Goal: Task Accomplishment & Management: Manage account settings

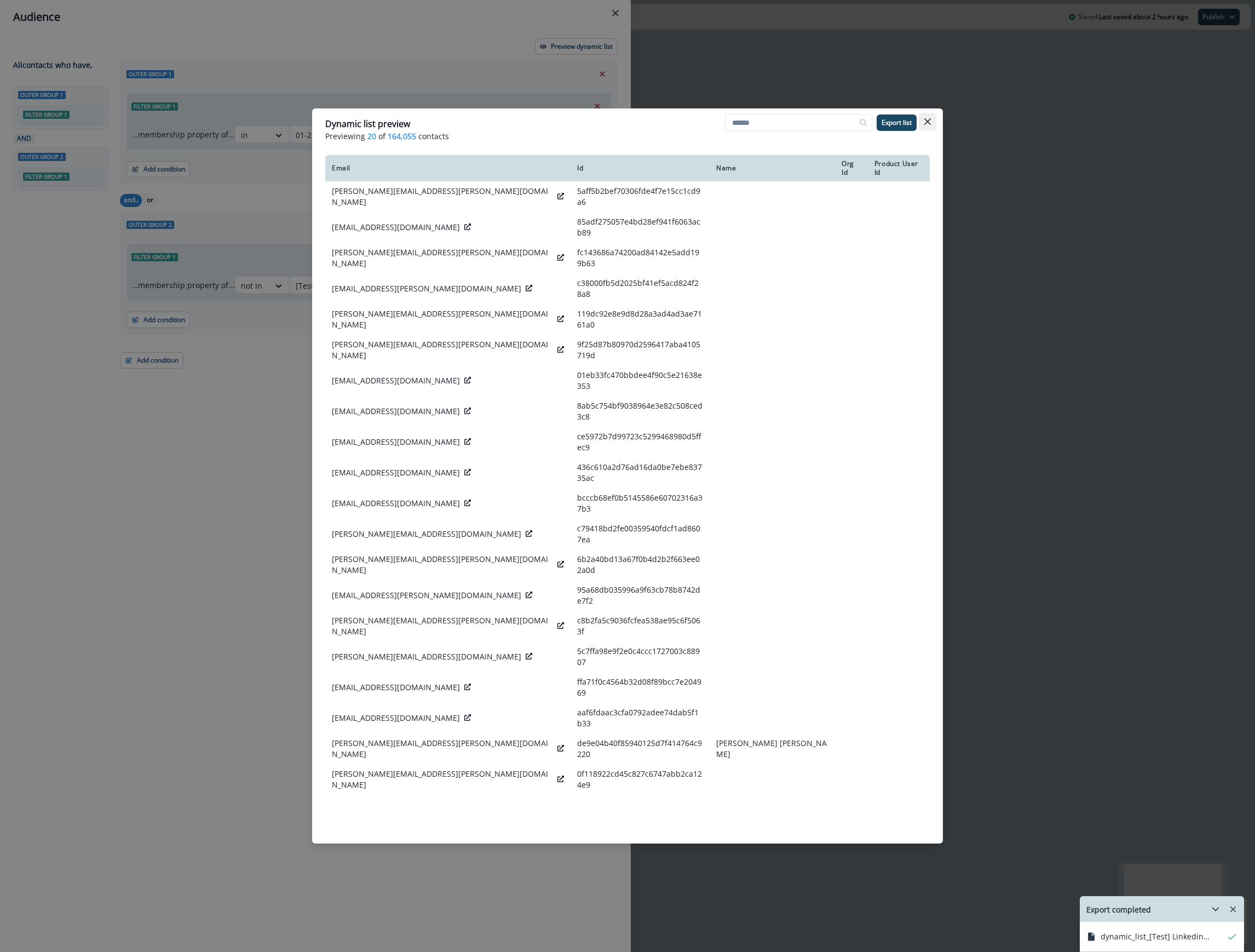
click at [931, 124] on button "Close" at bounding box center [927, 121] width 17 height 17
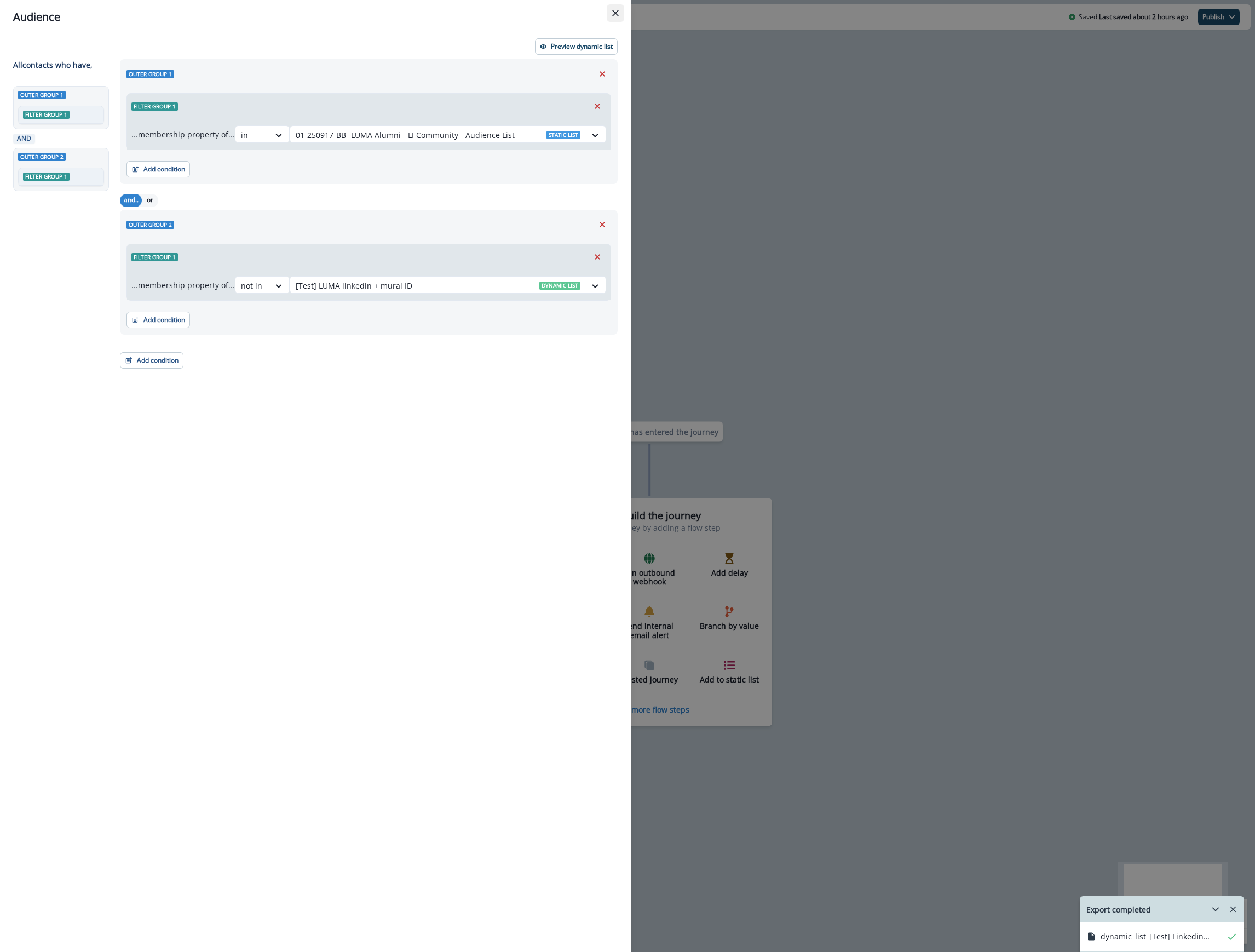
click at [620, 12] on button "Close" at bounding box center [615, 13] width 17 height 17
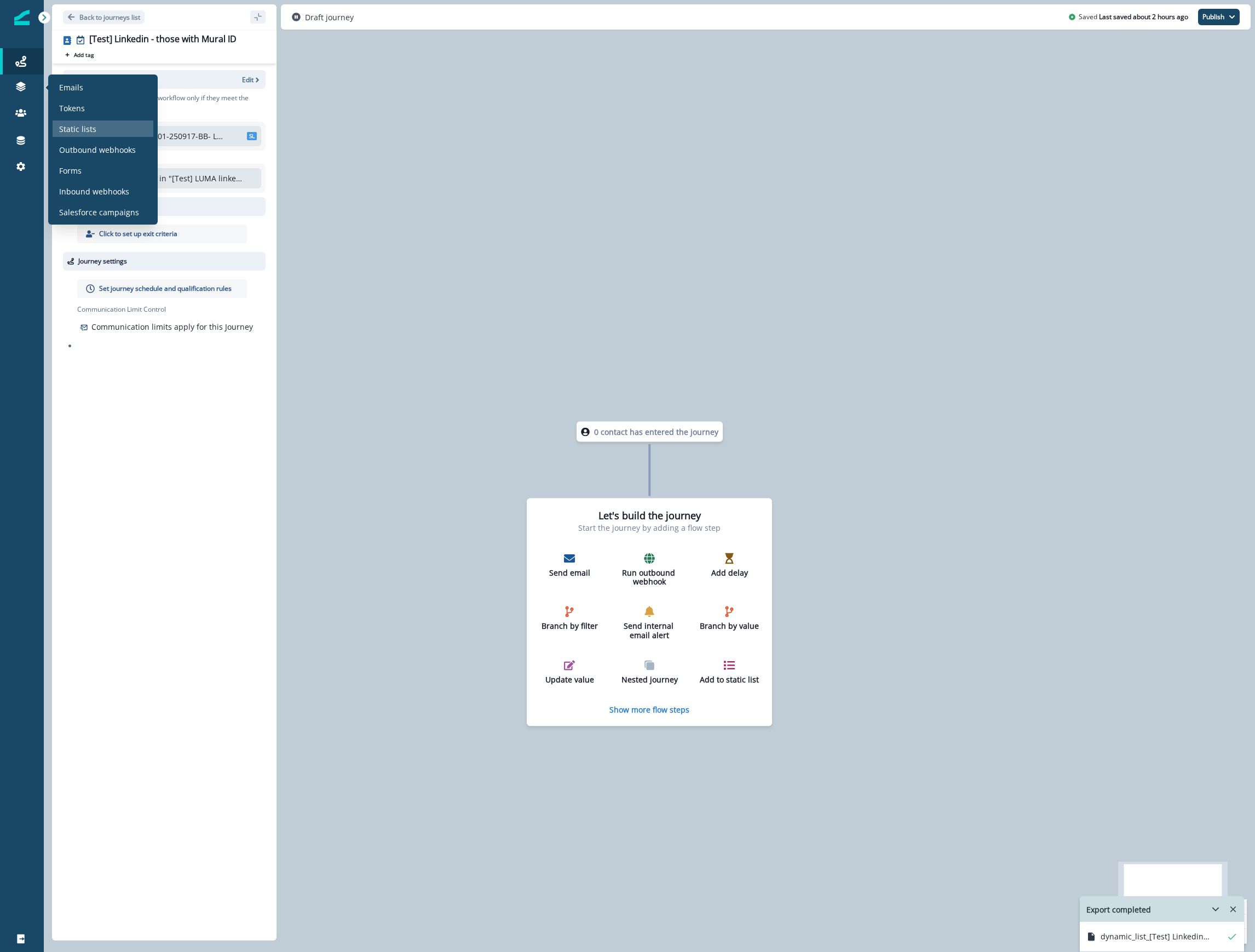
drag, startPoint x: 81, startPoint y: 126, endPoint x: 110, endPoint y: 122, distance: 29.3
click at [81, 126] on p "Static lists" at bounding box center [78, 129] width 37 height 12
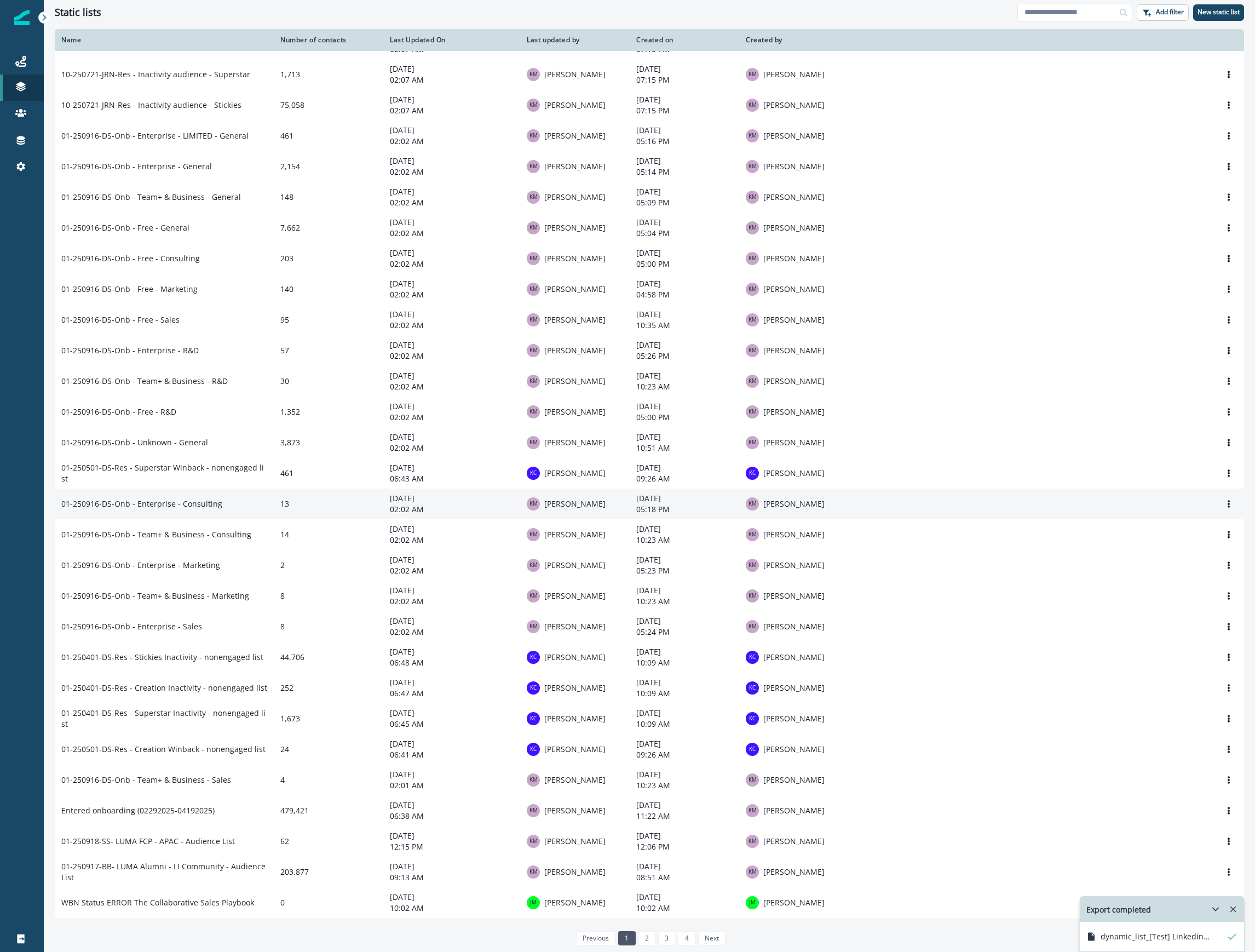
scroll to position [75, 0]
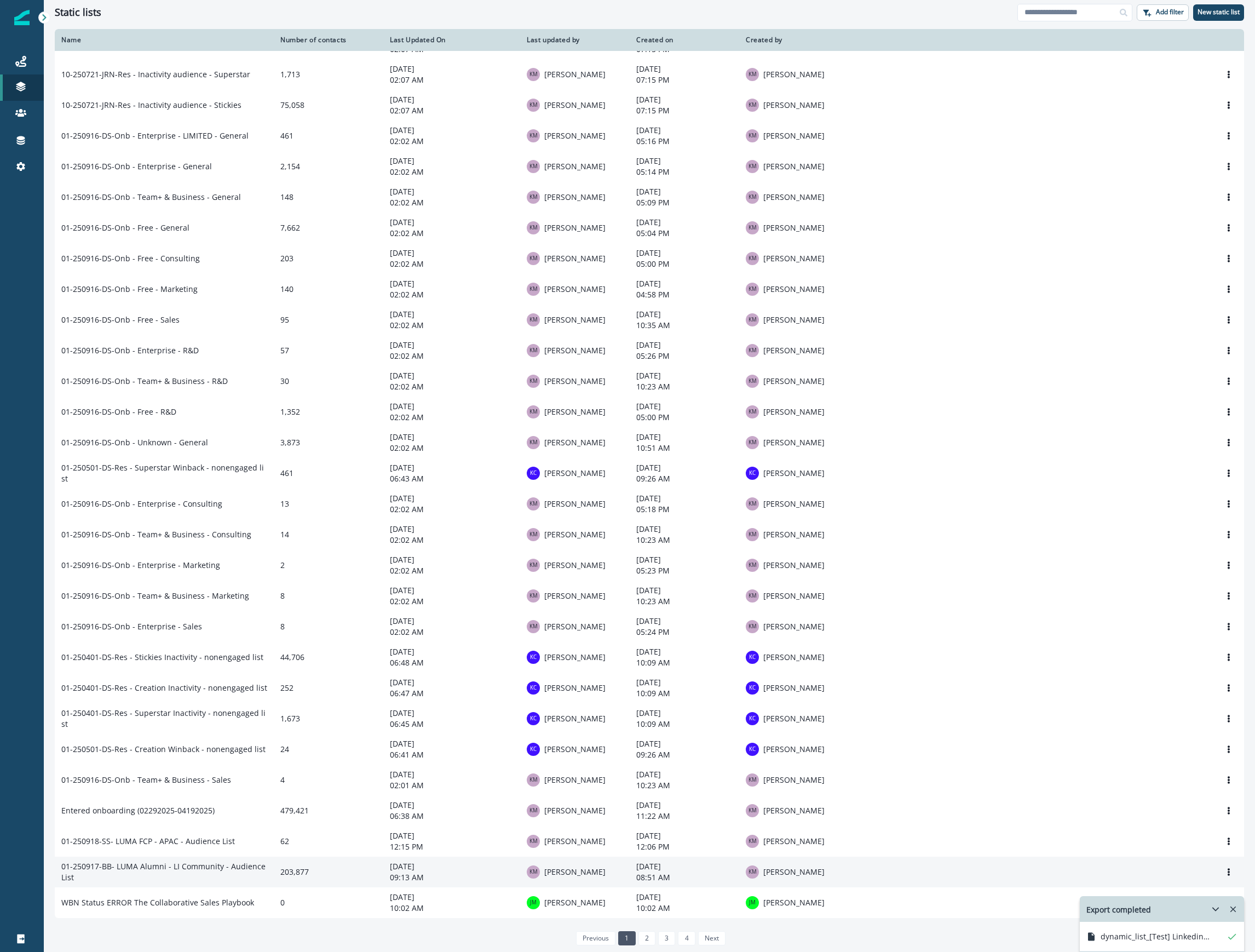
click at [101, 866] on td "01-250917-BB- LUMA Alumni - LI Community - Audience List" at bounding box center [164, 871] width 219 height 30
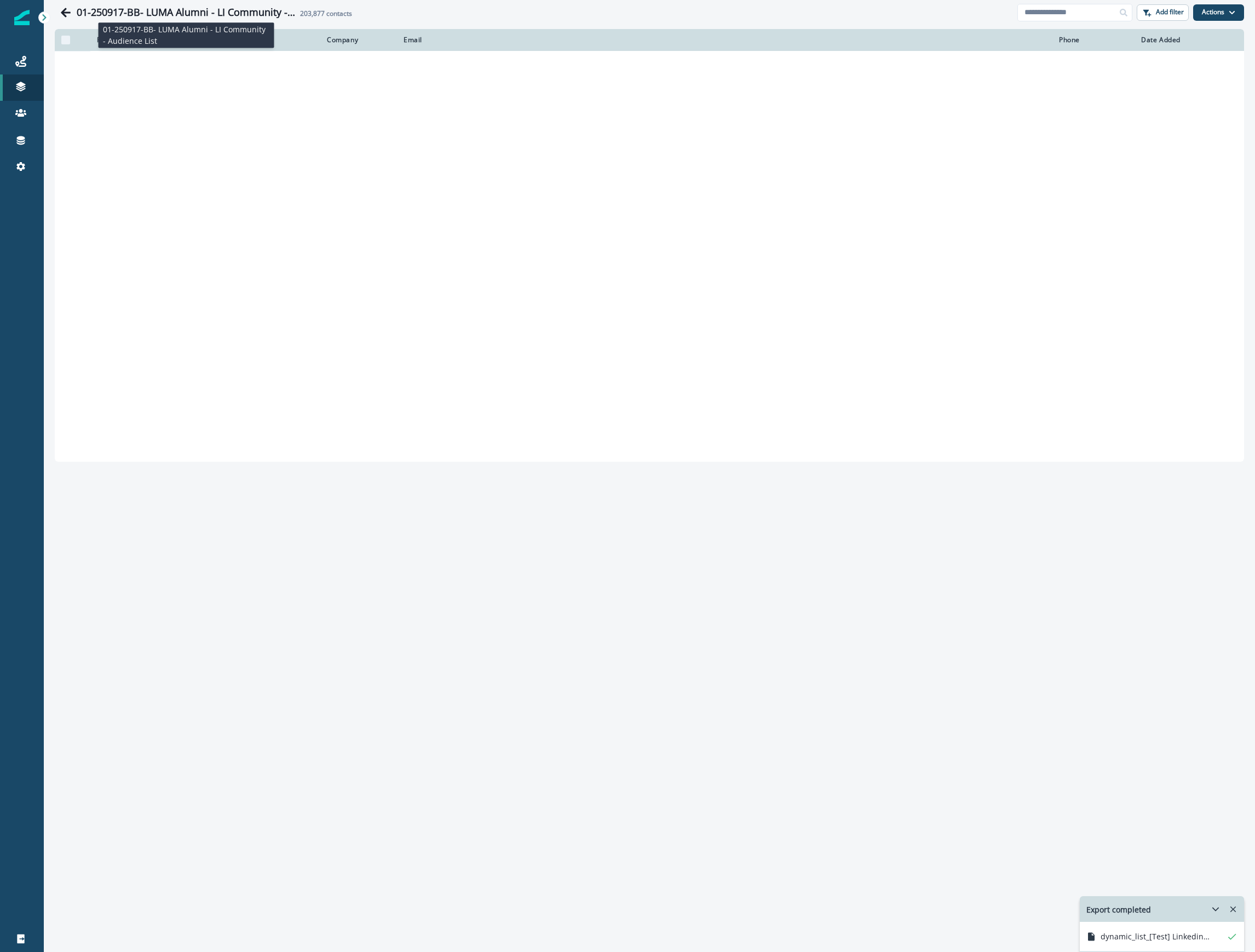
click at [218, 15] on h1 "01-250917-BB- LUMA Alumni - LI Community - Audience List" at bounding box center [186, 12] width 219 height 12
click at [272, 13] on h1 "01-250917-BB- LUMA Alumni - LI Community - Audience List" at bounding box center [186, 12] width 219 height 12
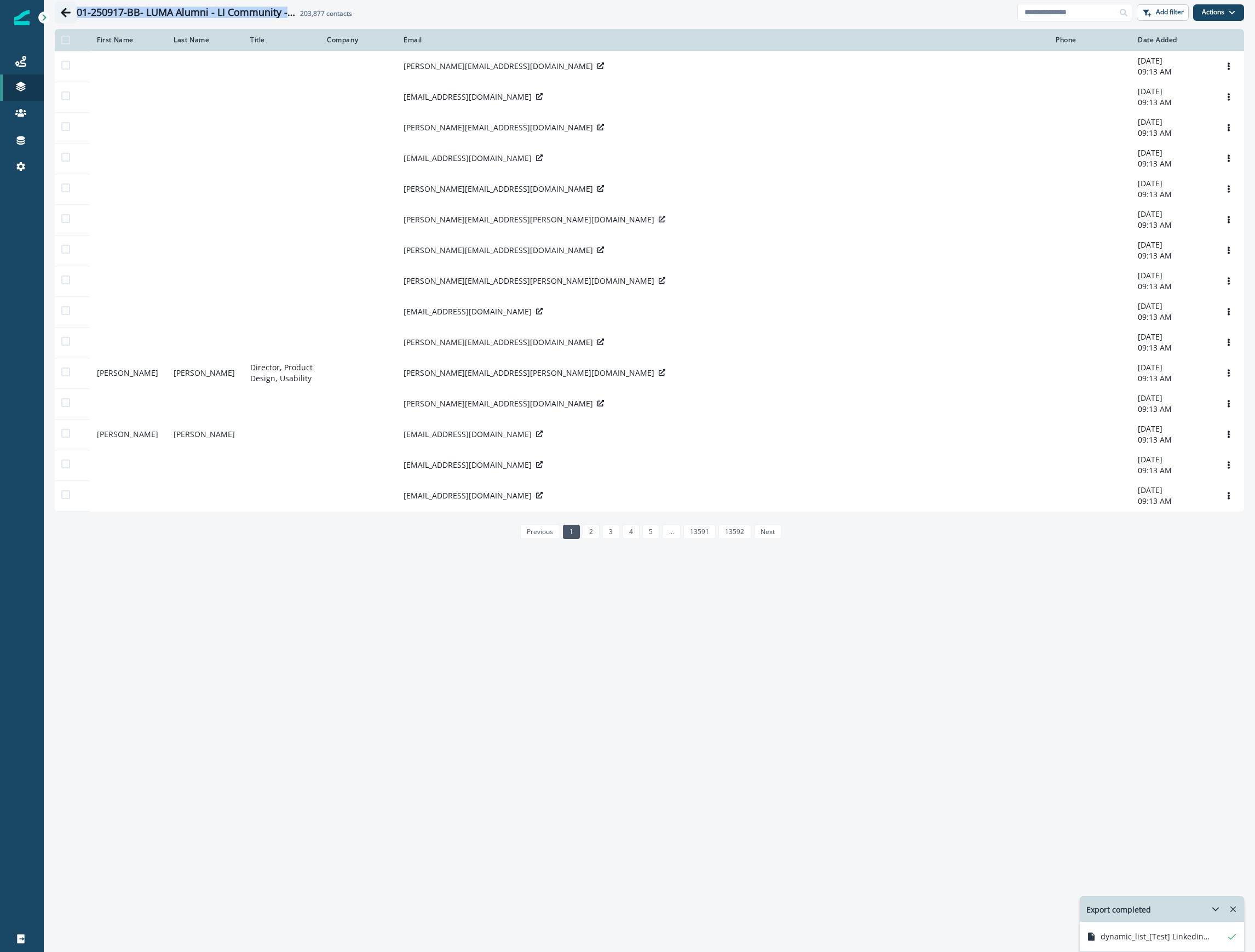
click at [66, 15] on icon "Go back" at bounding box center [66, 12] width 10 height 9
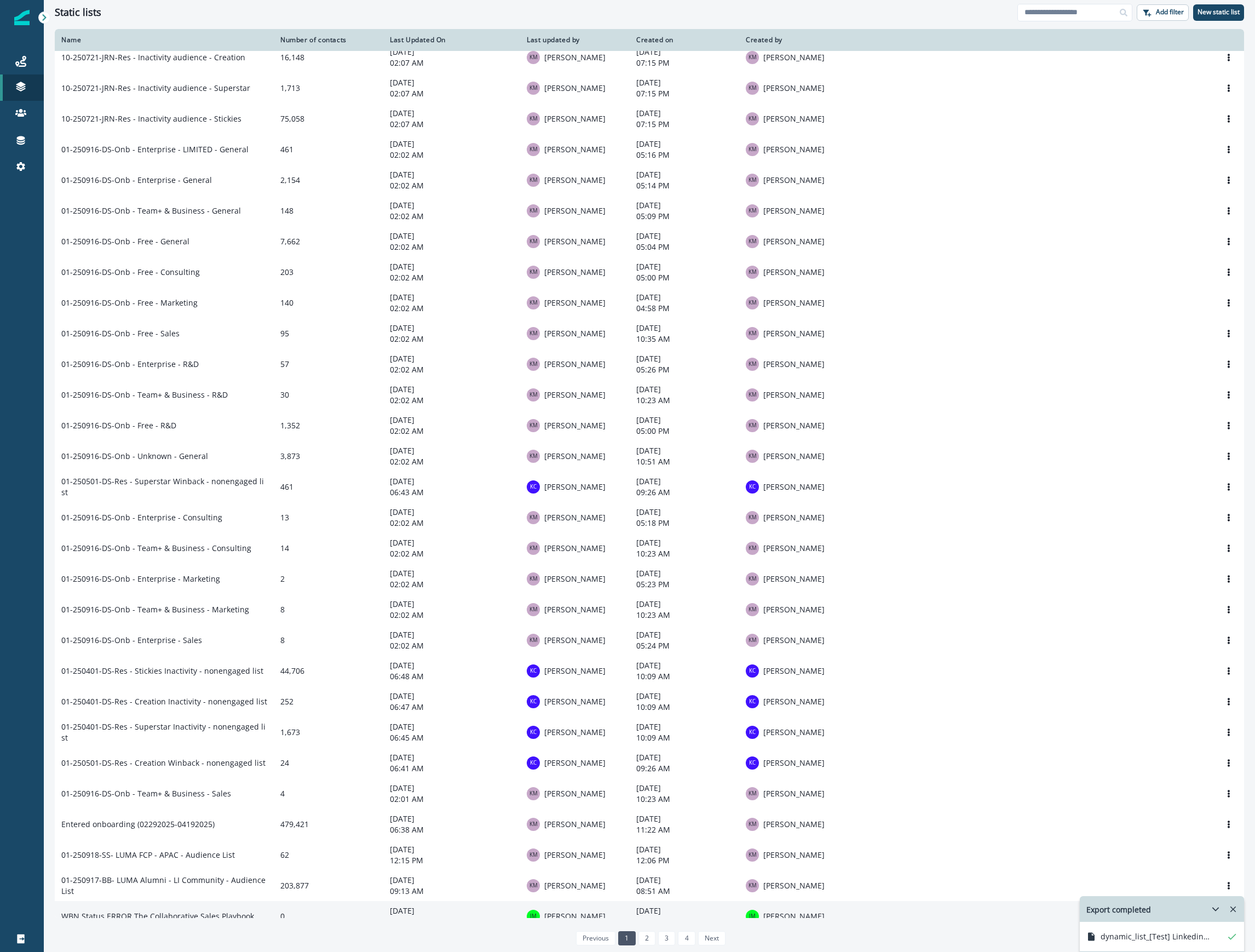
scroll to position [75, 0]
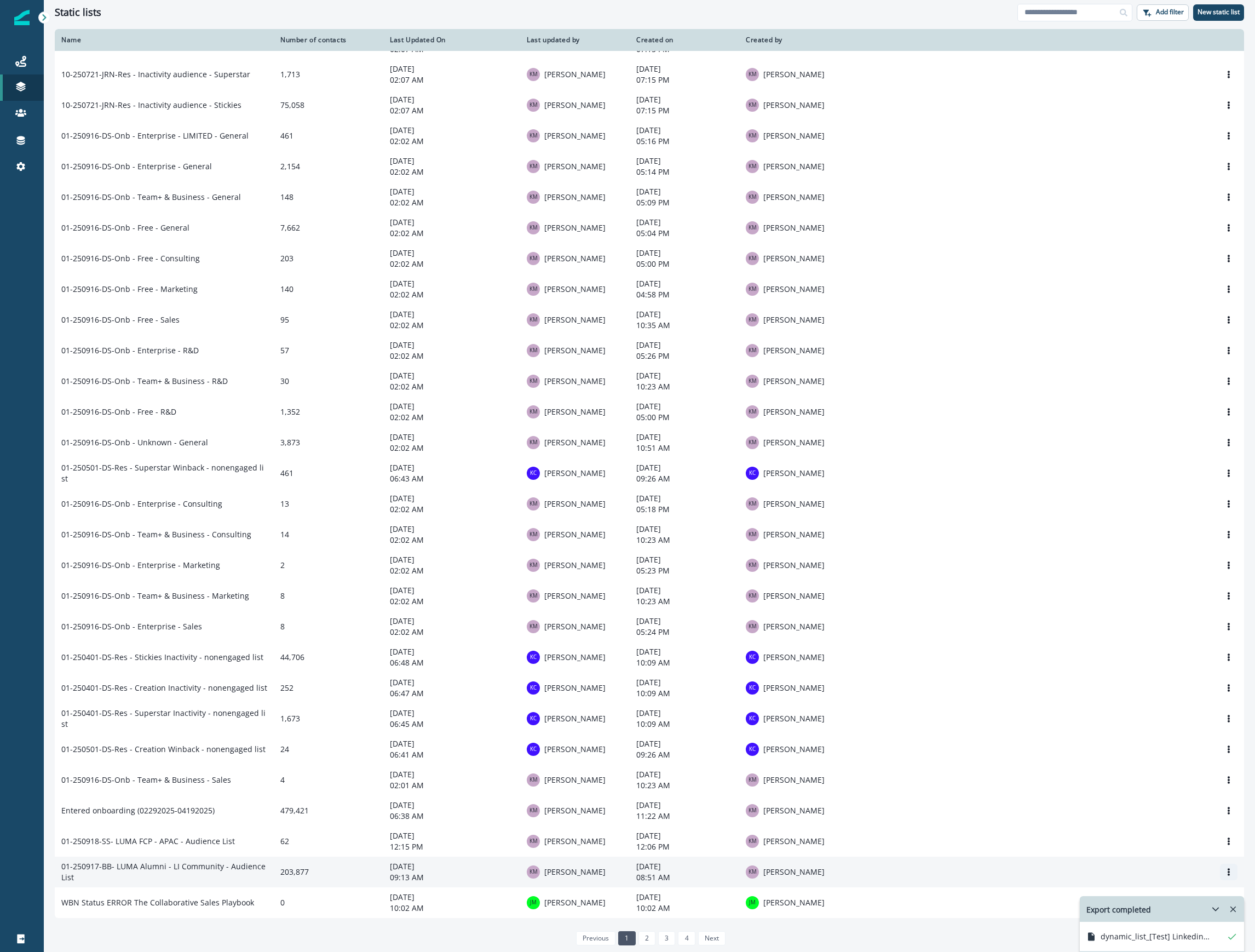
click at [1222, 870] on button "Options" at bounding box center [1229, 871] width 17 height 17
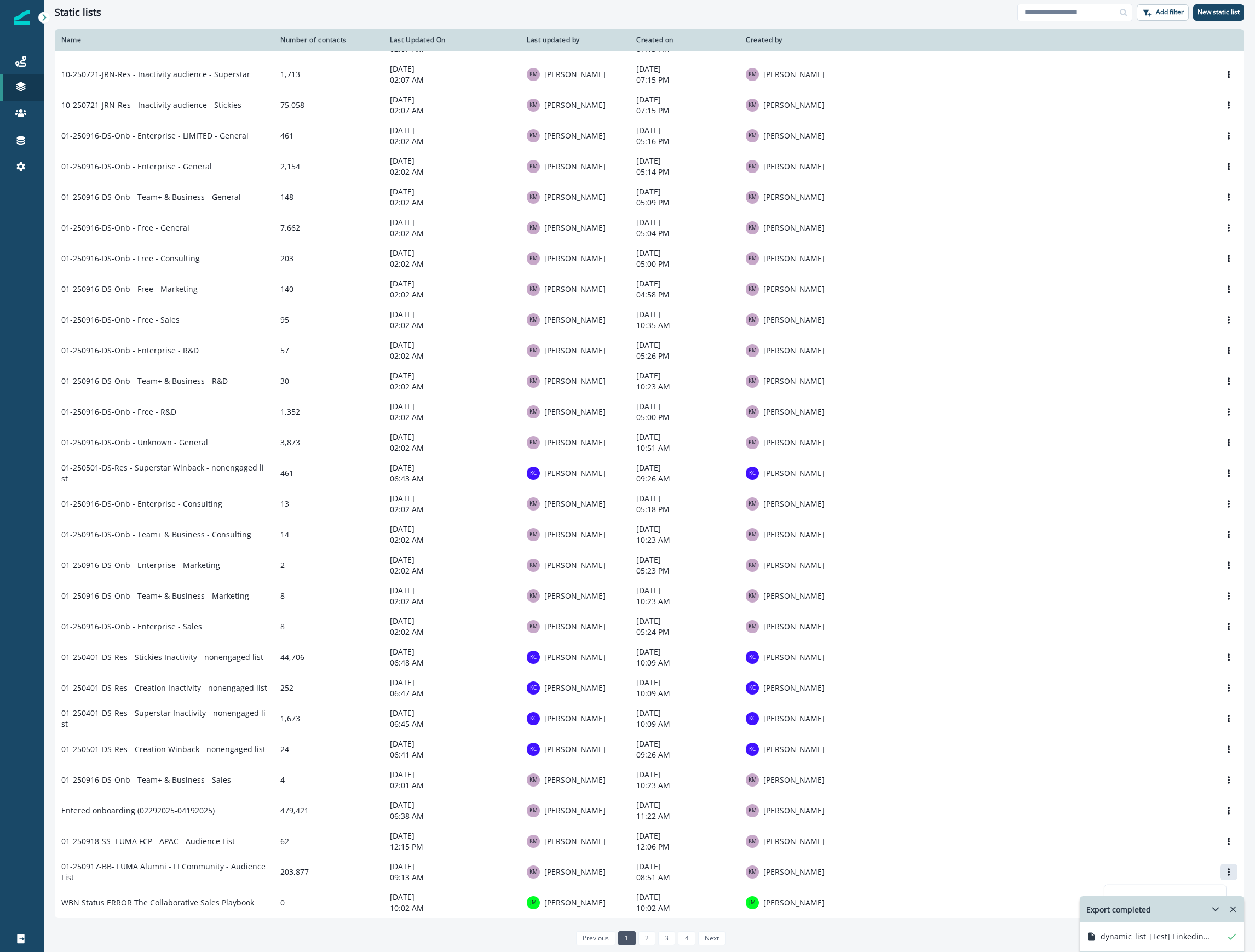
click at [1233, 907] on icon "Remove-exports" at bounding box center [1233, 909] width 10 height 10
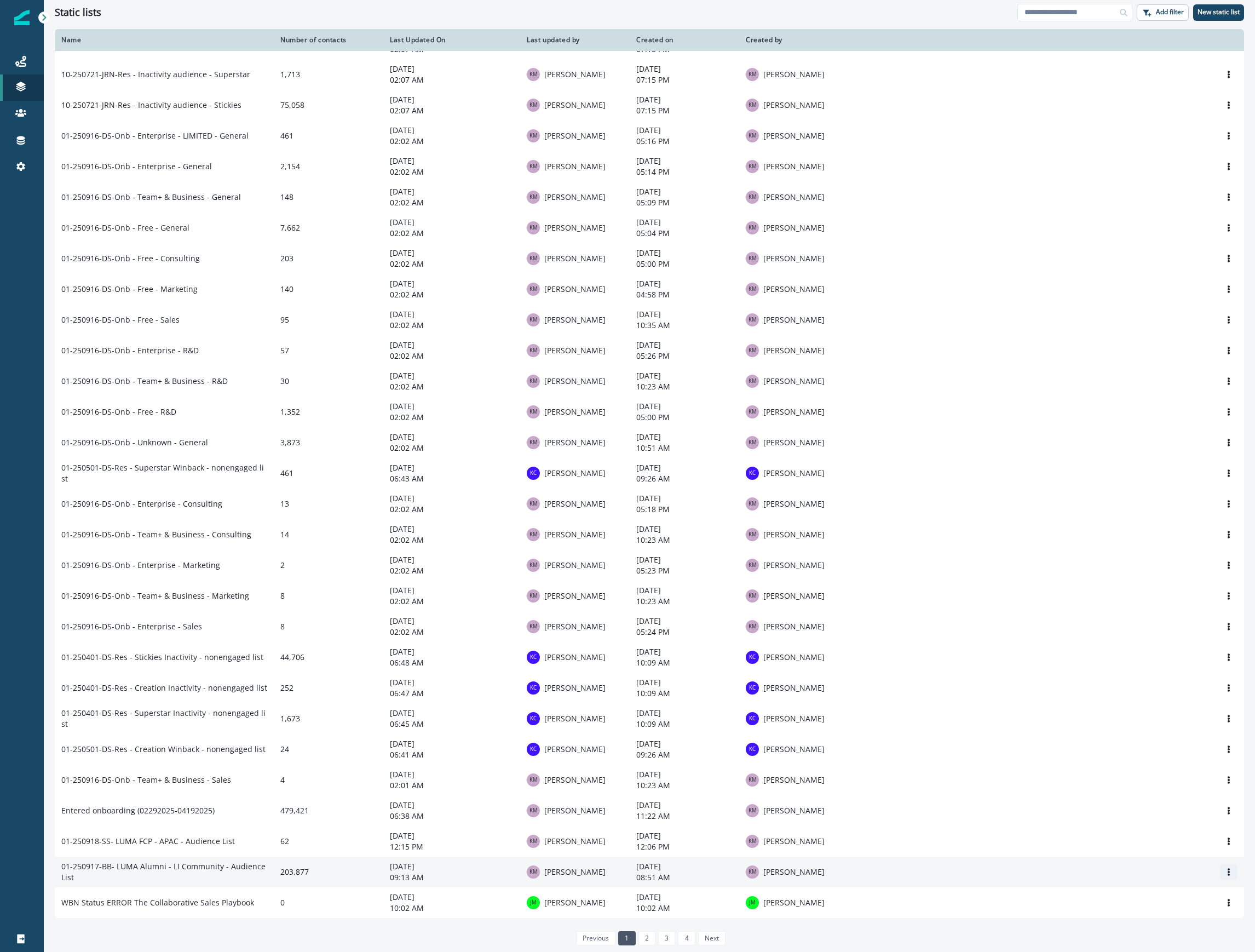
click at [1222, 872] on button "Options" at bounding box center [1229, 871] width 17 height 17
click at [1160, 899] on button "Rename" at bounding box center [1165, 898] width 122 height 17
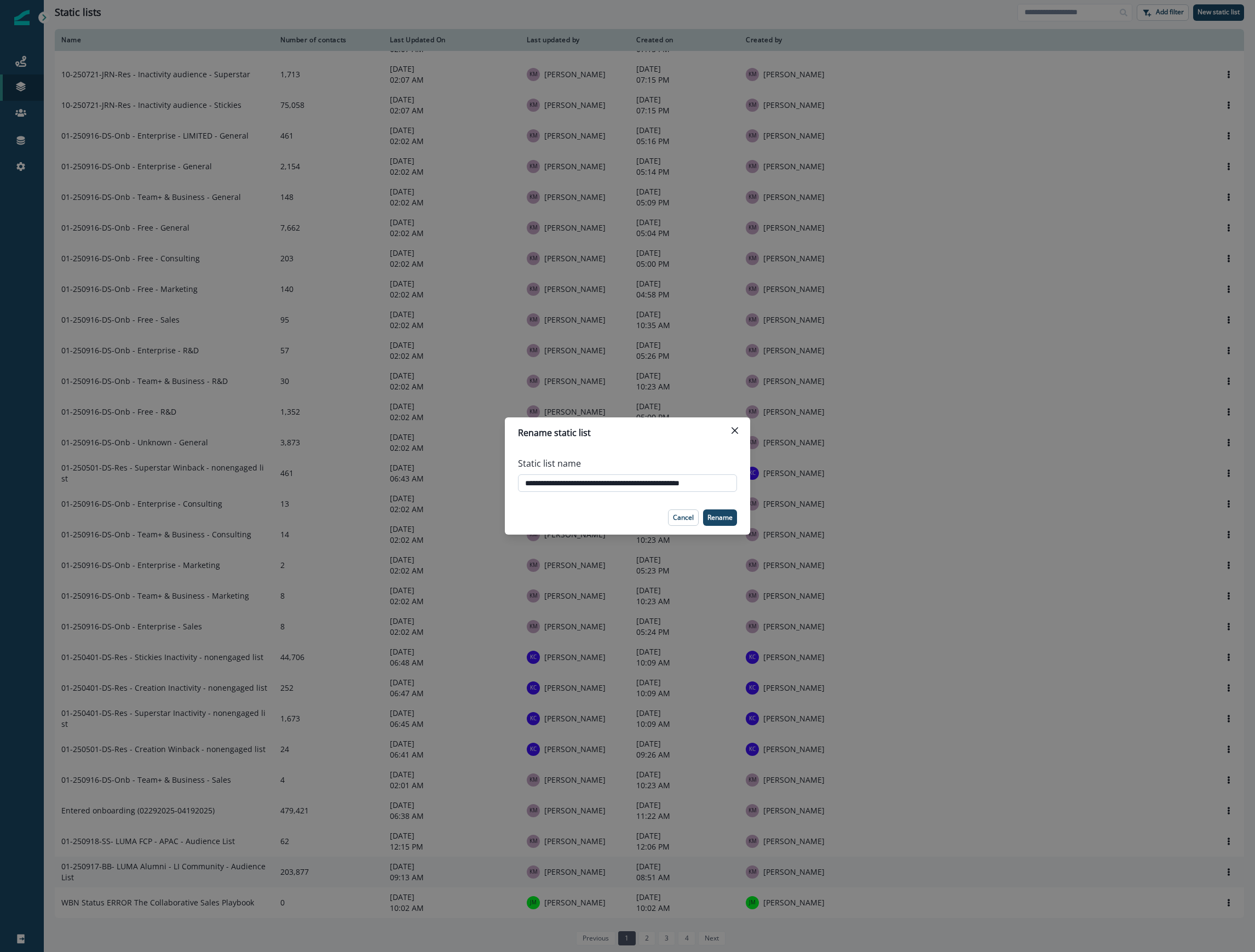
click at [664, 480] on input "**********" at bounding box center [628, 483] width 219 height 17
click at [734, 430] on icon "Close" at bounding box center [734, 430] width 7 height 7
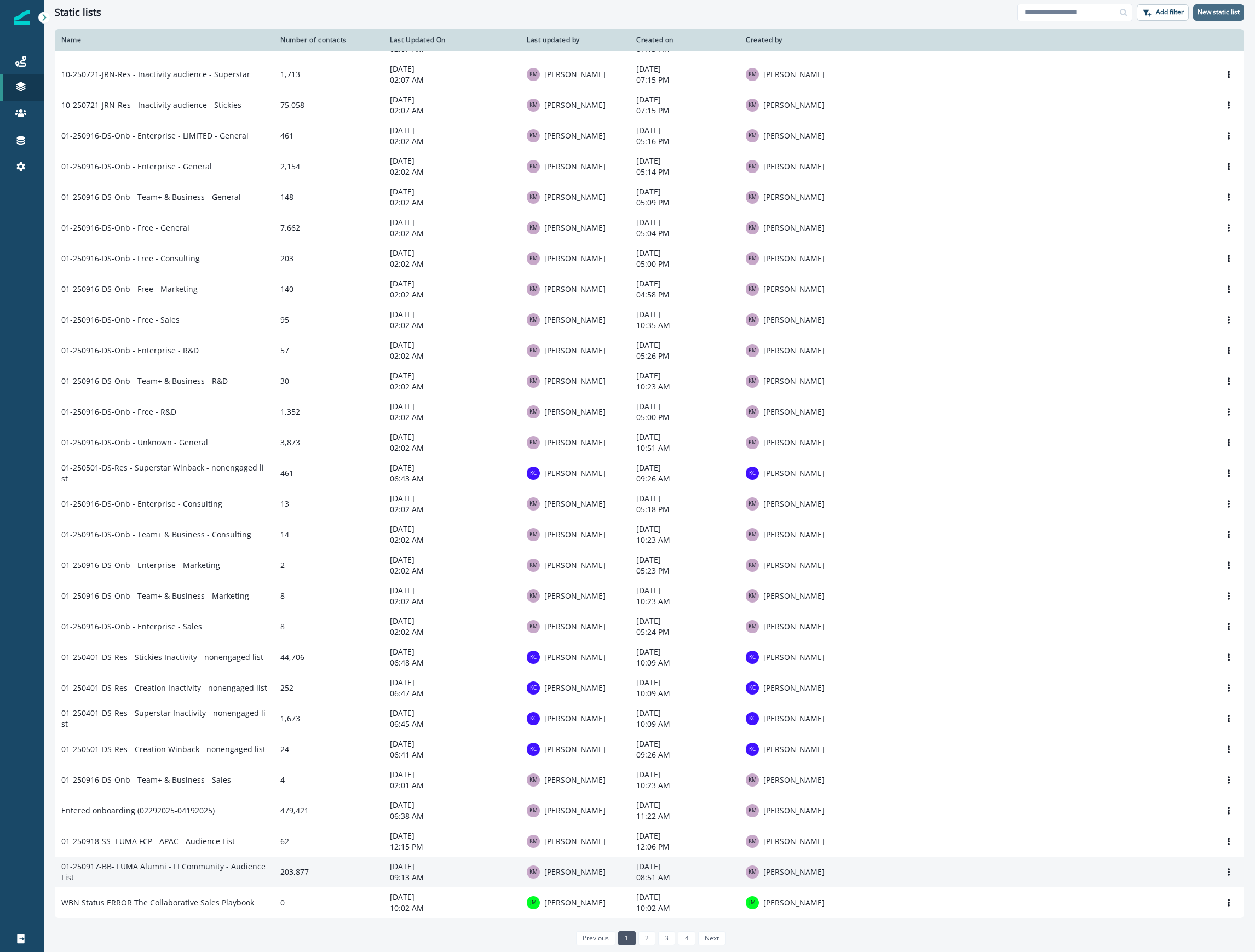
click at [1218, 12] on p "New static list" at bounding box center [1219, 12] width 42 height 8
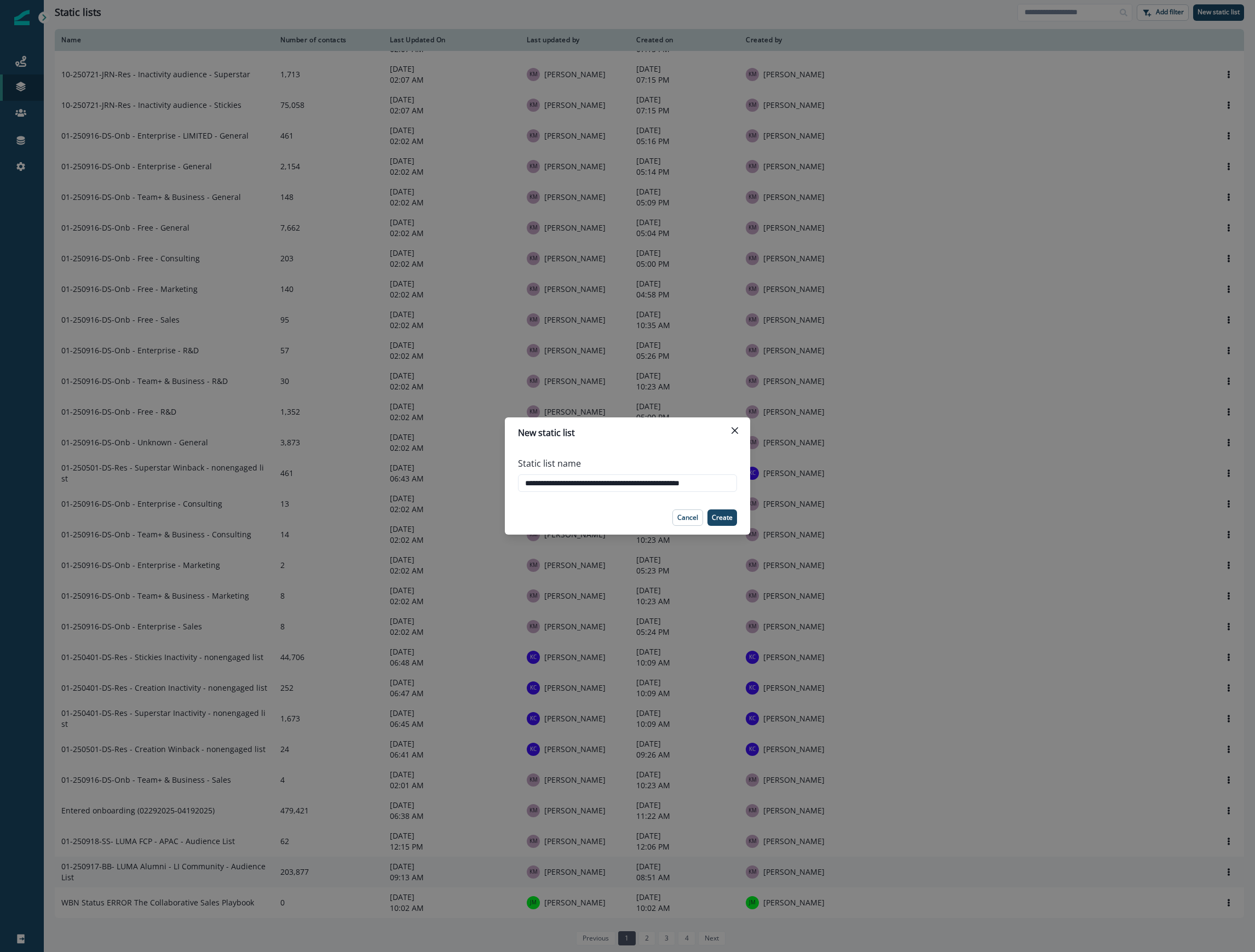
scroll to position [0, 9]
drag, startPoint x: 683, startPoint y: 481, endPoint x: 716, endPoint y: 480, distance: 33.0
click at [716, 480] on input "**********" at bounding box center [628, 483] width 219 height 17
type input "**********"
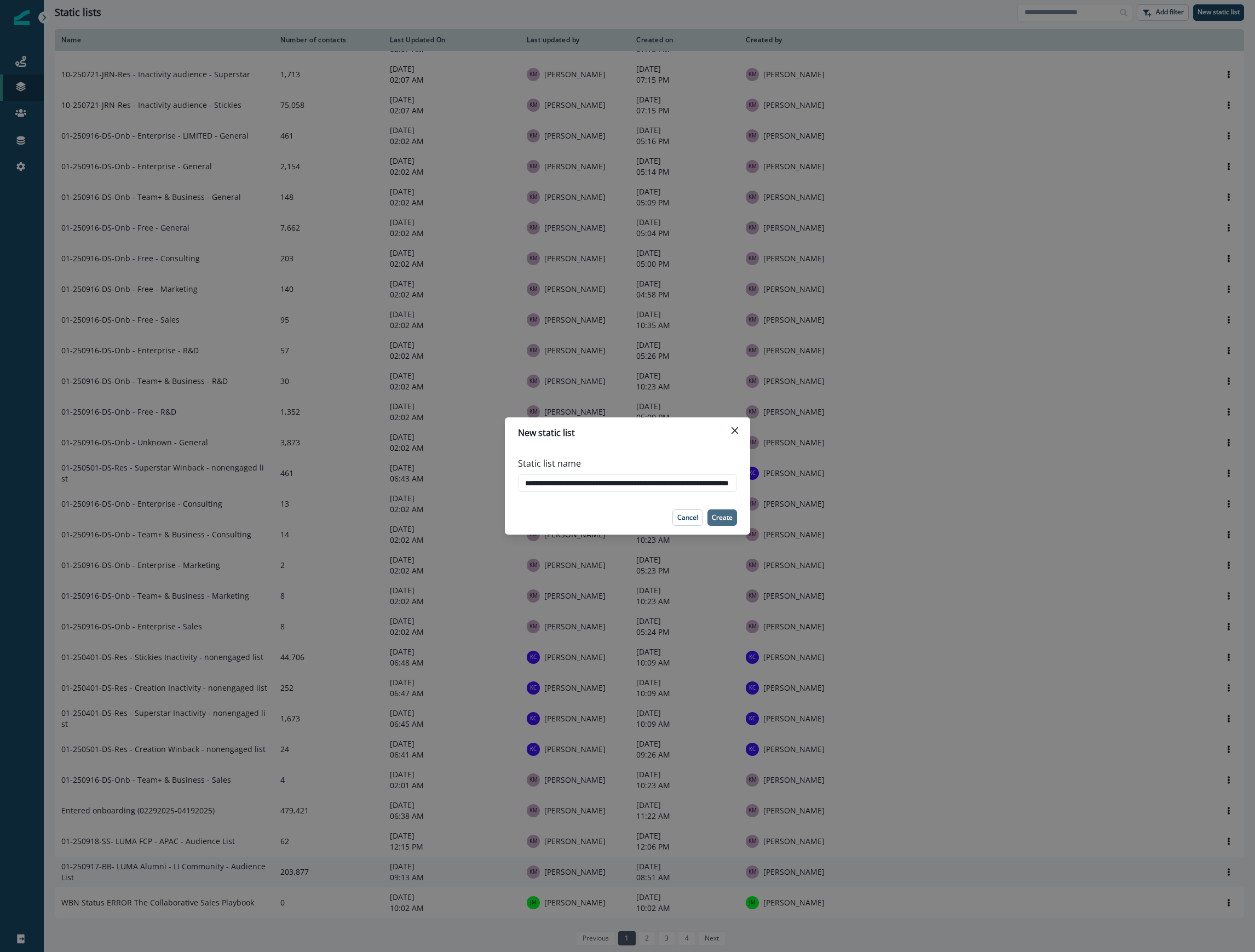
click at [716, 520] on p "Create" at bounding box center [722, 517] width 21 height 8
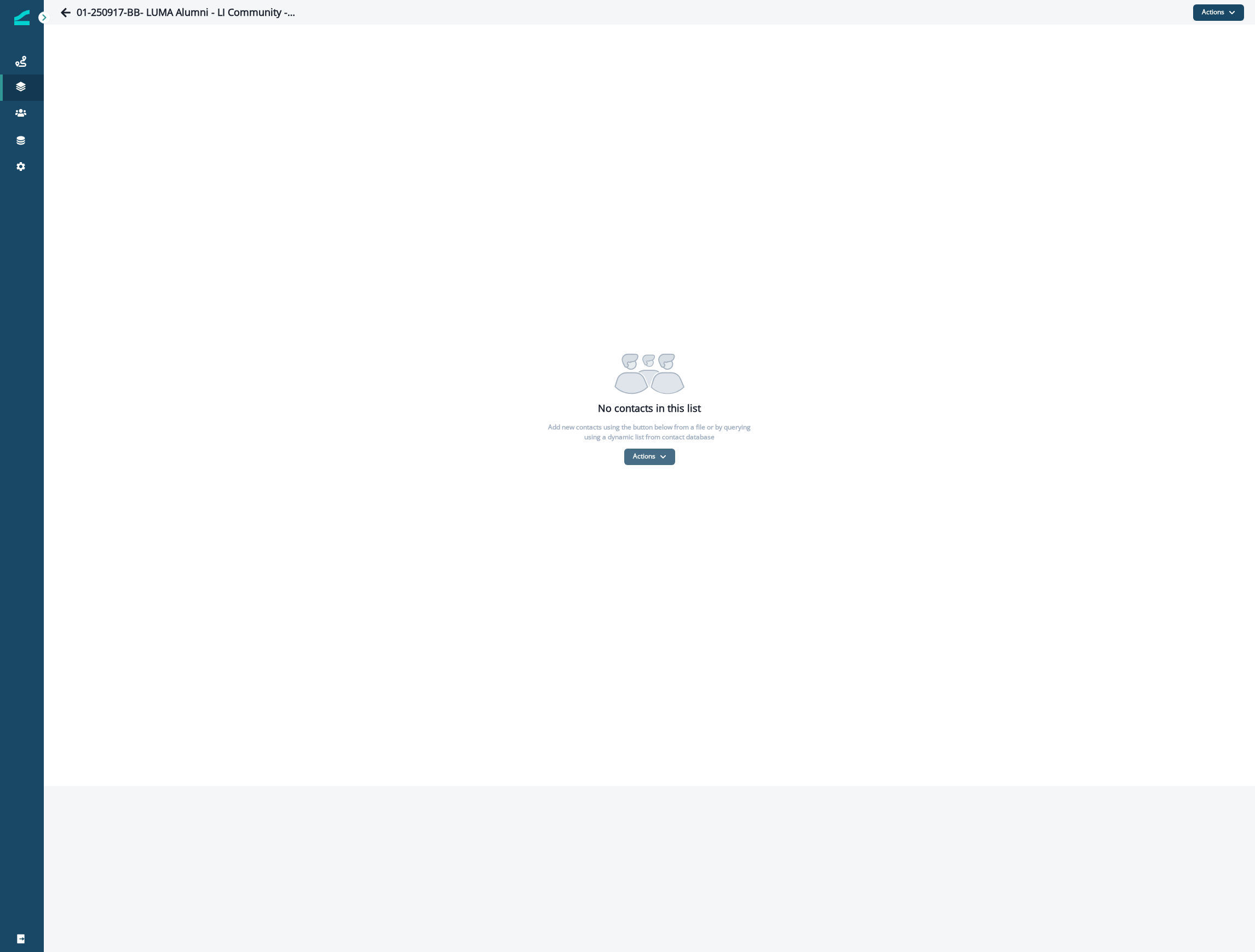
click at [644, 456] on button "Actions" at bounding box center [649, 456] width 51 height 17
click at [641, 502] on button "From a CSV file" at bounding box center [673, 504] width 97 height 18
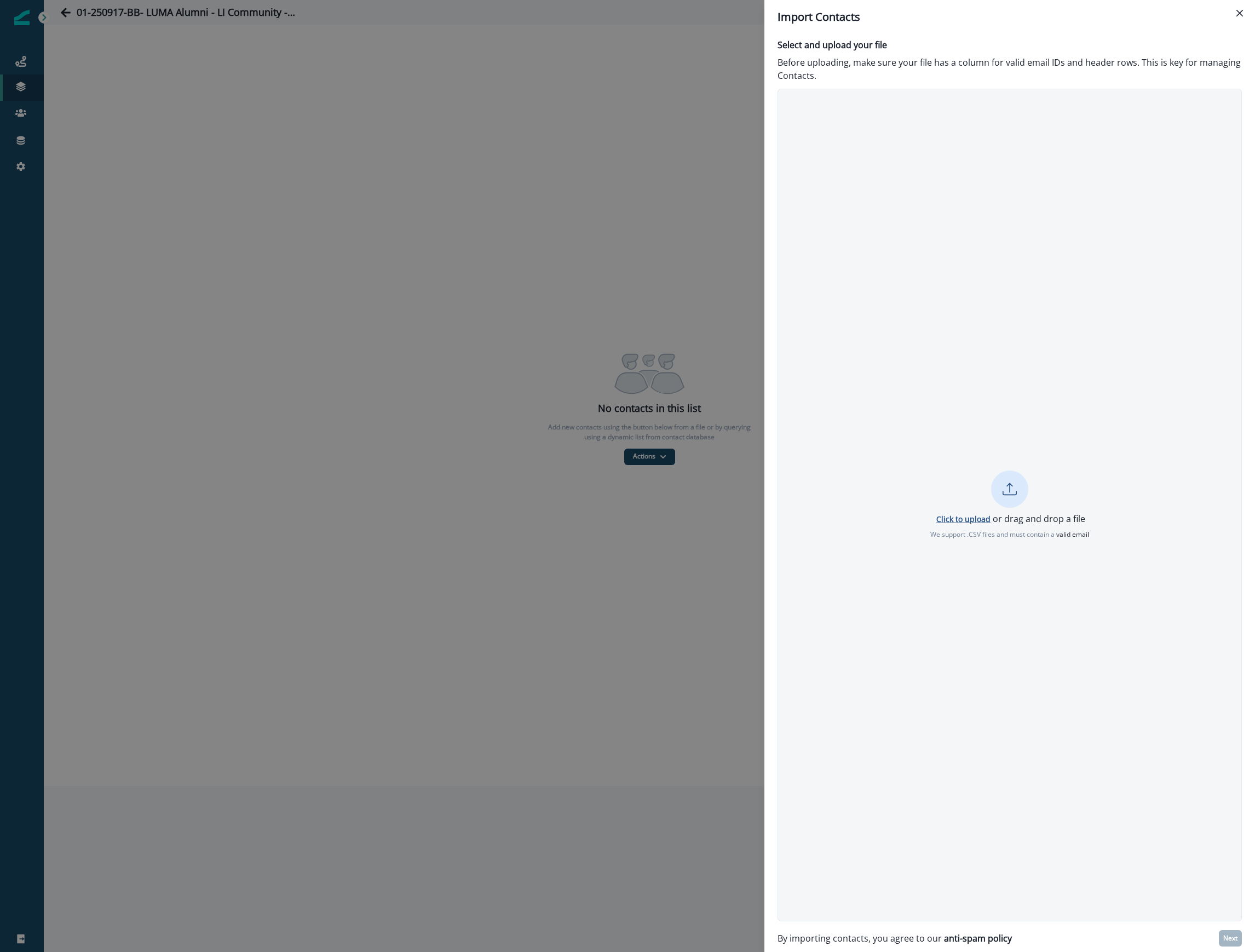
click at [971, 514] on p "Click to upload" at bounding box center [963, 519] width 54 height 10
click at [1229, 944] on button "Next" at bounding box center [1230, 938] width 23 height 17
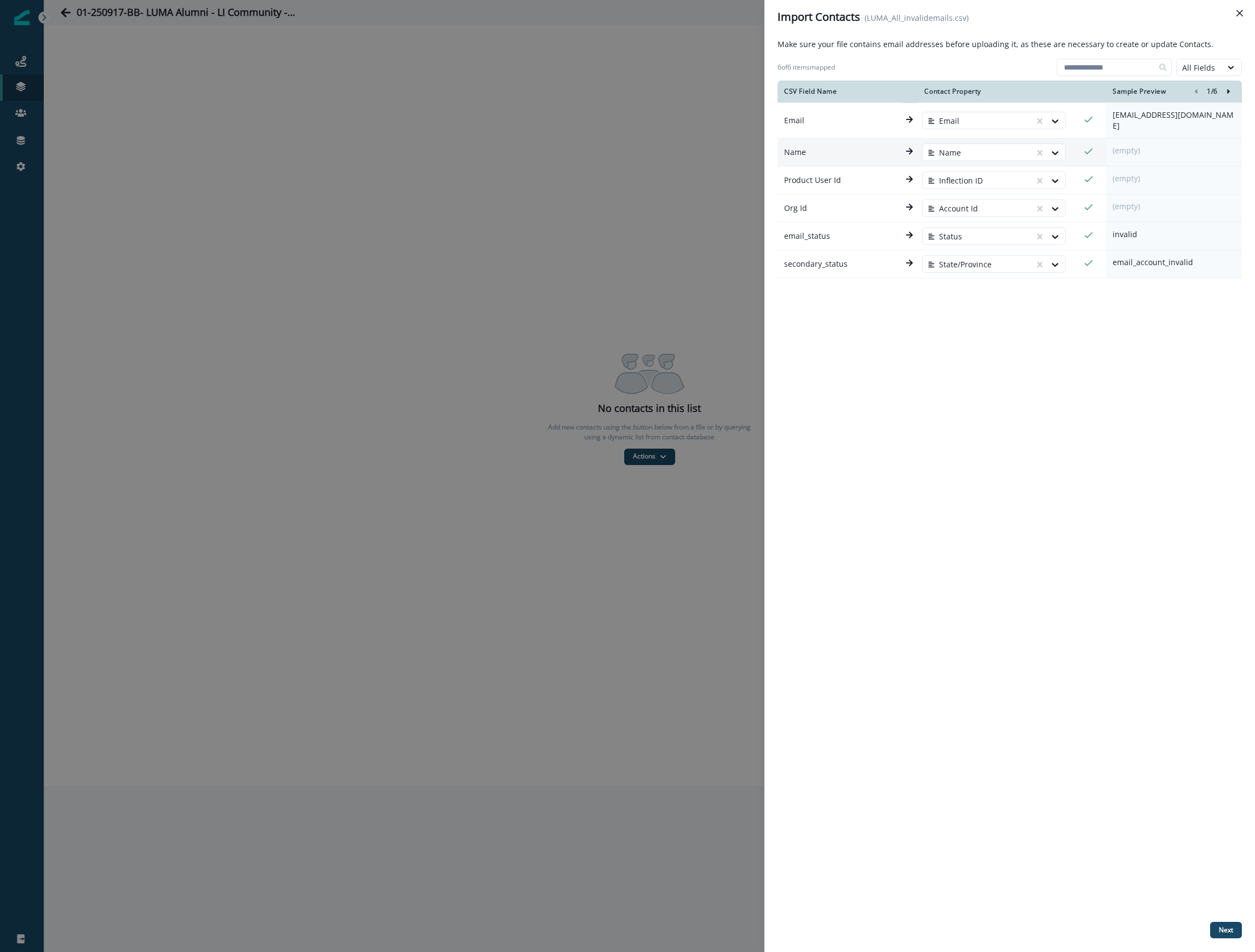
click at [1085, 149] on icon at bounding box center [1088, 151] width 11 height 11
click at [1220, 64] on div "All Fields" at bounding box center [1199, 67] width 45 height 14
click at [1211, 112] on div "Mapped Fields" at bounding box center [1214, 113] width 78 height 20
click at [1091, 546] on div "CSV Field Name Contact Property Sample Preview 1 / 6 Email Email atsamsulaswad@…" at bounding box center [1010, 498] width 464 height 837
click at [1238, 12] on icon "Close" at bounding box center [1239, 13] width 7 height 7
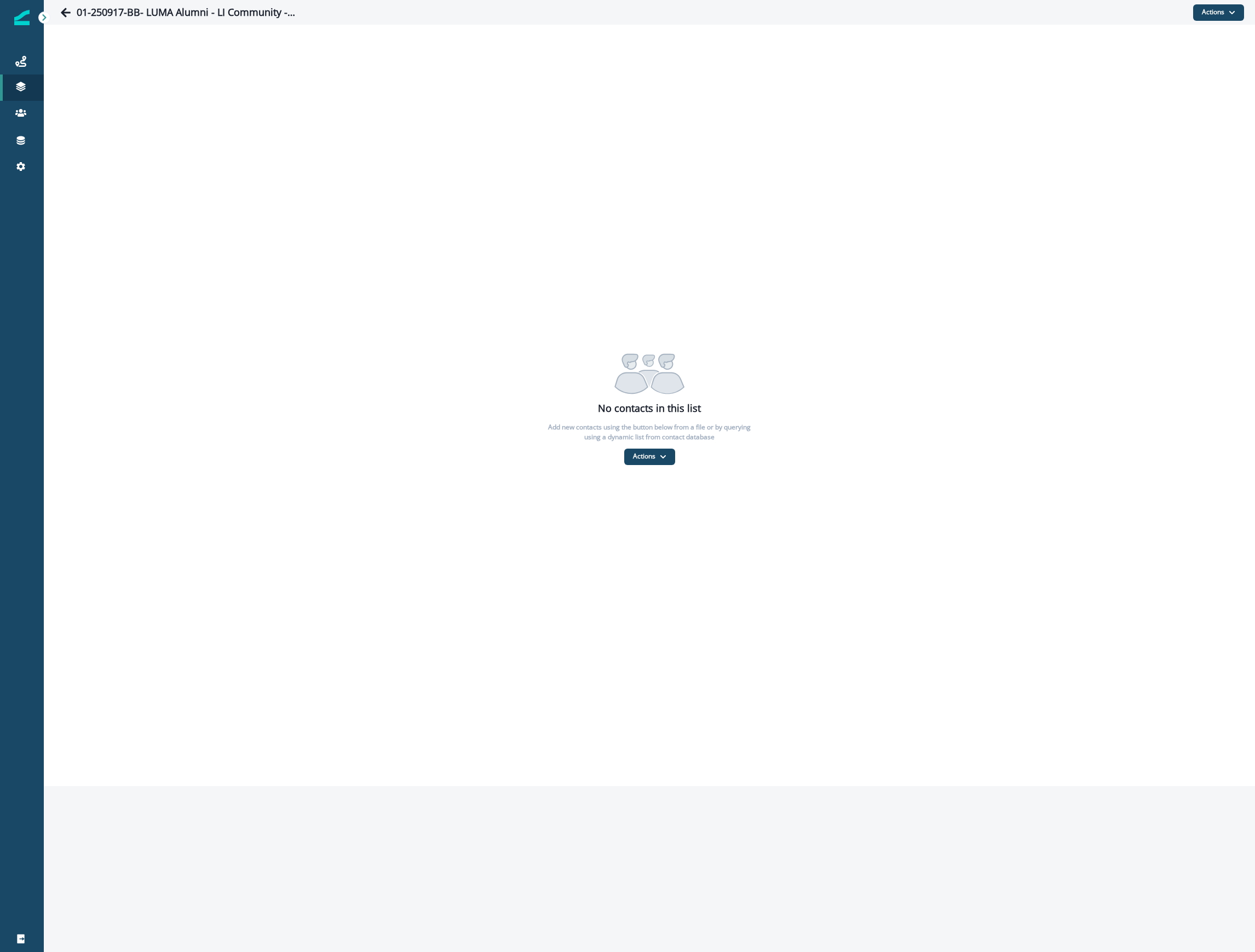
drag, startPoint x: 411, startPoint y: 118, endPoint x: 425, endPoint y: 119, distance: 14.0
click at [411, 118] on div "No contacts in this list Add new contacts using the button below from a file or…" at bounding box center [649, 405] width 1211 height 761
click at [649, 441] on p "Add new contacts using the button below from a file or by querying using a dyna…" at bounding box center [649, 432] width 219 height 20
click at [647, 456] on button "Actions" at bounding box center [649, 456] width 51 height 17
click at [643, 509] on button "From a CSV file" at bounding box center [673, 504] width 97 height 18
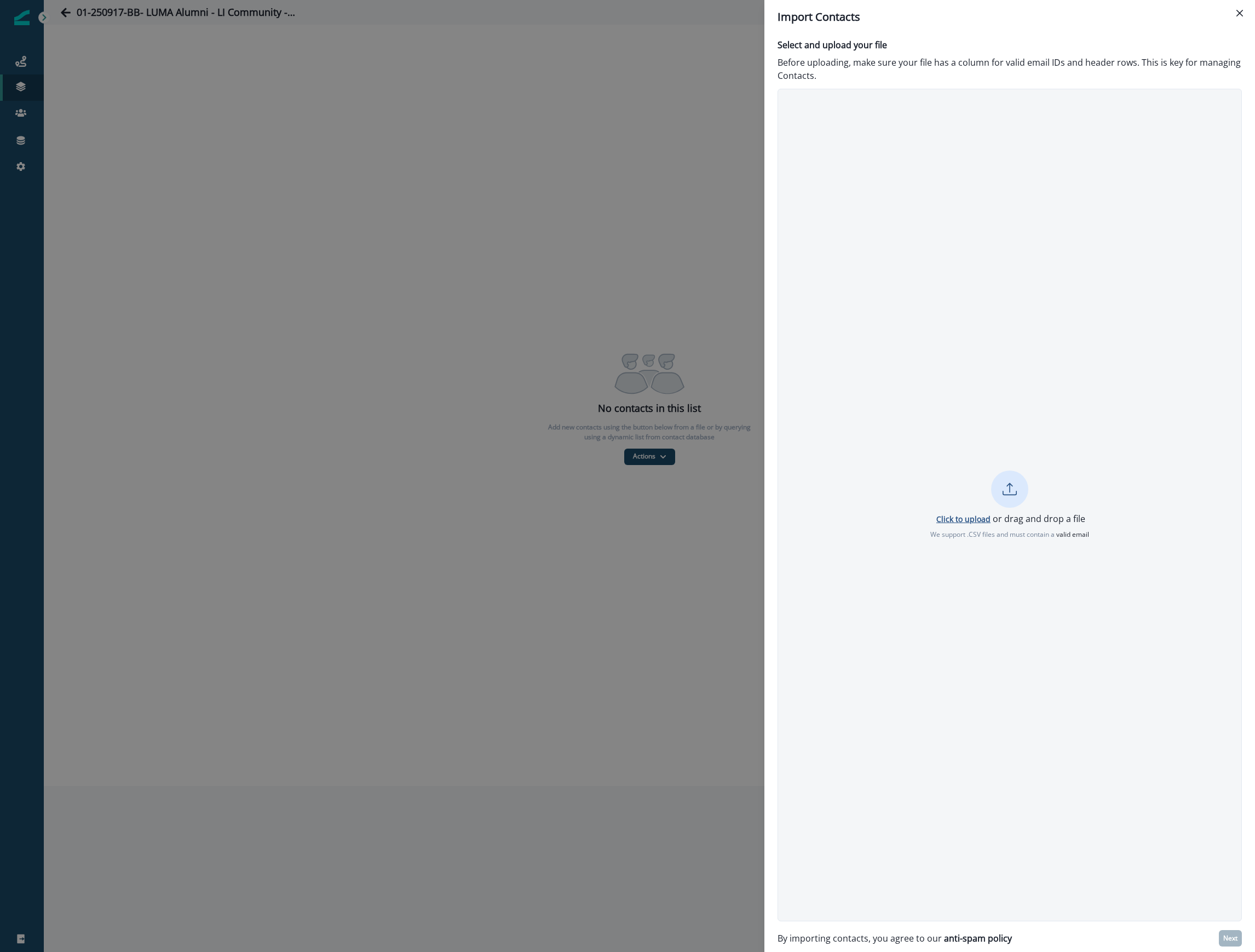
click at [978, 514] on p "Click to upload" at bounding box center [963, 519] width 54 height 10
click at [1234, 937] on p "Next" at bounding box center [1230, 938] width 15 height 8
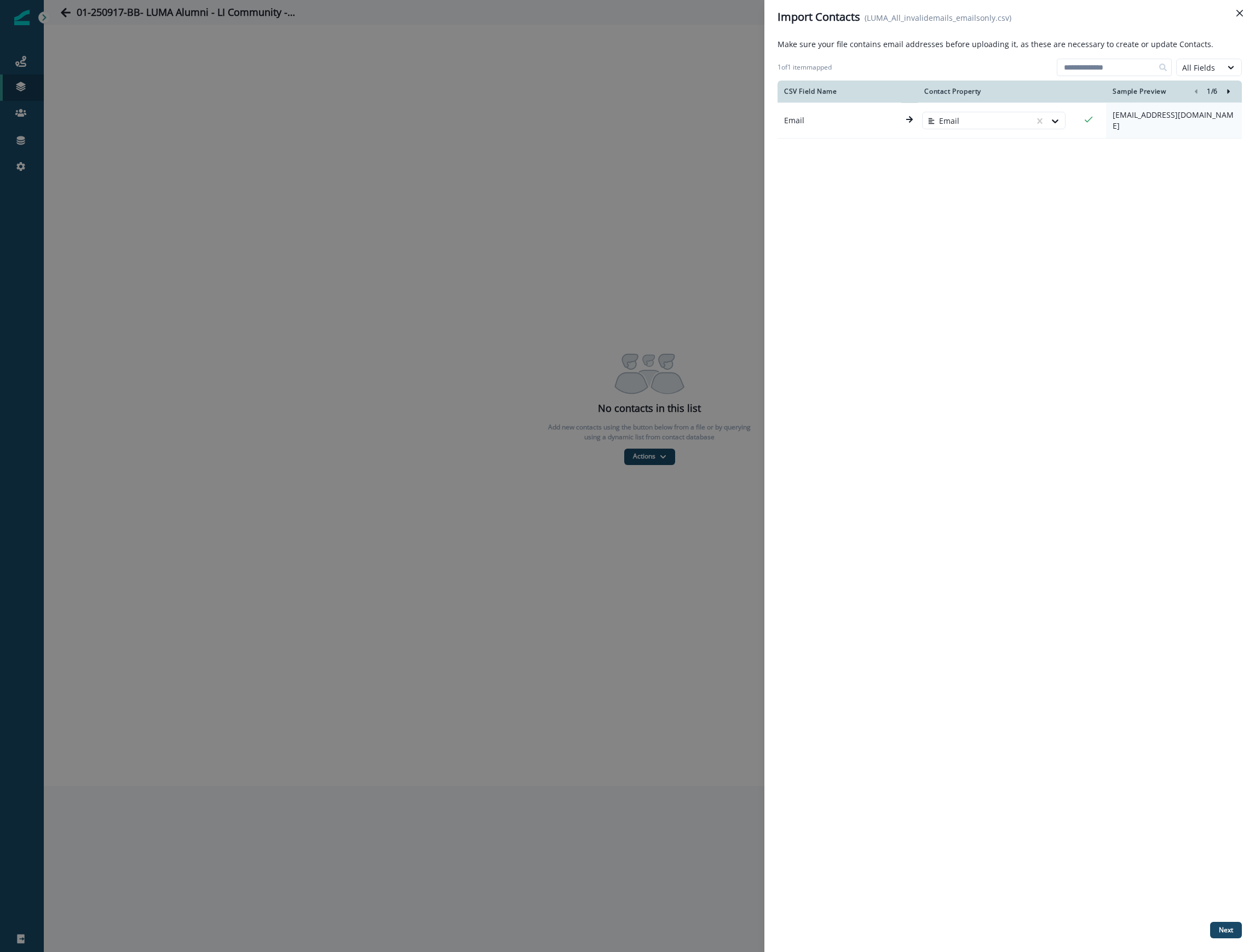
click at [1074, 11] on div "Import Contacts (LUMA_All_invalidemails_emailsonly.csv)" at bounding box center [1010, 17] width 464 height 17
click at [1227, 932] on p "Next" at bounding box center [1226, 930] width 15 height 8
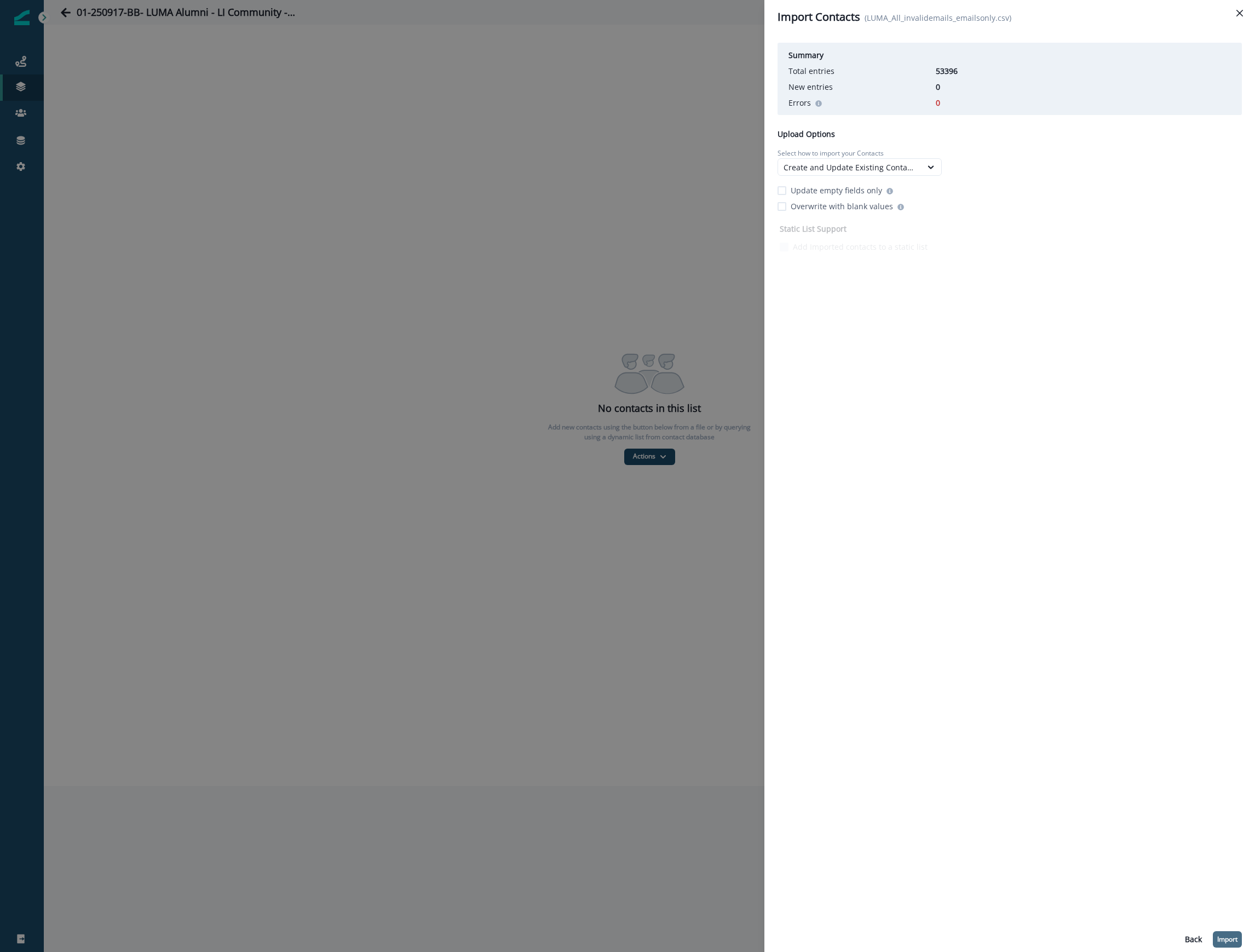
click at [1232, 936] on p "Import" at bounding box center [1227, 939] width 20 height 8
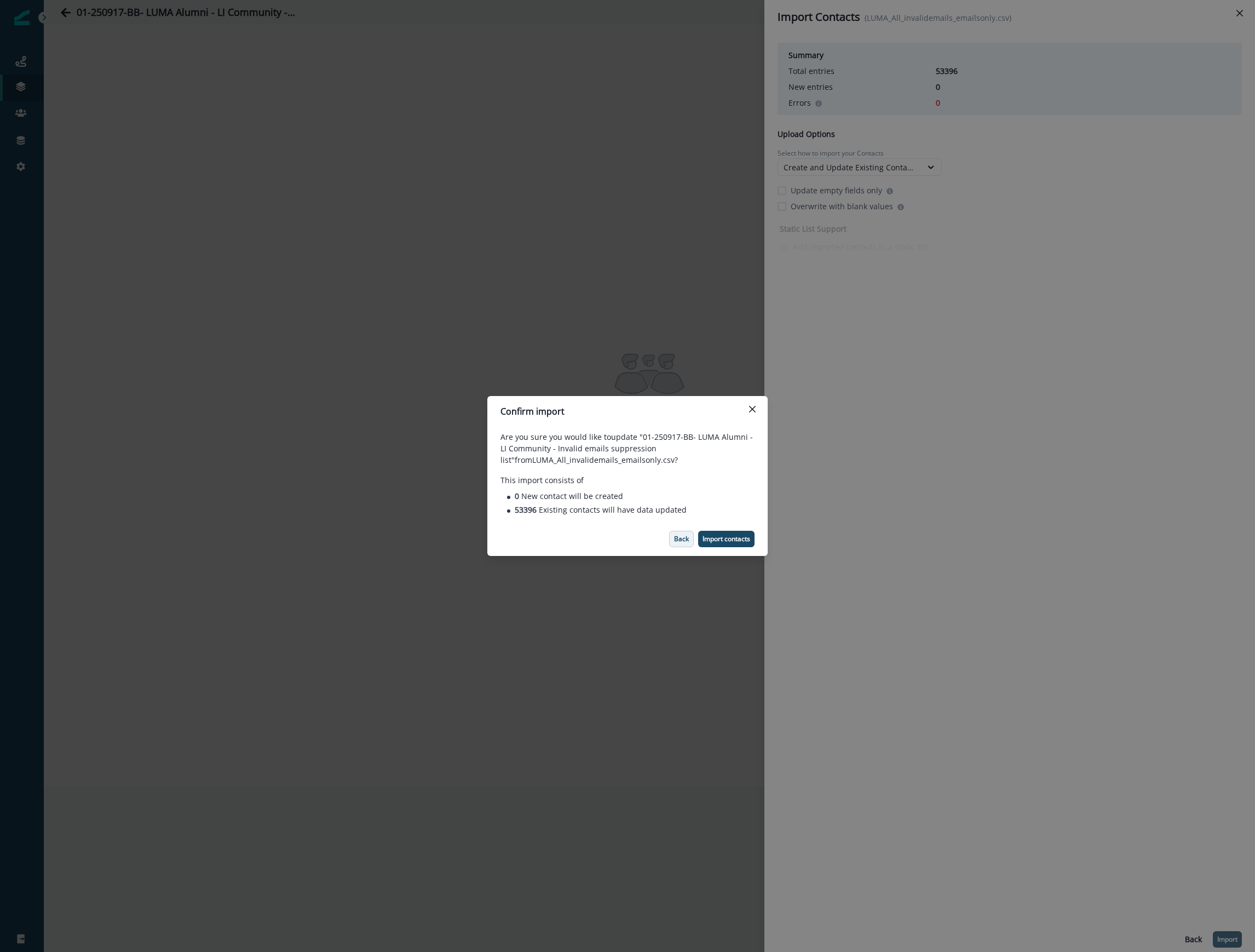
click at [677, 541] on p "Back" at bounding box center [681, 538] width 15 height 8
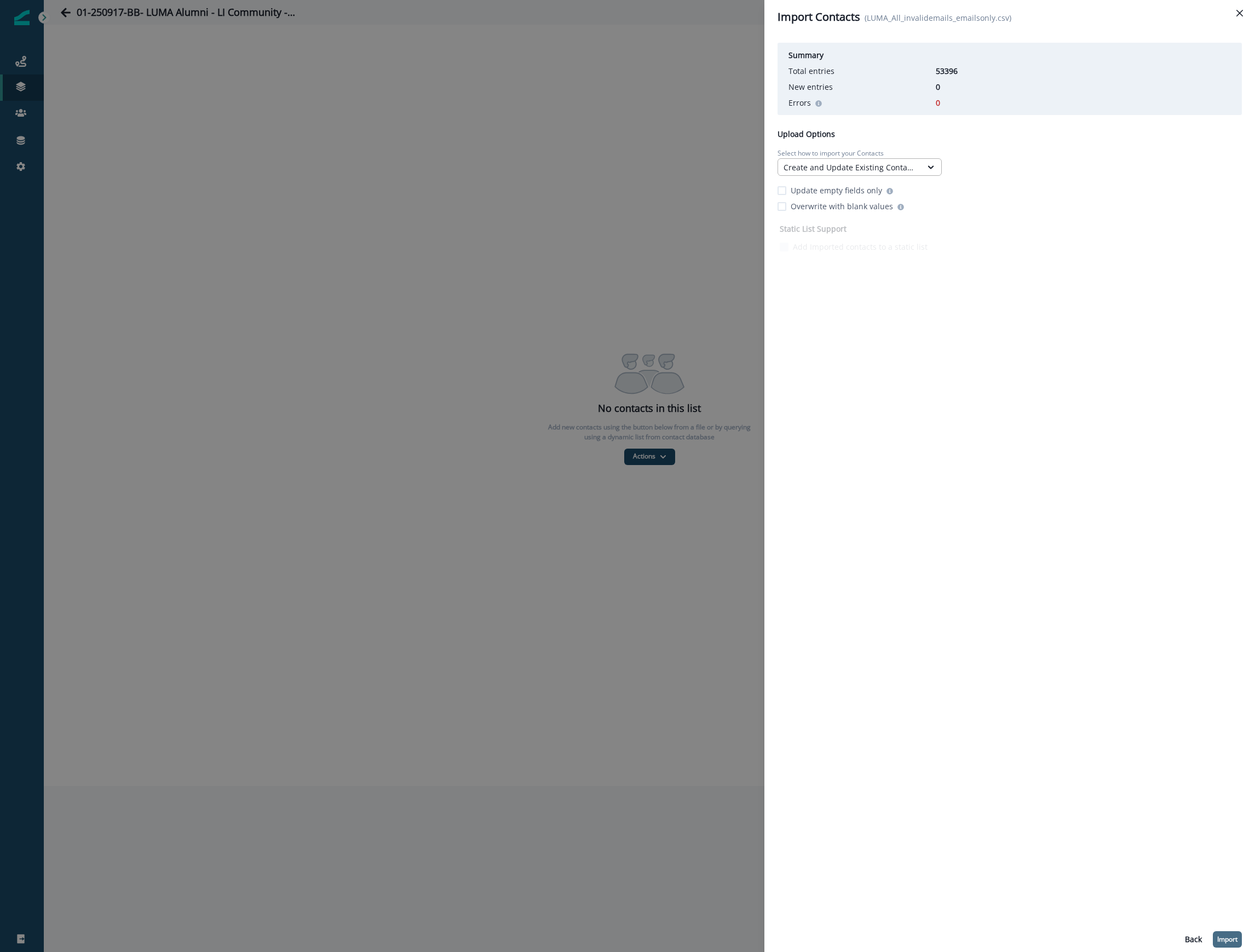
click at [886, 165] on div "Create and Update Existing Contacts" at bounding box center [849, 168] width 133 height 12
click at [929, 167] on icon at bounding box center [931, 167] width 6 height 4
click at [1058, 213] on div "Summary Total entries 53396 New entries 0 Errors 0 Upload Options Select how to…" at bounding box center [1010, 147] width 464 height 216
click at [1229, 940] on p "Import" at bounding box center [1227, 939] width 20 height 8
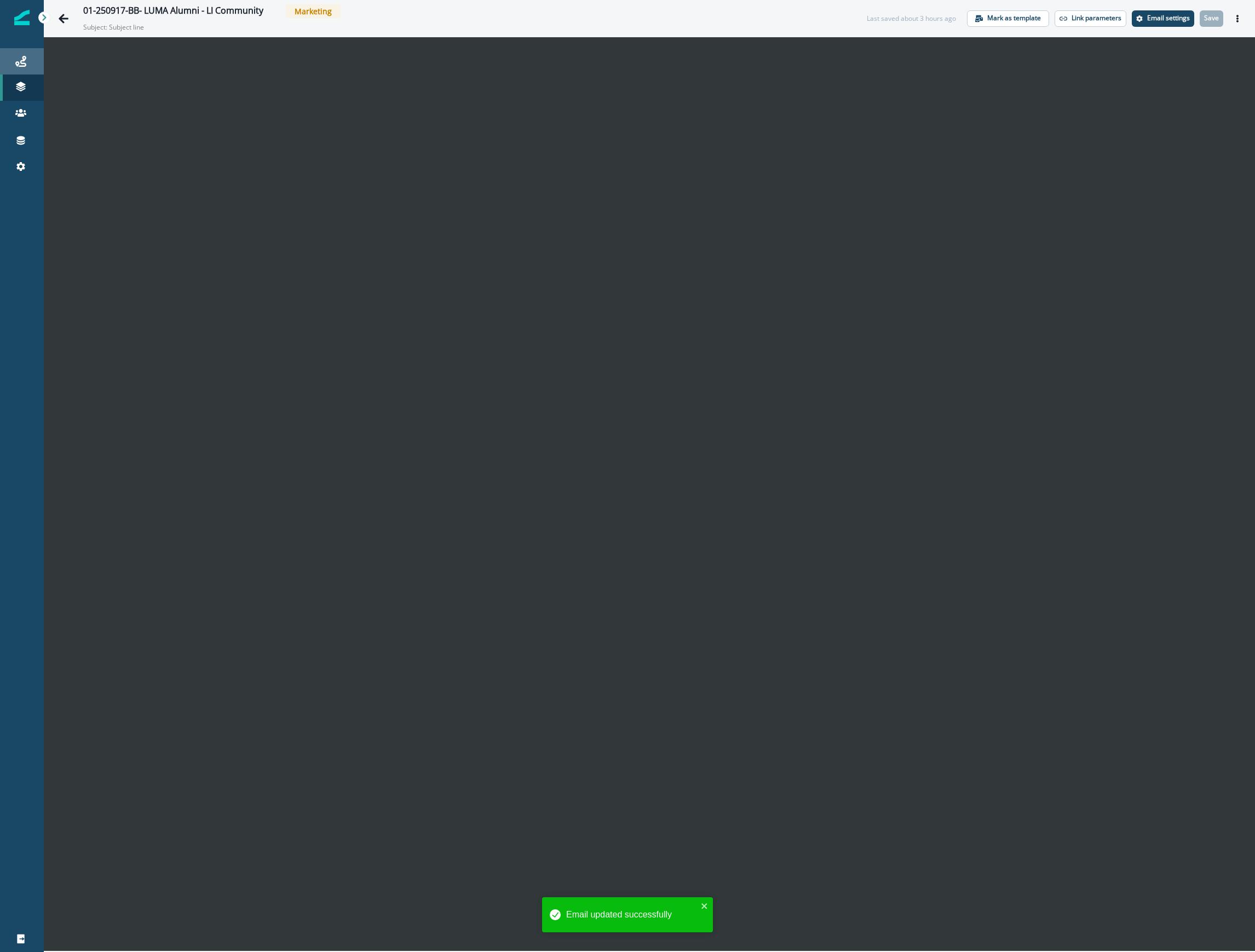
click at [21, 57] on icon at bounding box center [20, 61] width 11 height 11
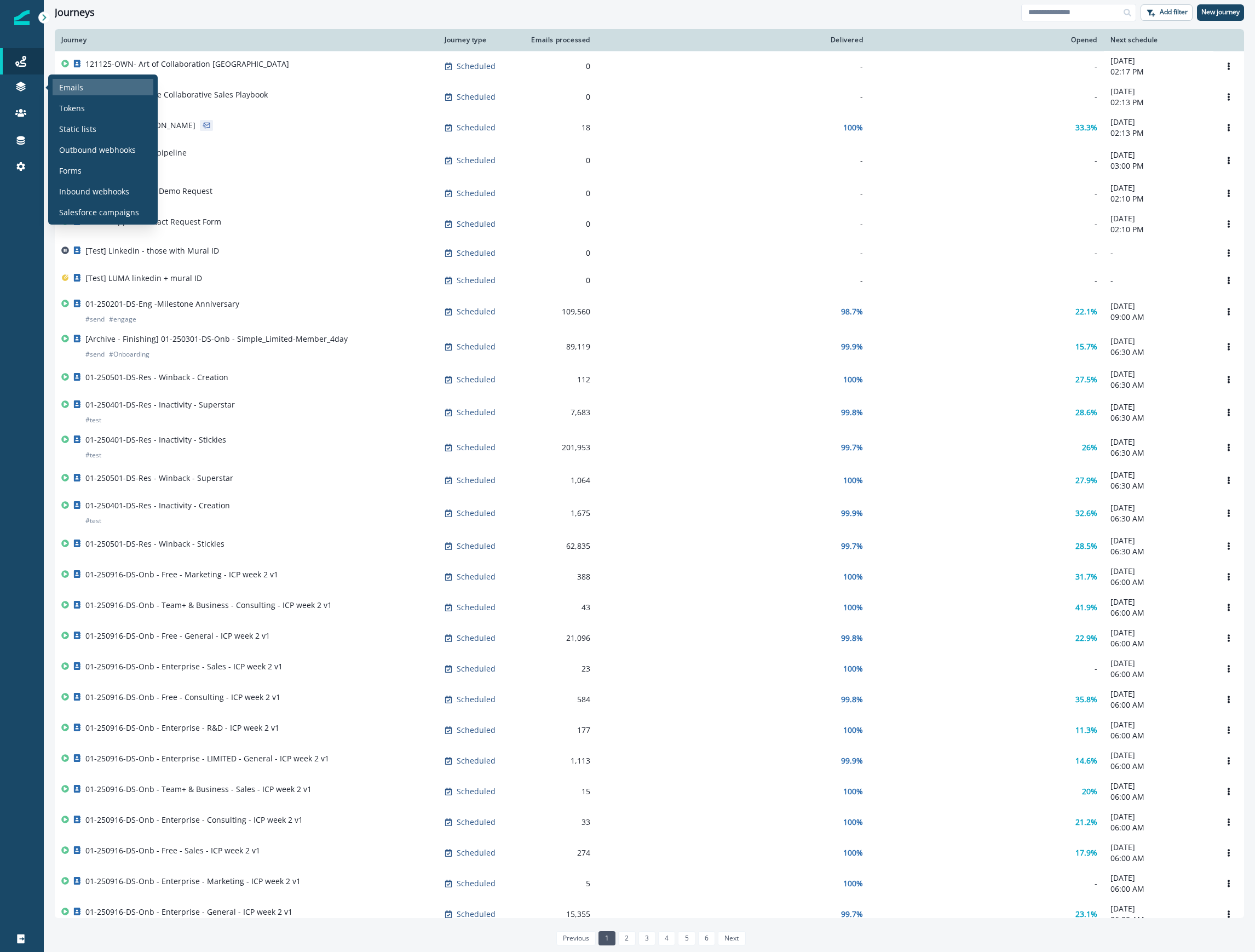
click at [97, 83] on div "Emails" at bounding box center [102, 87] width 101 height 17
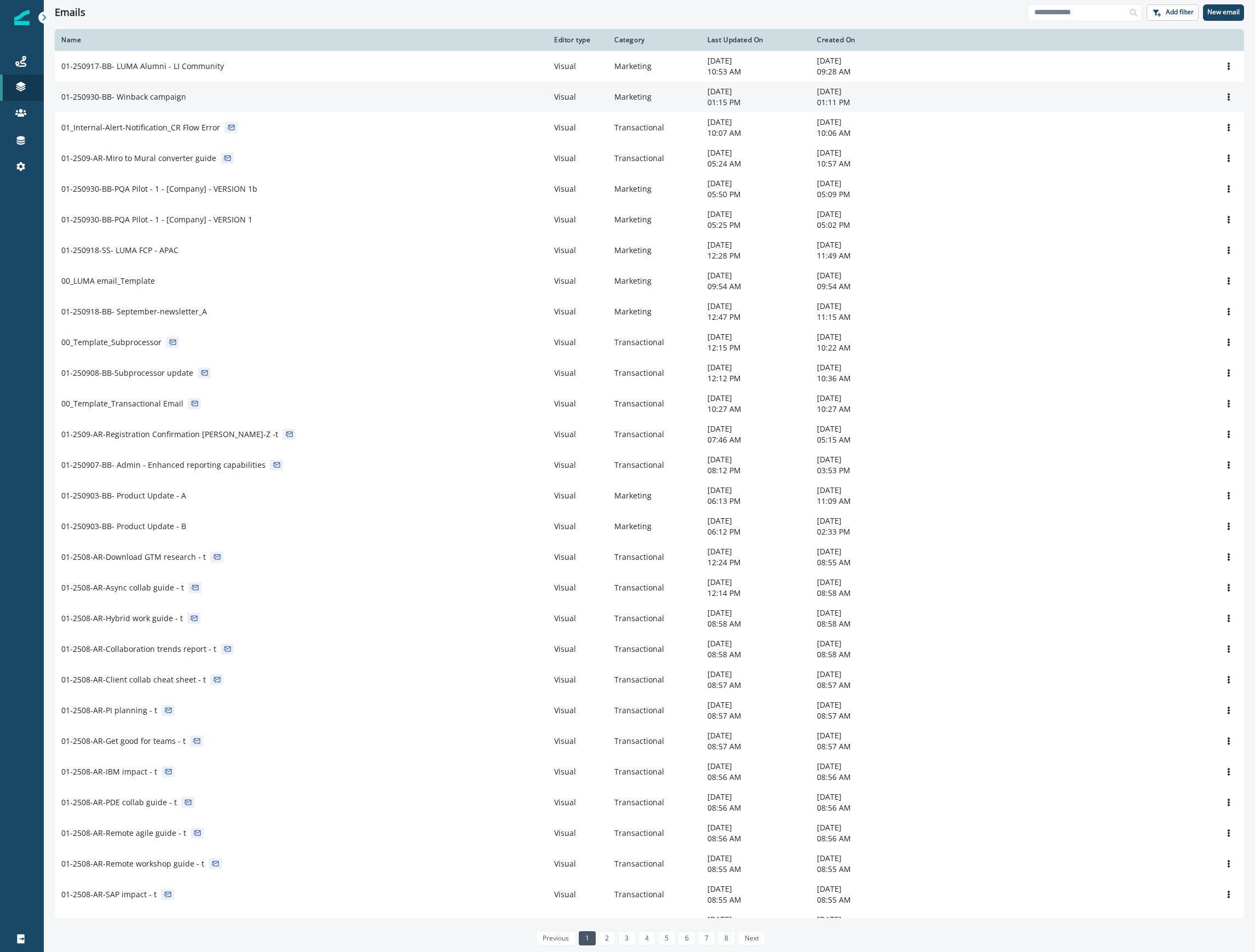
click at [199, 101] on div "01-250930-BB- Winback campaign" at bounding box center [301, 97] width 480 height 11
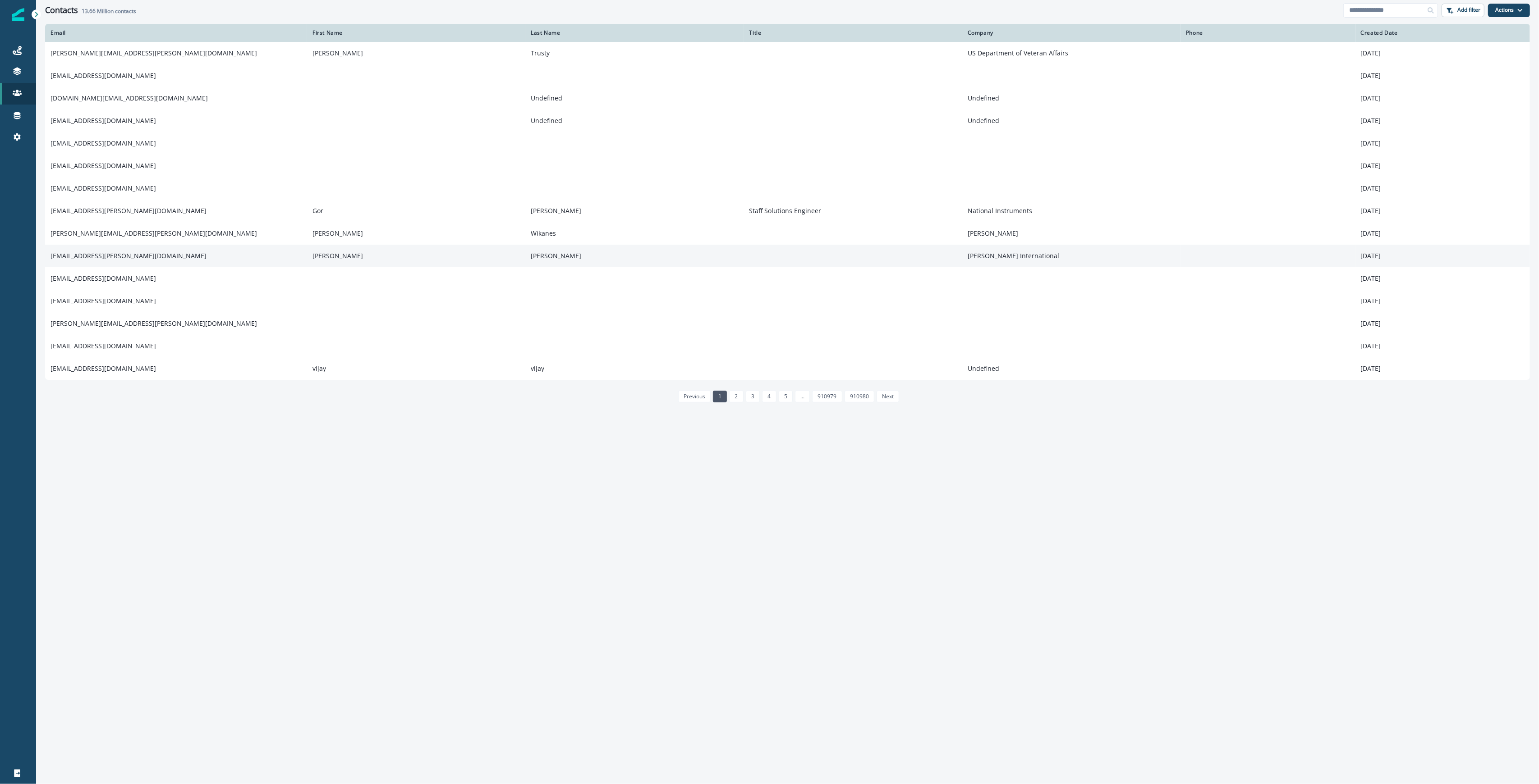
click at [119, 251] on td "sbatchelor@mcdermott.com" at bounding box center [176, 256] width 262 height 23
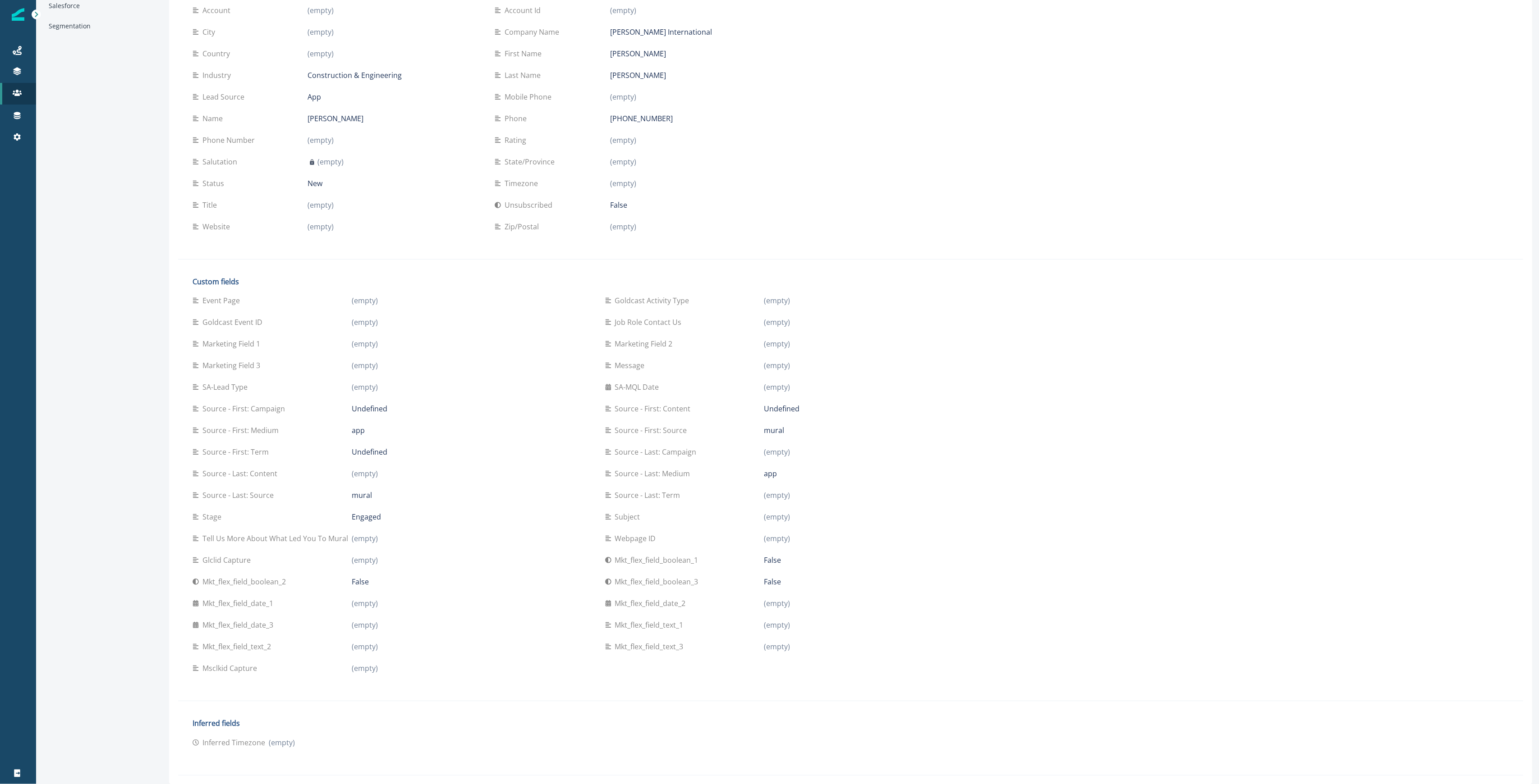
scroll to position [116, 0]
click at [22, 115] on div "Connections" at bounding box center [18, 115] width 29 height 11
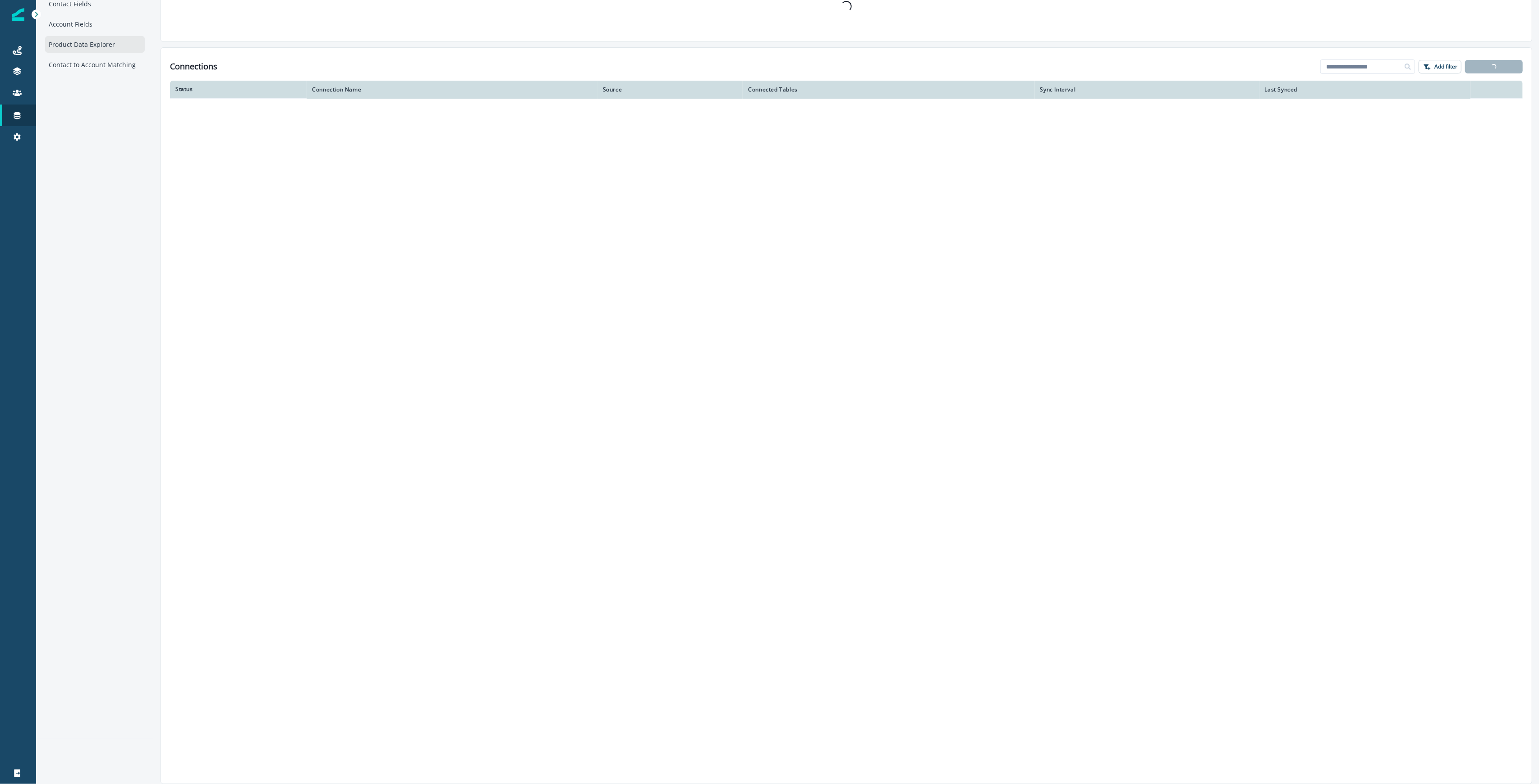
scroll to position [46, 0]
click at [69, 46] on div "Product Data Explorer" at bounding box center [94, 44] width 100 height 17
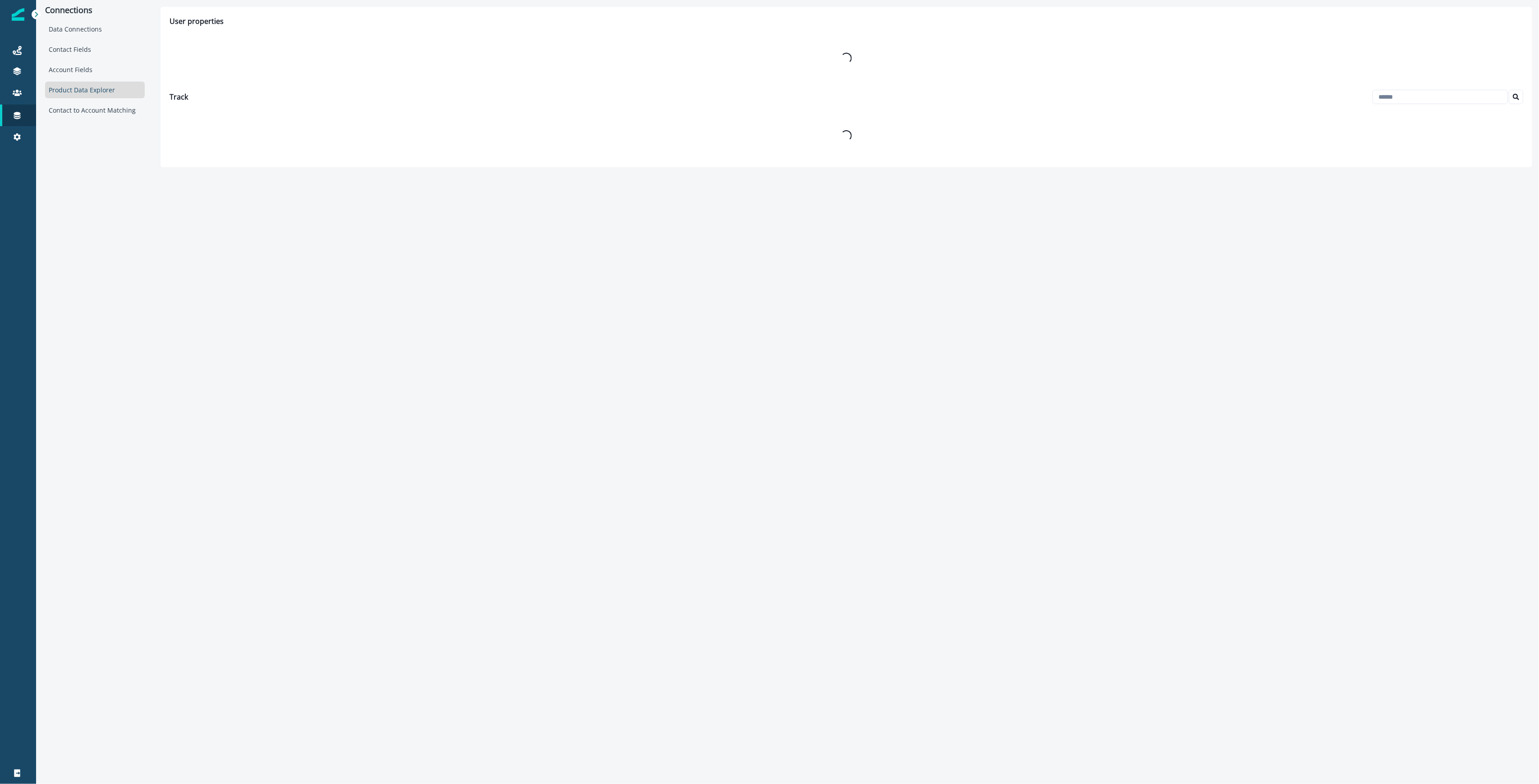
scroll to position [0, 0]
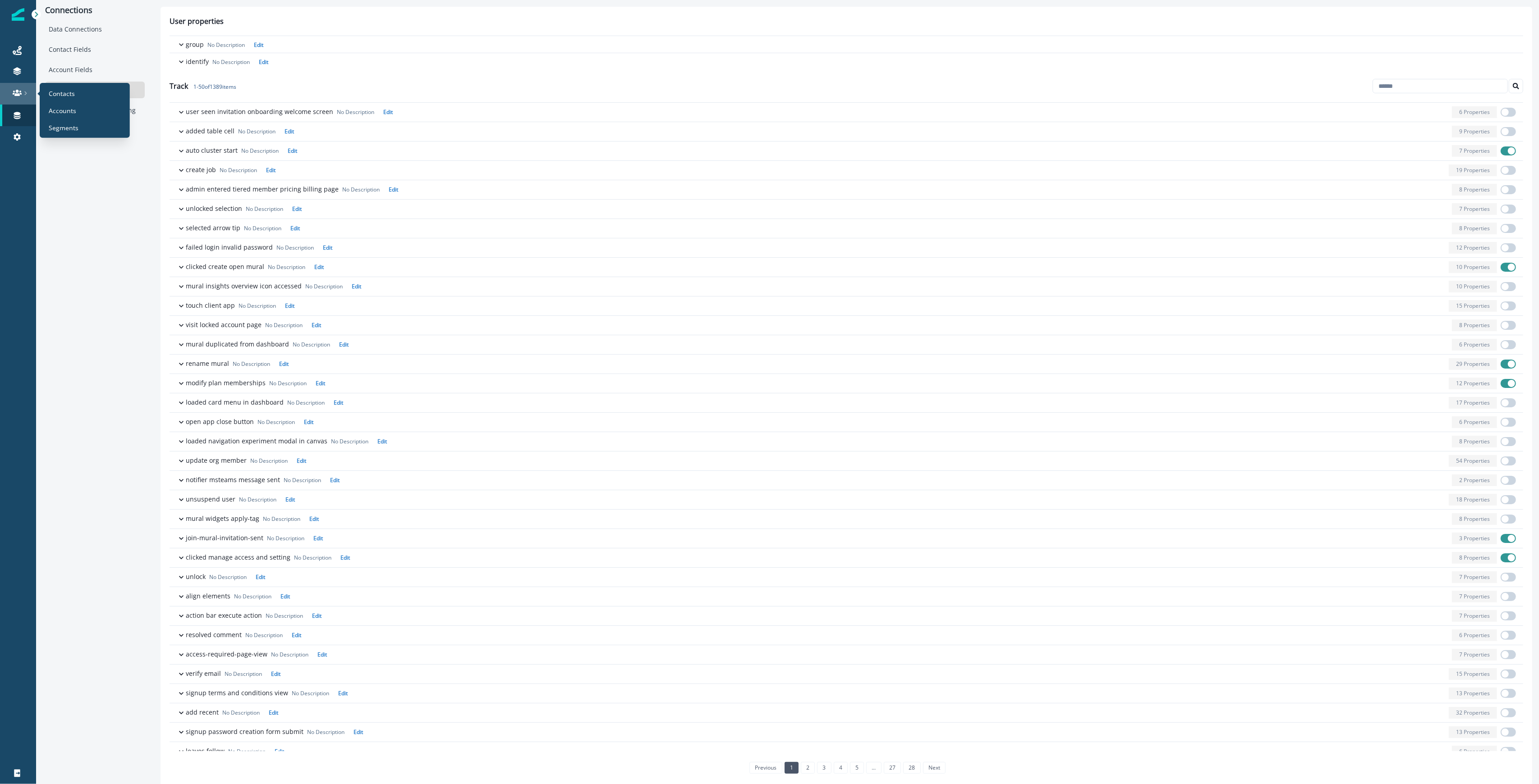
click at [14, 93] on icon at bounding box center [17, 93] width 9 height 9
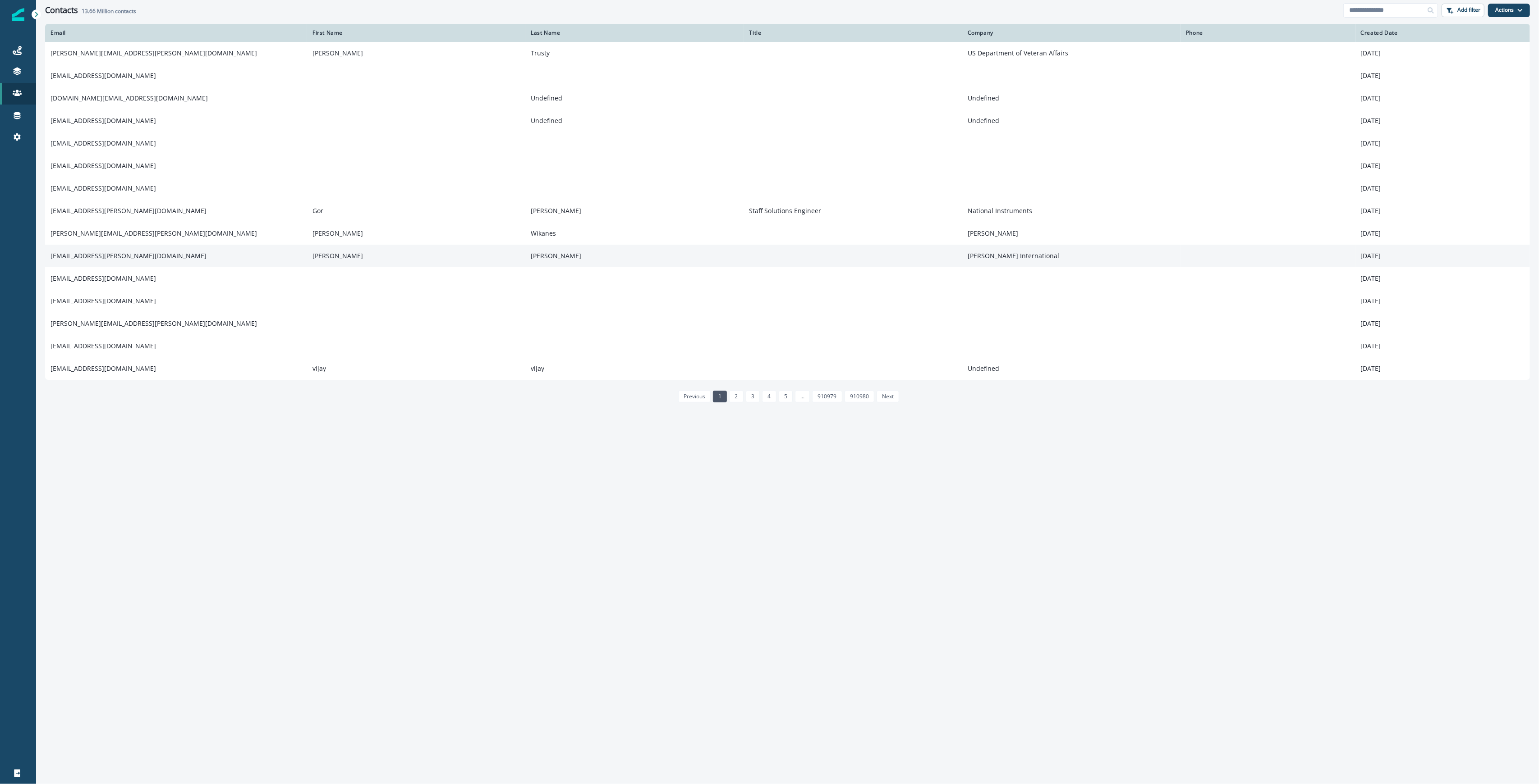
click at [124, 248] on td "sbatchelor@mcdermott.com" at bounding box center [176, 256] width 262 height 23
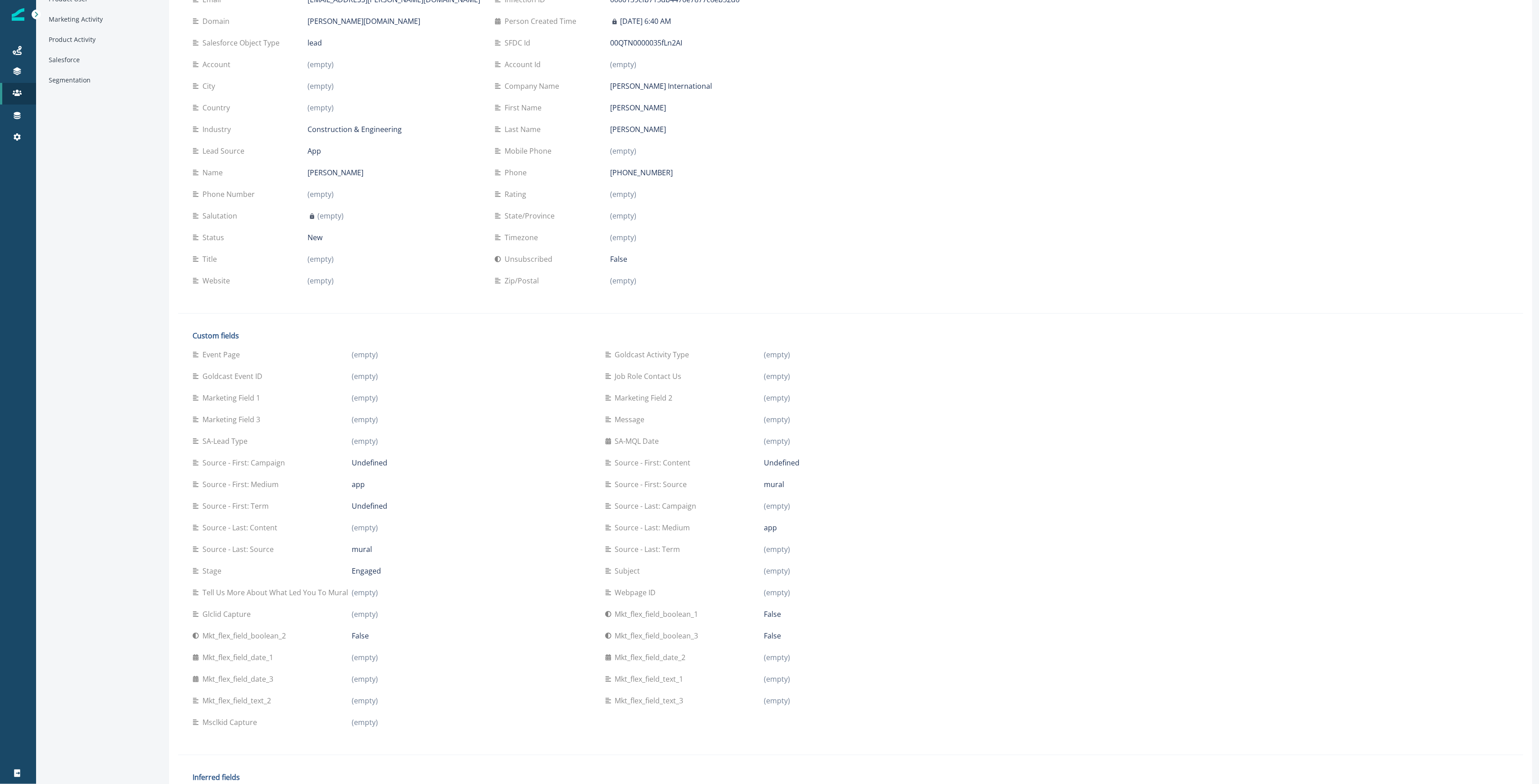
scroll to position [116, 0]
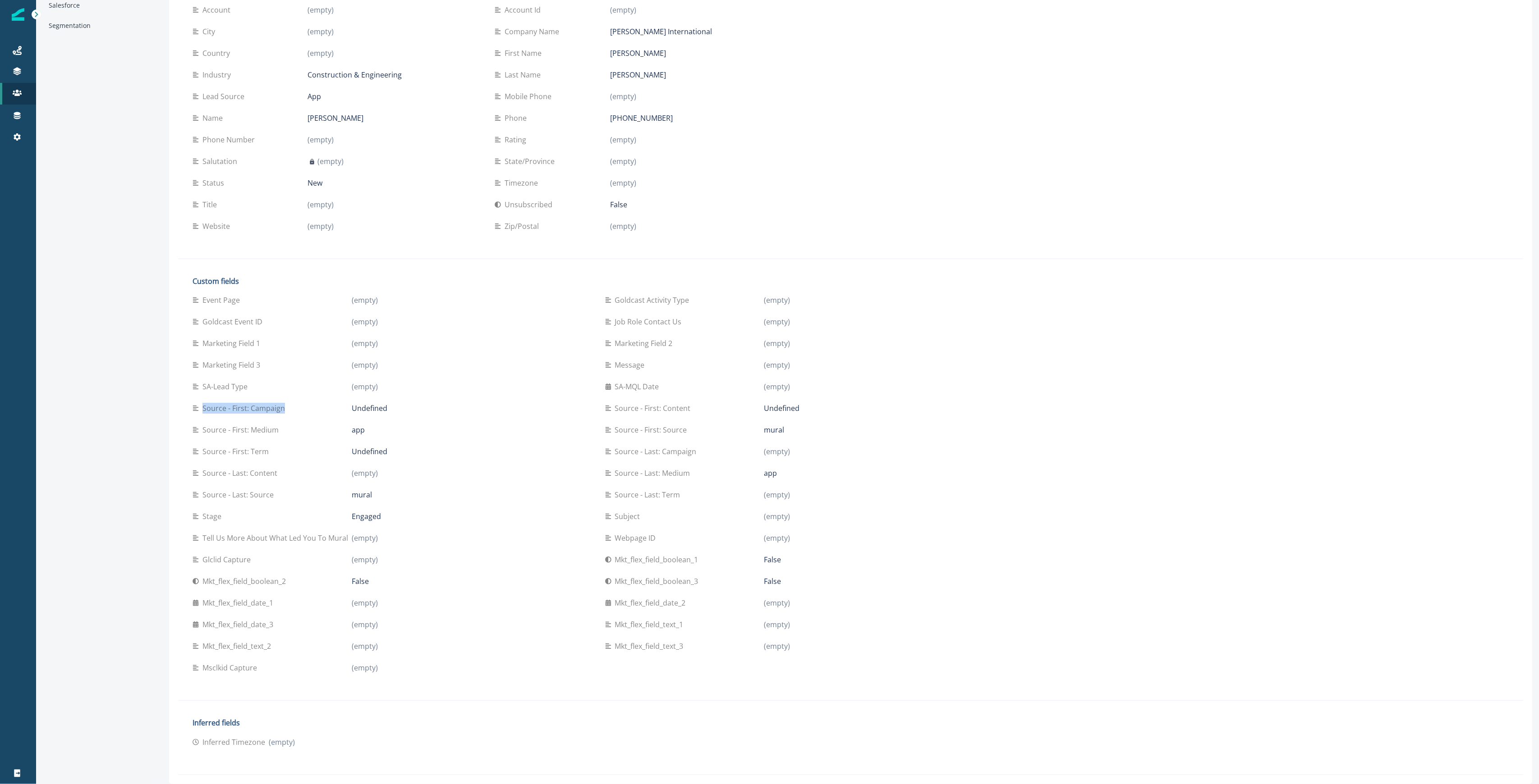
drag, startPoint x: 204, startPoint y: 412, endPoint x: 297, endPoint y: 408, distance: 93.1
click at [297, 408] on div "Source - First: Campaign" at bounding box center [272, 408] width 159 height 11
drag, startPoint x: 204, startPoint y: 303, endPoint x: 247, endPoint y: 300, distance: 43.1
click at [247, 300] on div "Event Page" at bounding box center [272, 300] width 159 height 11
drag, startPoint x: 773, startPoint y: 393, endPoint x: 731, endPoint y: 393, distance: 42.0
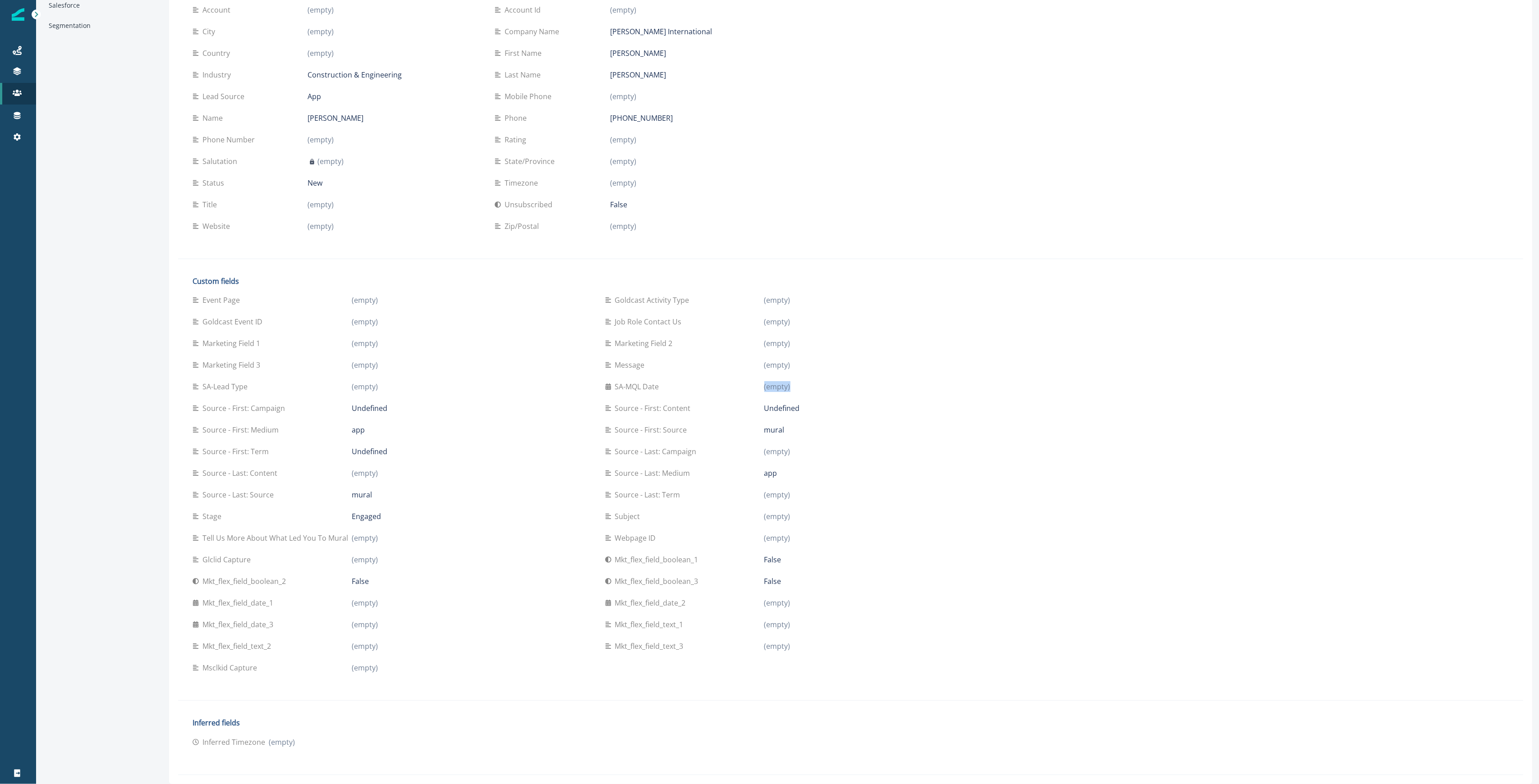
click at [731, 393] on div "SA-MQL Date (empty)" at bounding box center [804, 386] width 398 height 21
drag, startPoint x: 191, startPoint y: 389, endPoint x: 432, endPoint y: 392, distance: 241.0
click at [432, 392] on div "Custom fields Event Page (empty) Goldcast Activity Type (empty) Goldcast Event …" at bounding box center [597, 479] width 839 height 423
drag, startPoint x: 636, startPoint y: 519, endPoint x: 610, endPoint y: 519, distance: 26.0
click at [610, 519] on div "Subject" at bounding box center [685, 516] width 159 height 11
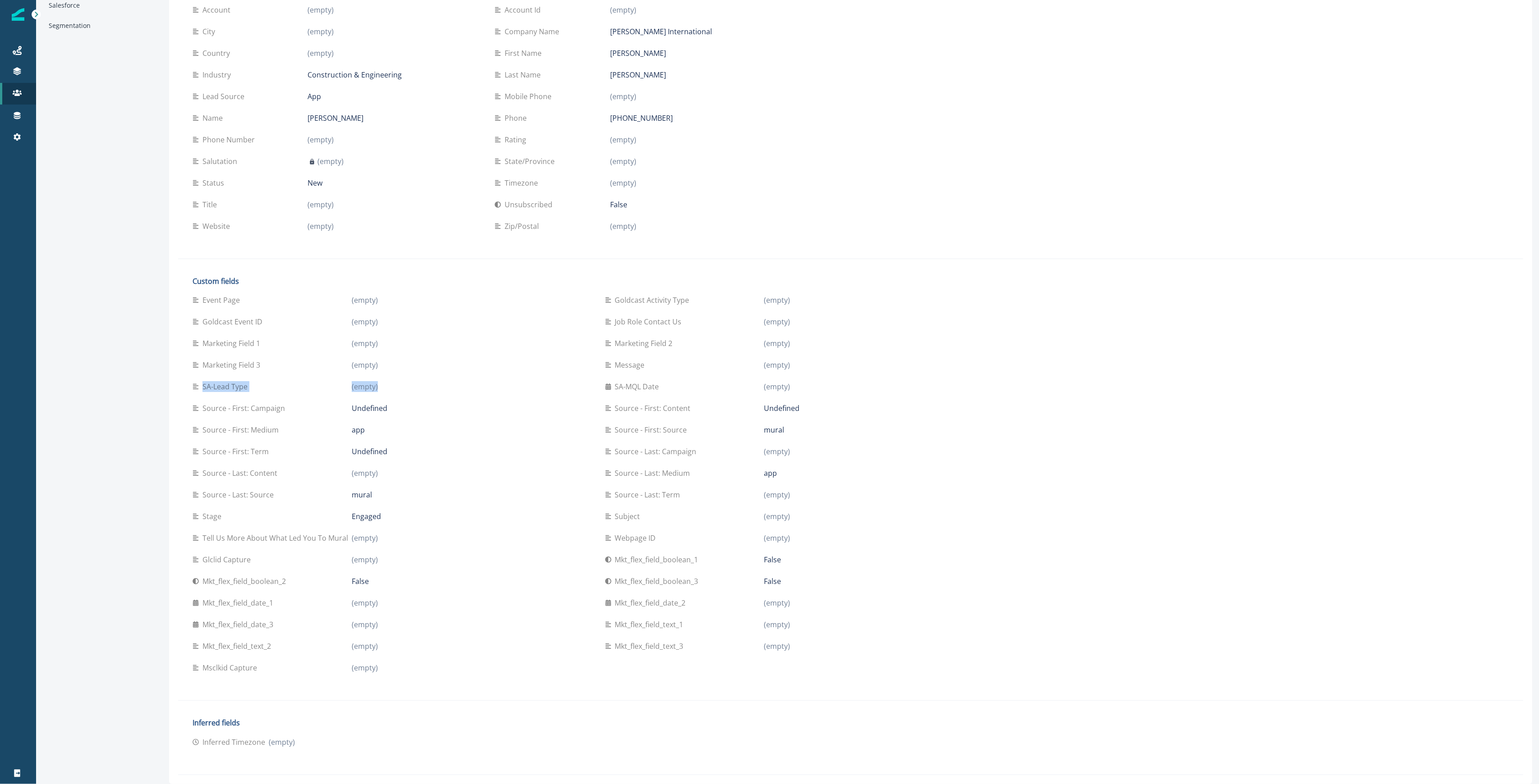
drag, startPoint x: 393, startPoint y: 390, endPoint x: 188, endPoint y: 383, distance: 205.1
click at [188, 383] on div "Custom fields Event Page (empty) Goldcast Activity Type (empty) Goldcast Event …" at bounding box center [597, 479] width 839 height 423
drag, startPoint x: 231, startPoint y: 76, endPoint x: 172, endPoint y: 78, distance: 59.0
click at [172, 78] on div "Default fields Email sbatchelor@mcdermott.com Inflection ID 0000139cfb715db4470…" at bounding box center [851, 344] width 1363 height 880
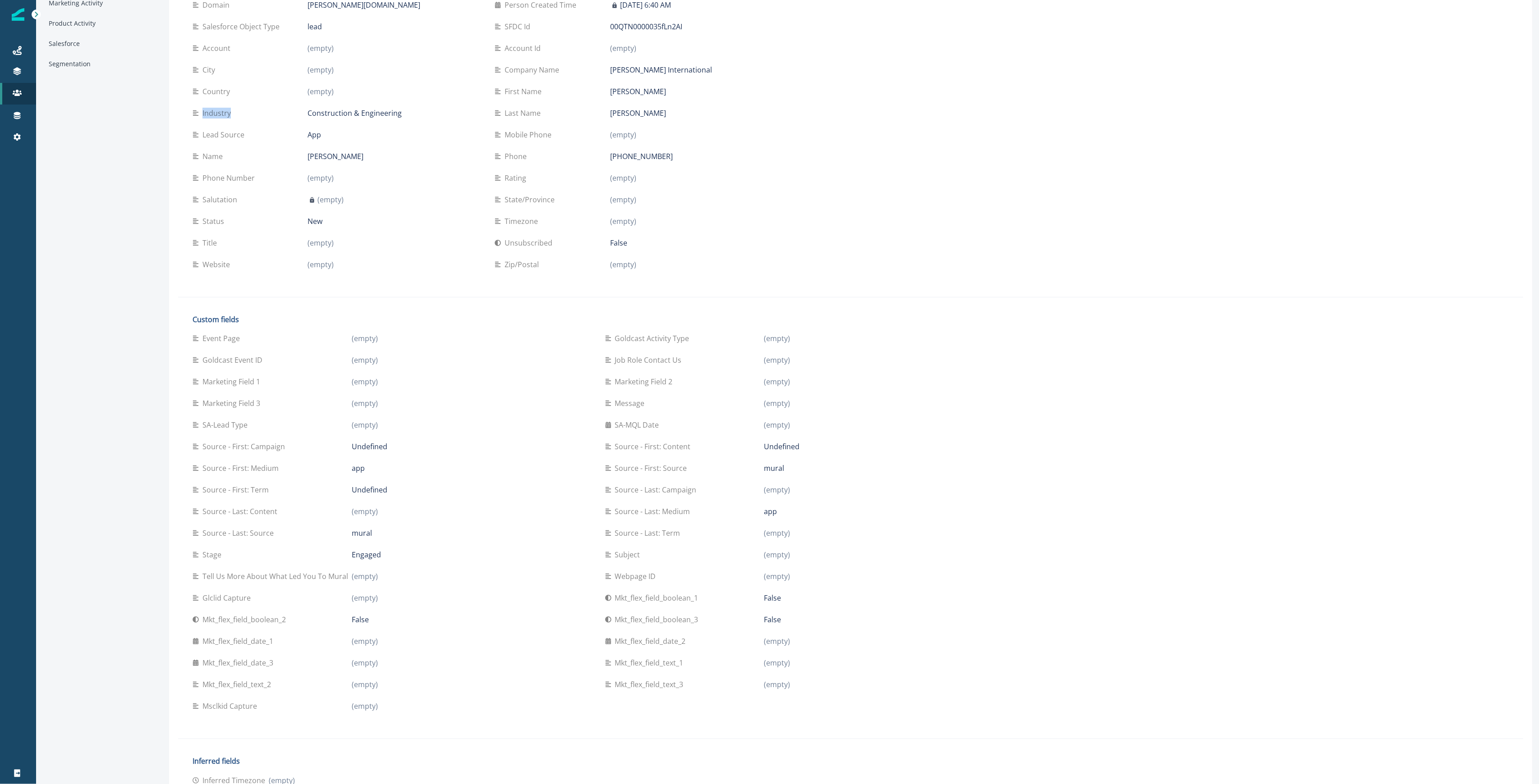
scroll to position [0, 0]
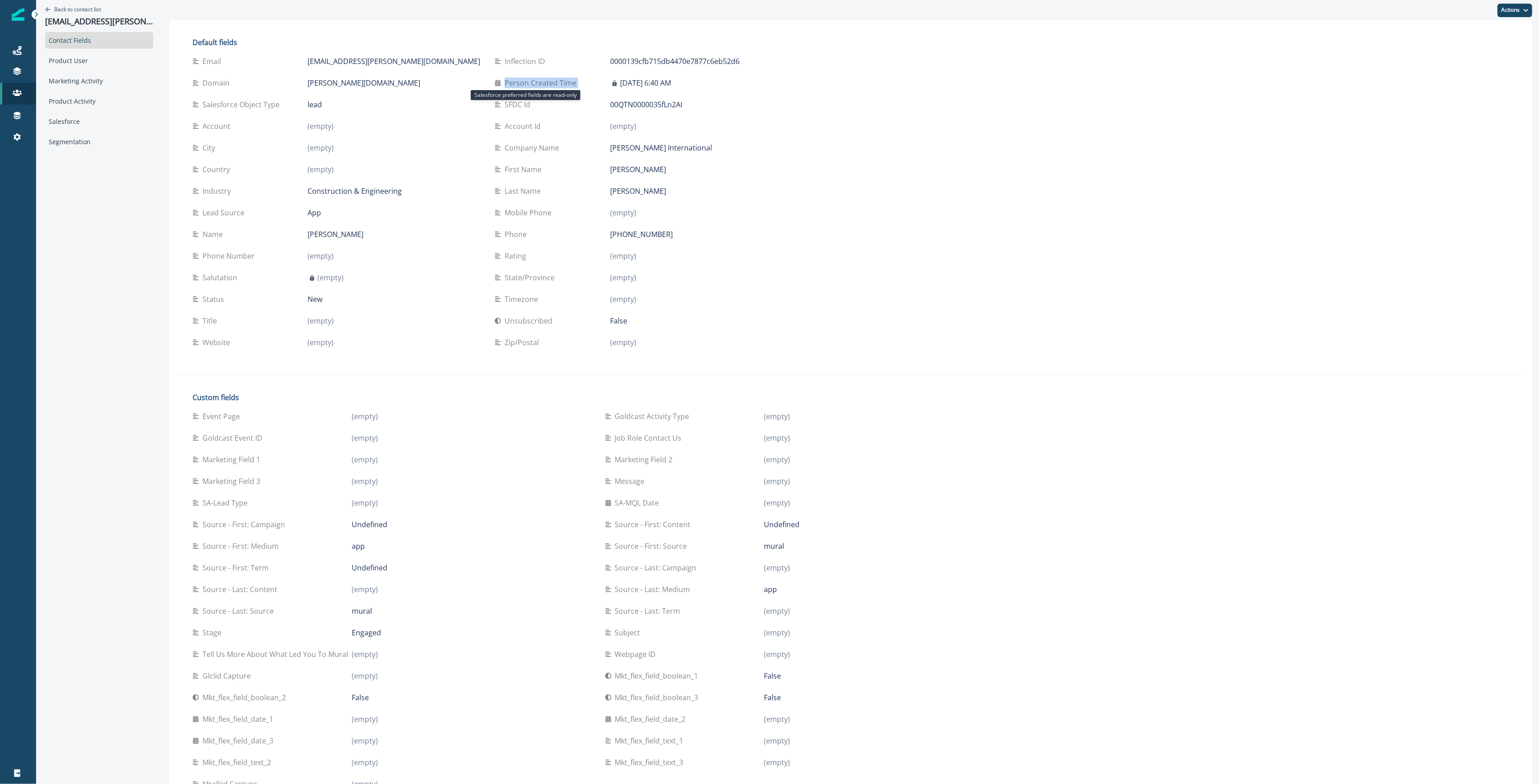
drag, startPoint x: 449, startPoint y: 80, endPoint x: 528, endPoint y: 84, distance: 79.1
click at [528, 84] on div "Person Created Time January 22, 2024 at 6:40 AM" at bounding box center [639, 83] width 288 height 11
click at [111, 59] on div "Product User" at bounding box center [99, 61] width 108 height 17
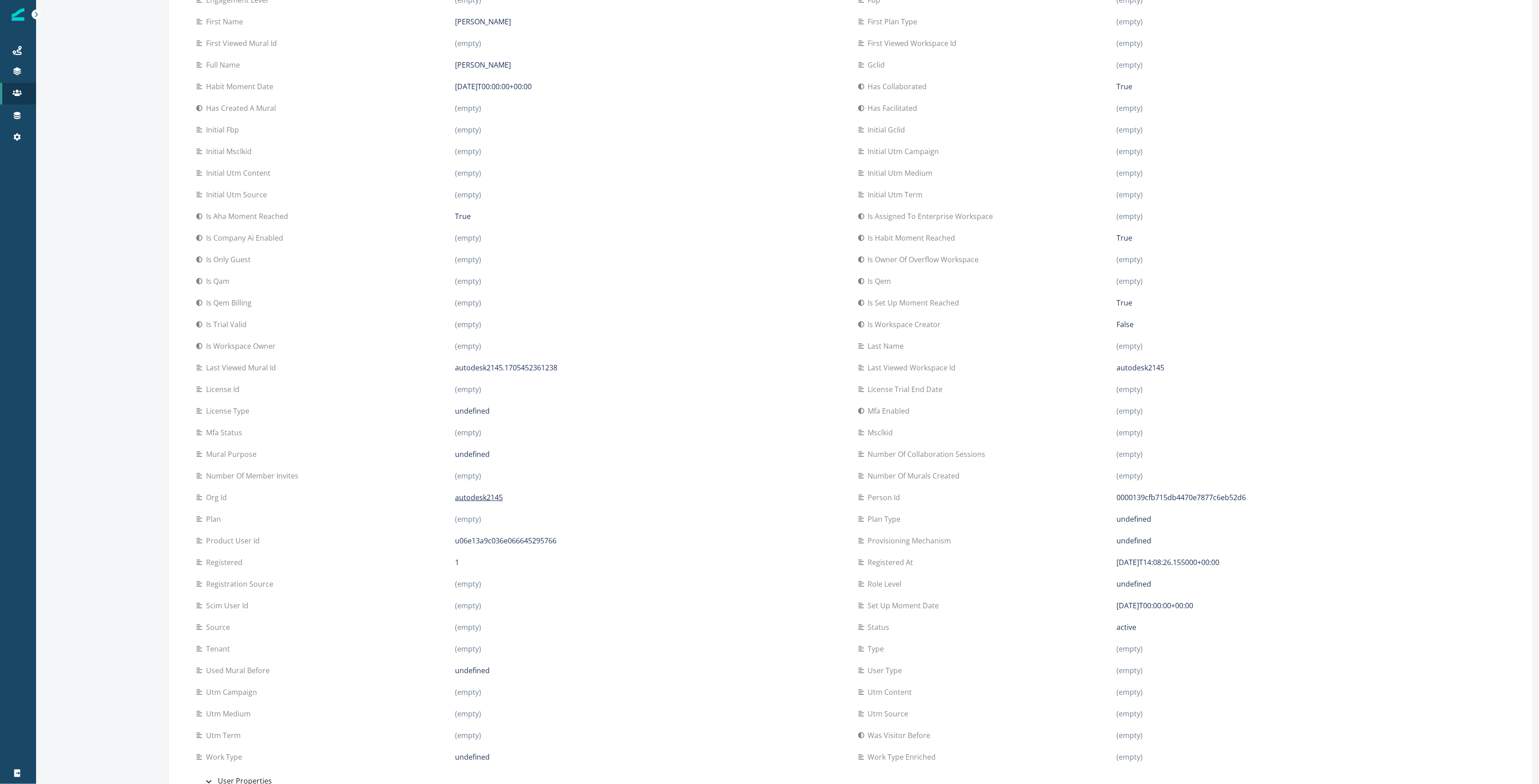
scroll to position [244, 0]
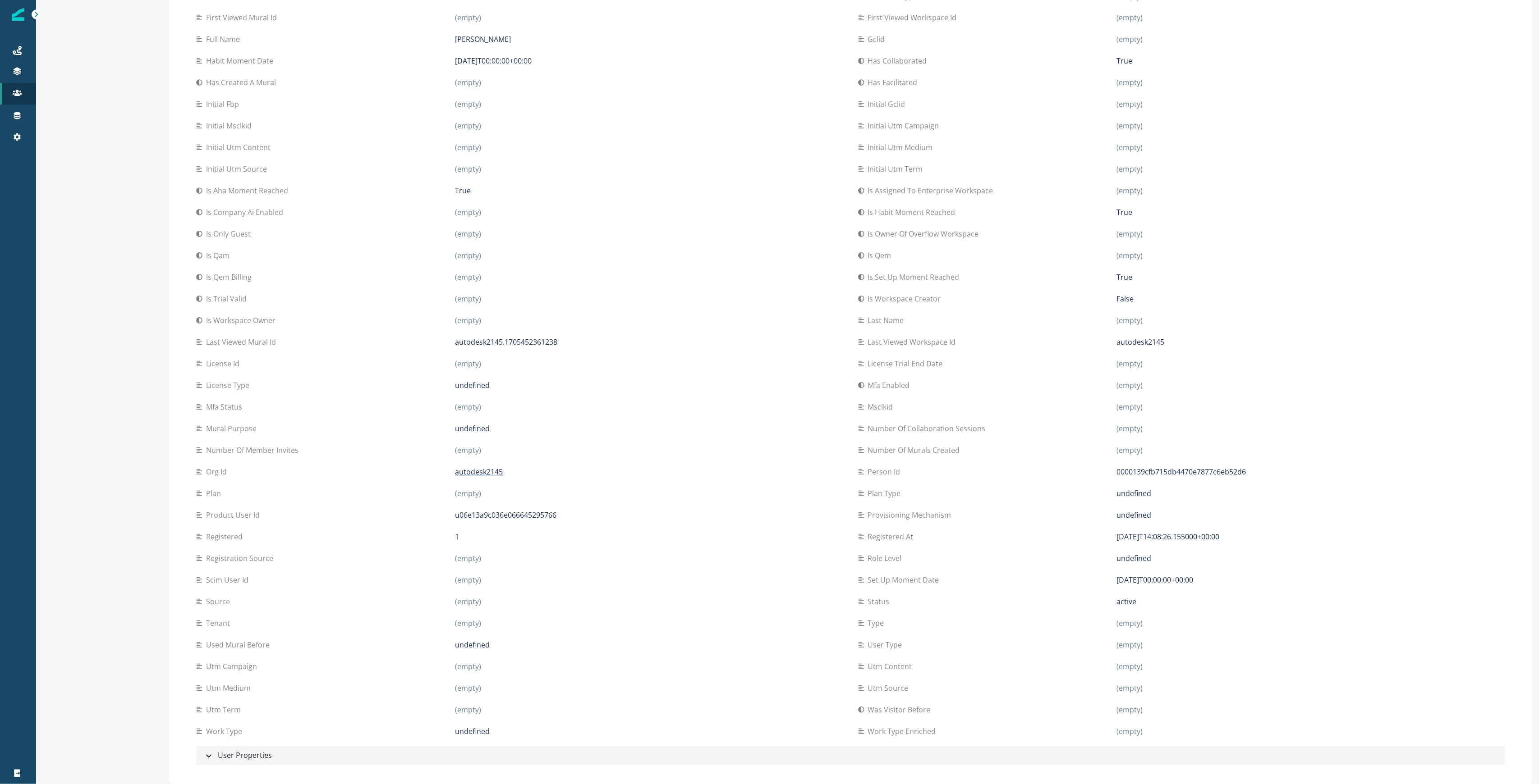
click at [238, 754] on div "User Properties" at bounding box center [237, 756] width 69 height 12
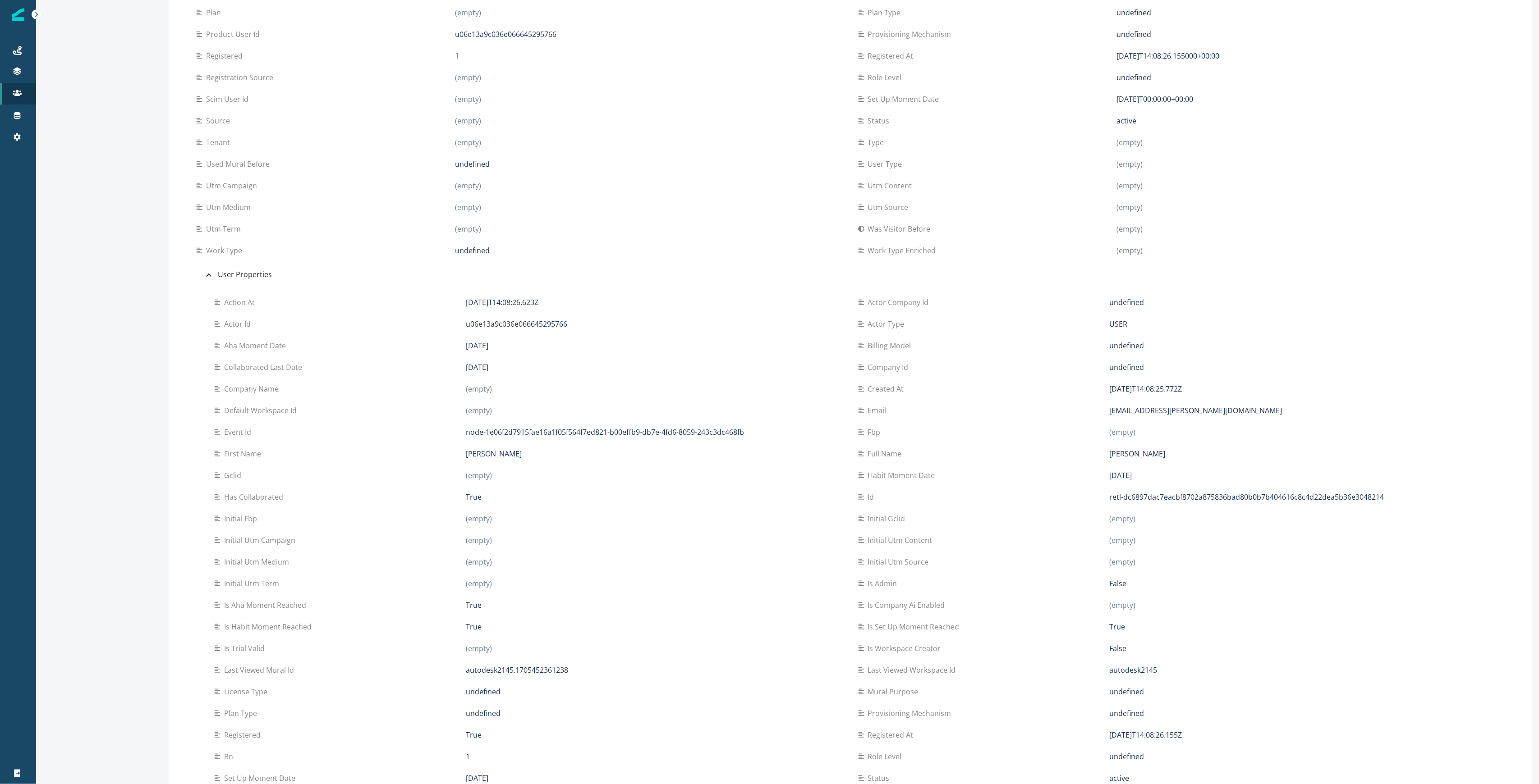
scroll to position [869, 0]
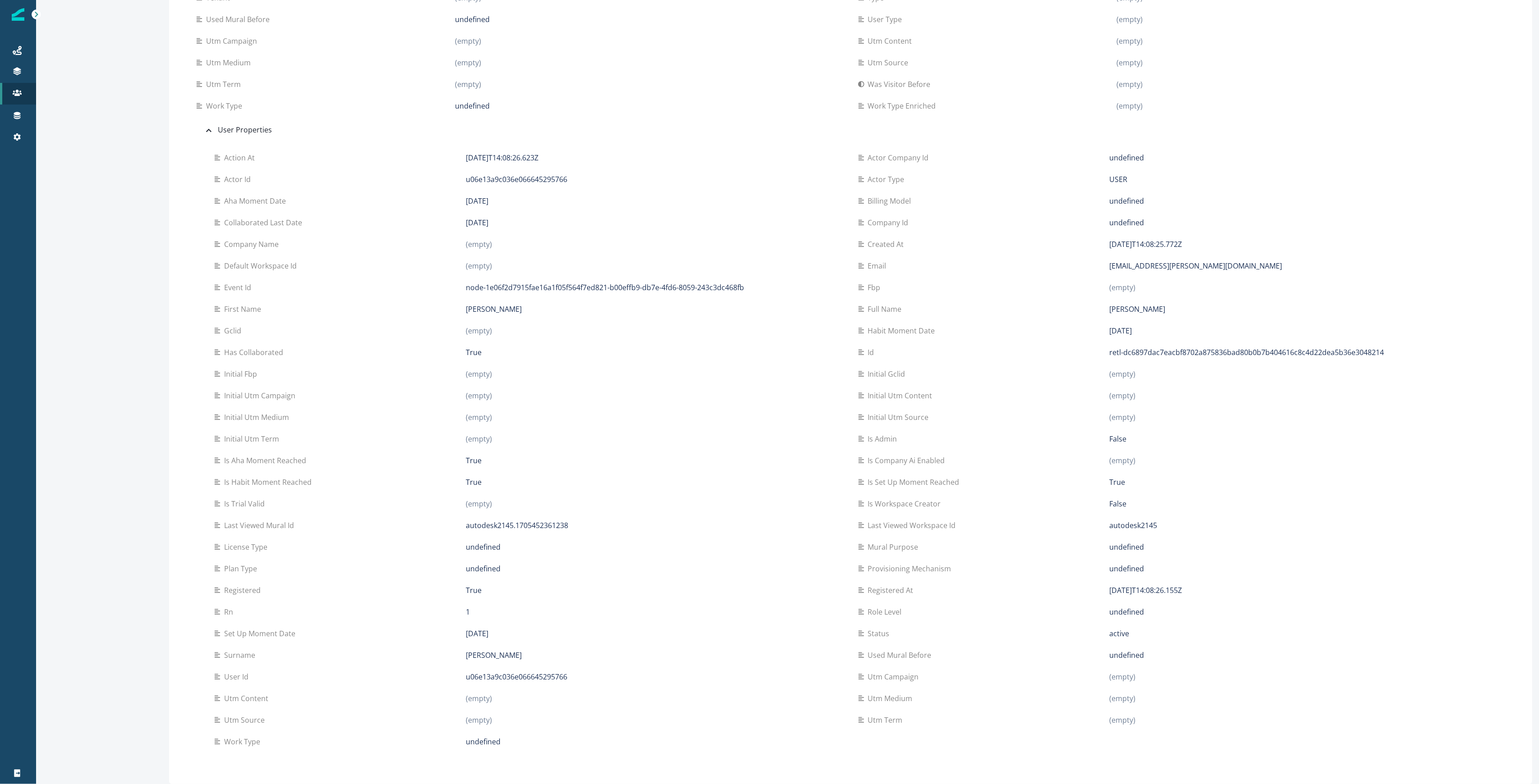
drag, startPoint x: 490, startPoint y: 525, endPoint x: 419, endPoint y: 525, distance: 71.0
click at [419, 525] on div "Last viewed mural id autodesk2145.1705452361238" at bounding box center [529, 525] width 630 height 11
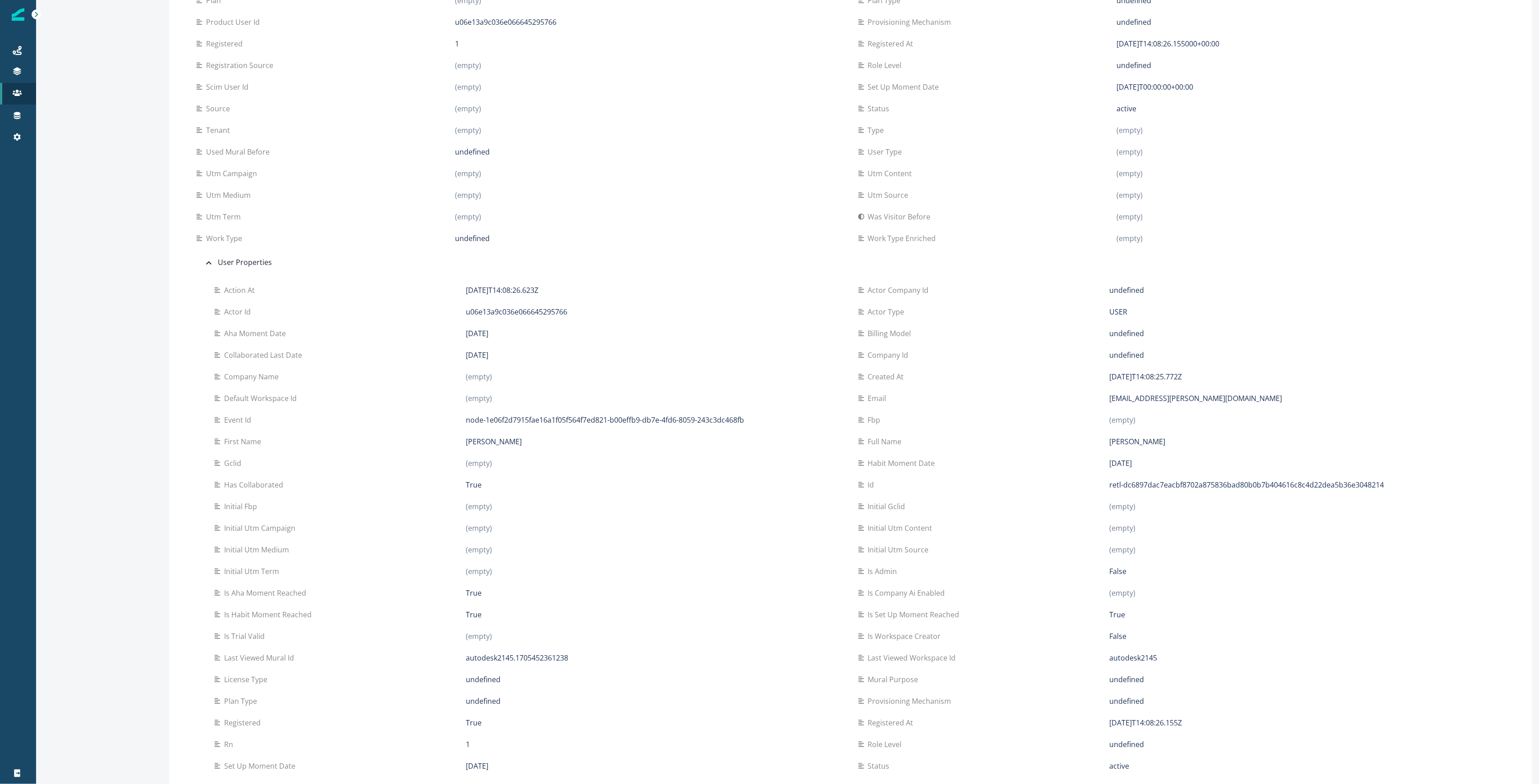
scroll to position [688, 0]
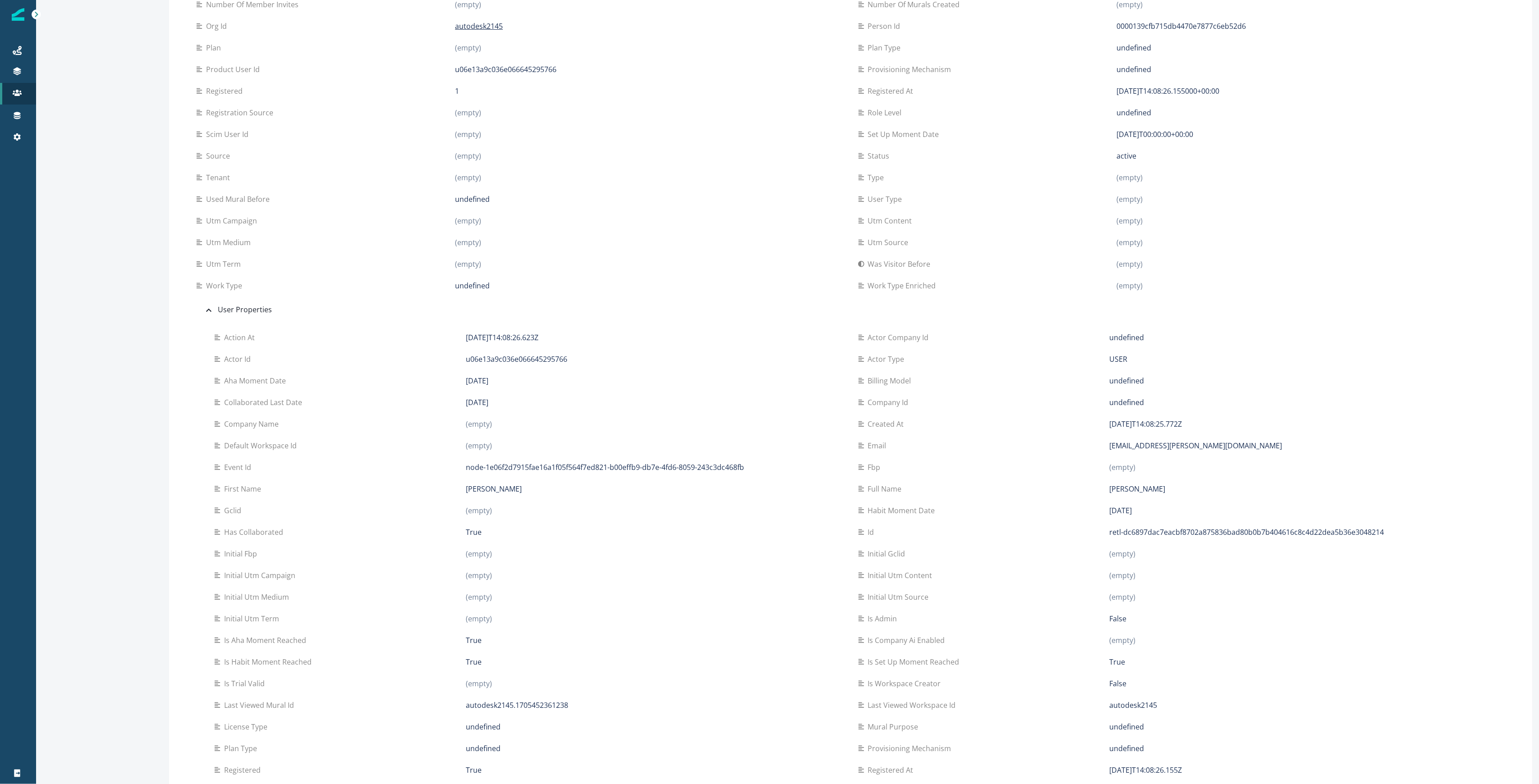
drag, startPoint x: 866, startPoint y: 356, endPoint x: 1156, endPoint y: 356, distance: 290.0
click at [1156, 356] on div "Actor type USER" at bounding box center [1173, 359] width 630 height 11
drag, startPoint x: 869, startPoint y: 379, endPoint x: 1189, endPoint y: 385, distance: 320.1
click at [1189, 385] on div "Billing model undefined" at bounding box center [1173, 381] width 630 height 11
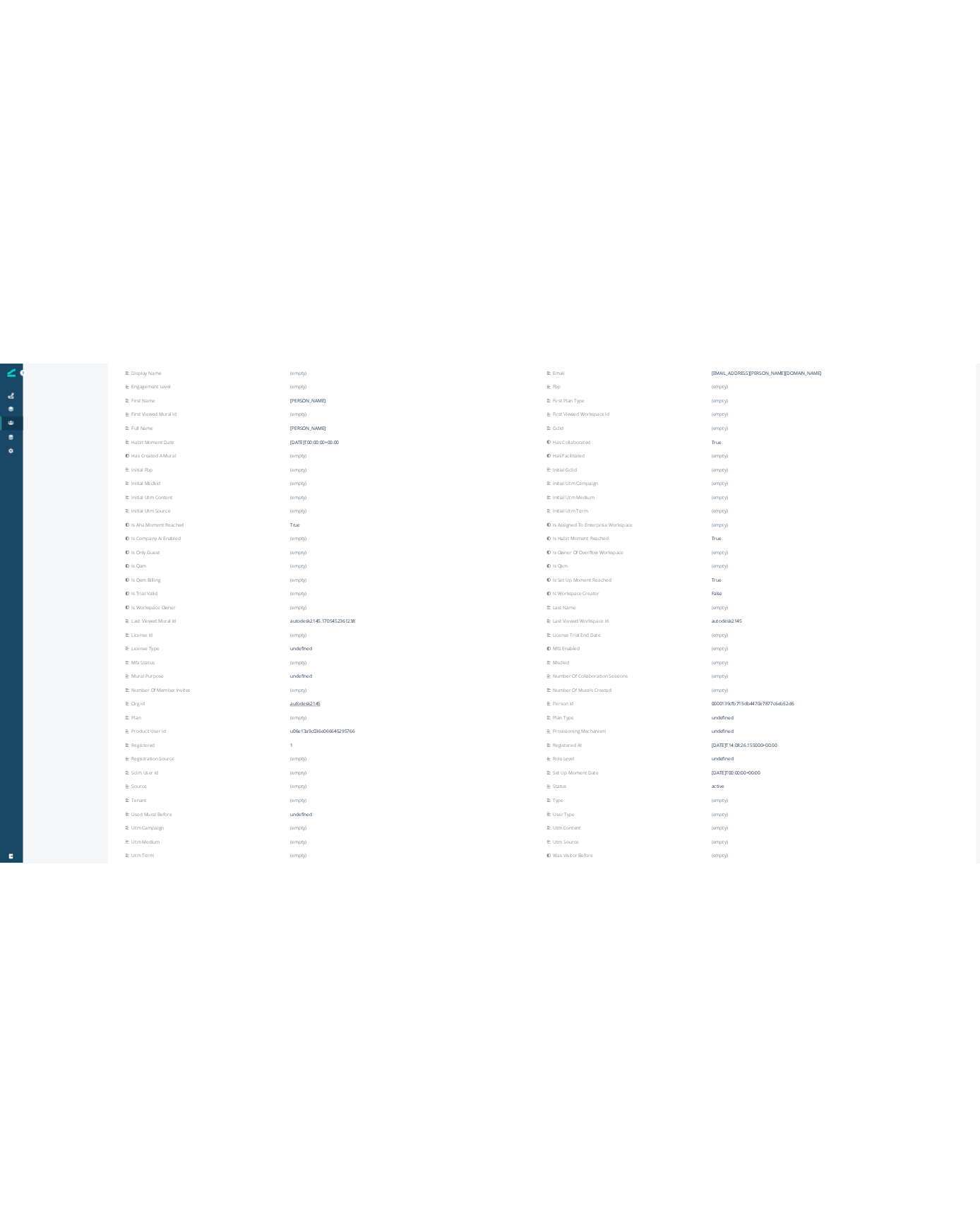
scroll to position [0, 0]
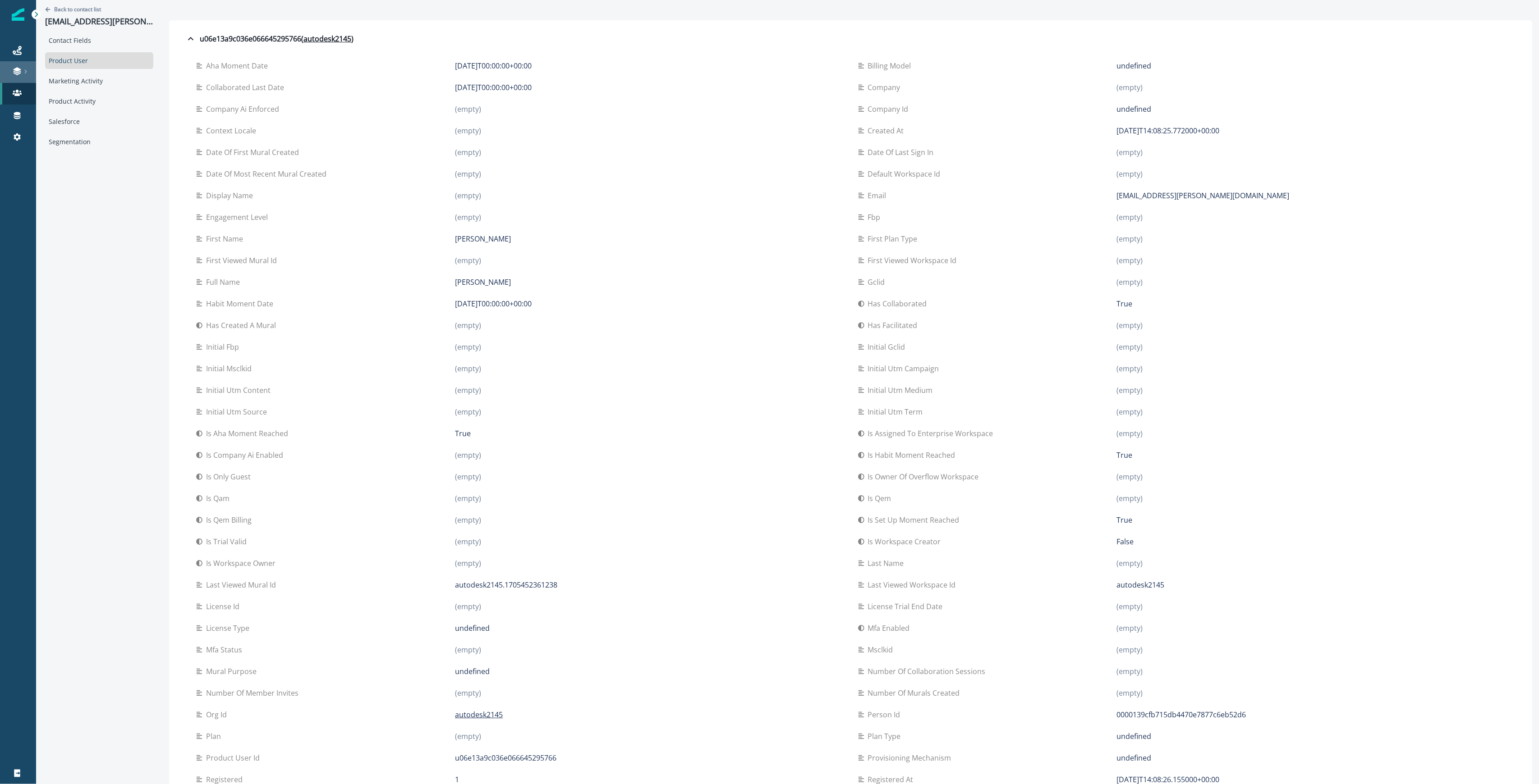
drag, startPoint x: 20, startPoint y: 64, endPoint x: 126, endPoint y: 76, distance: 106.7
click at [20, 64] on link at bounding box center [18, 72] width 36 height 21
click at [70, 73] on div "Emails" at bounding box center [84, 72] width 82 height 14
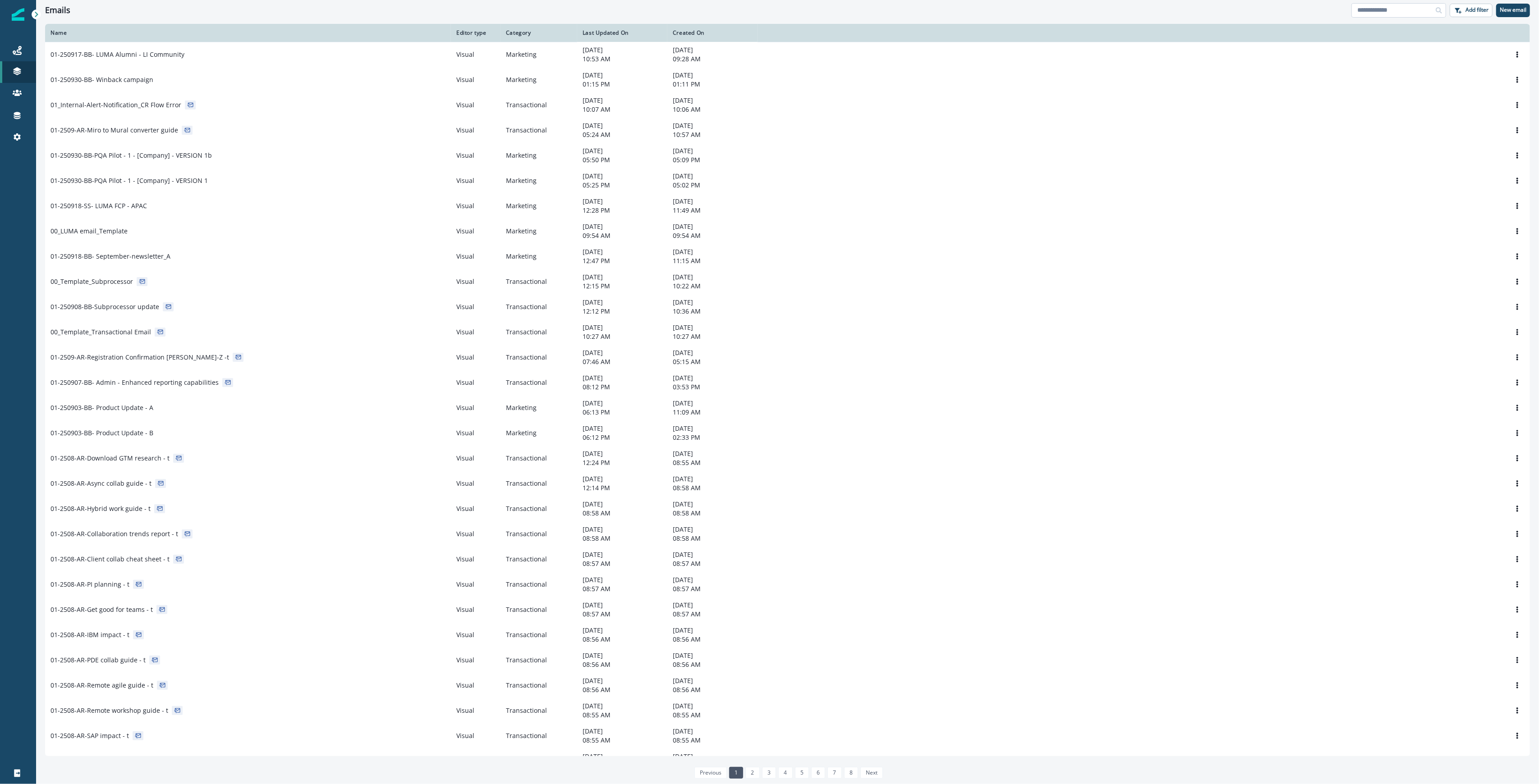
click at [1409, 10] on input at bounding box center [1399, 10] width 94 height 14
type input "******"
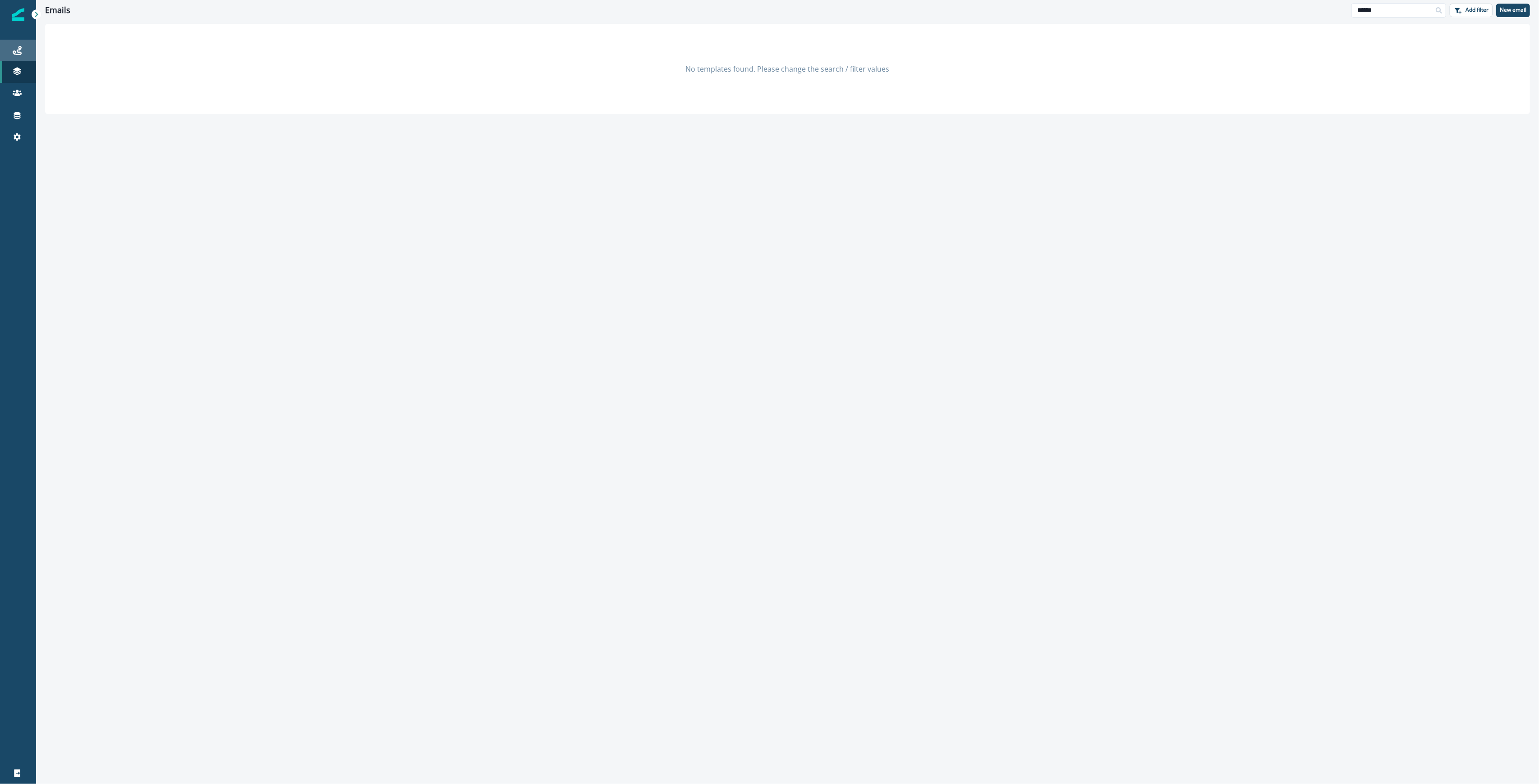
click at [13, 51] on icon at bounding box center [17, 50] width 9 height 9
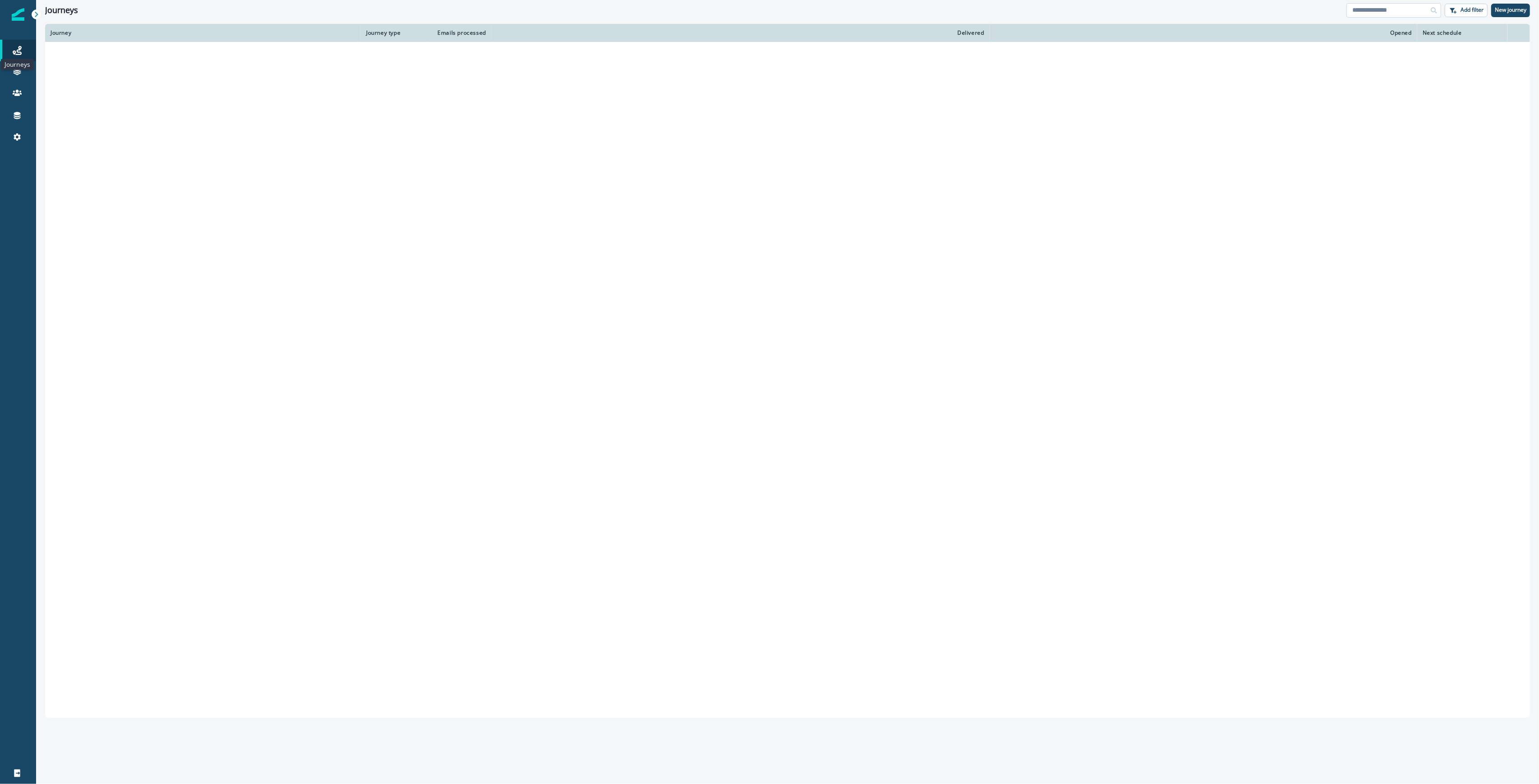
click at [1393, 10] on input at bounding box center [1394, 10] width 94 height 14
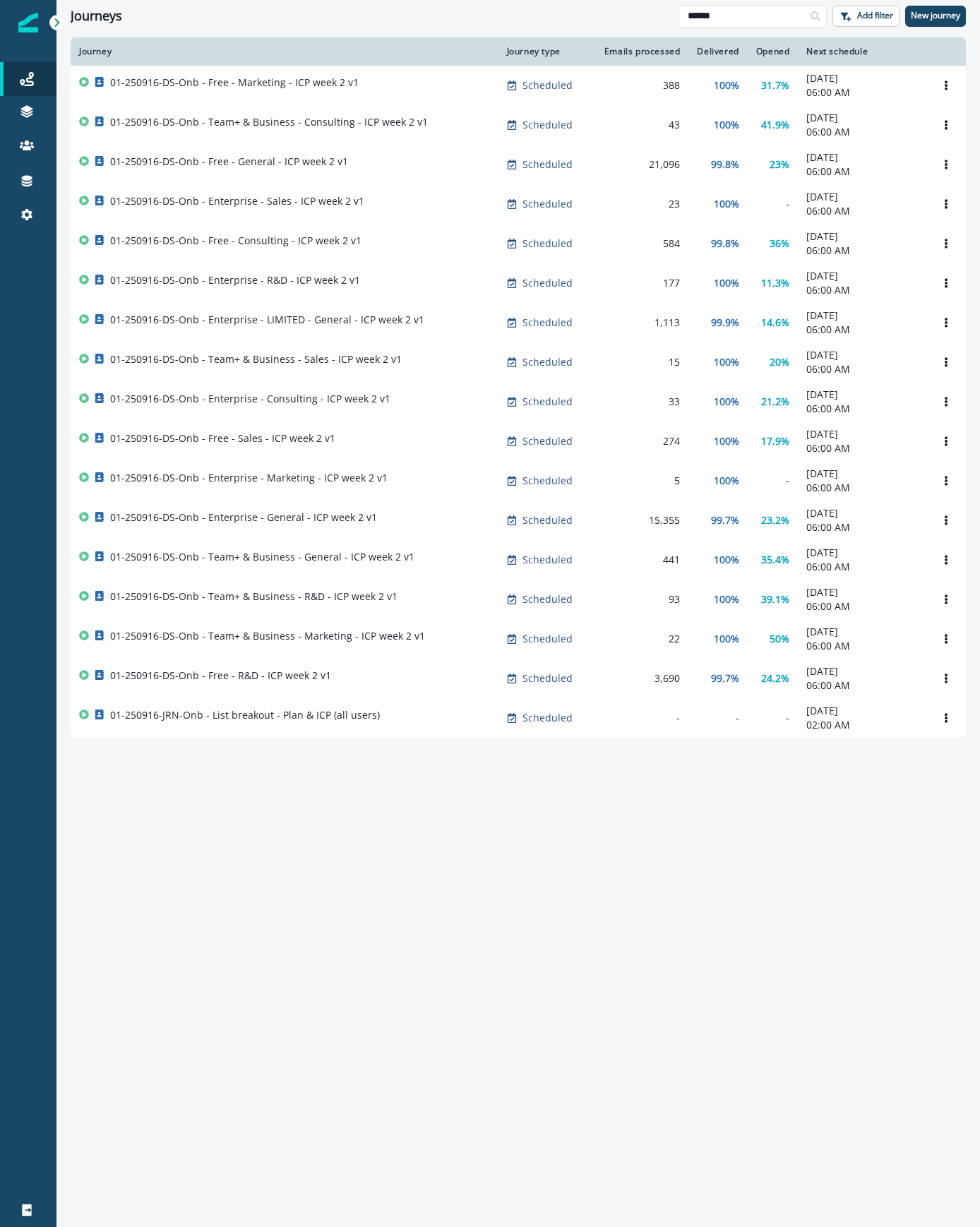
drag, startPoint x: 742, startPoint y: 12, endPoint x: 523, endPoint y: 19, distance: 219.1
click at [526, 14] on div "Journeys ****** Add filter New journey" at bounding box center [517, 16] width 923 height 32
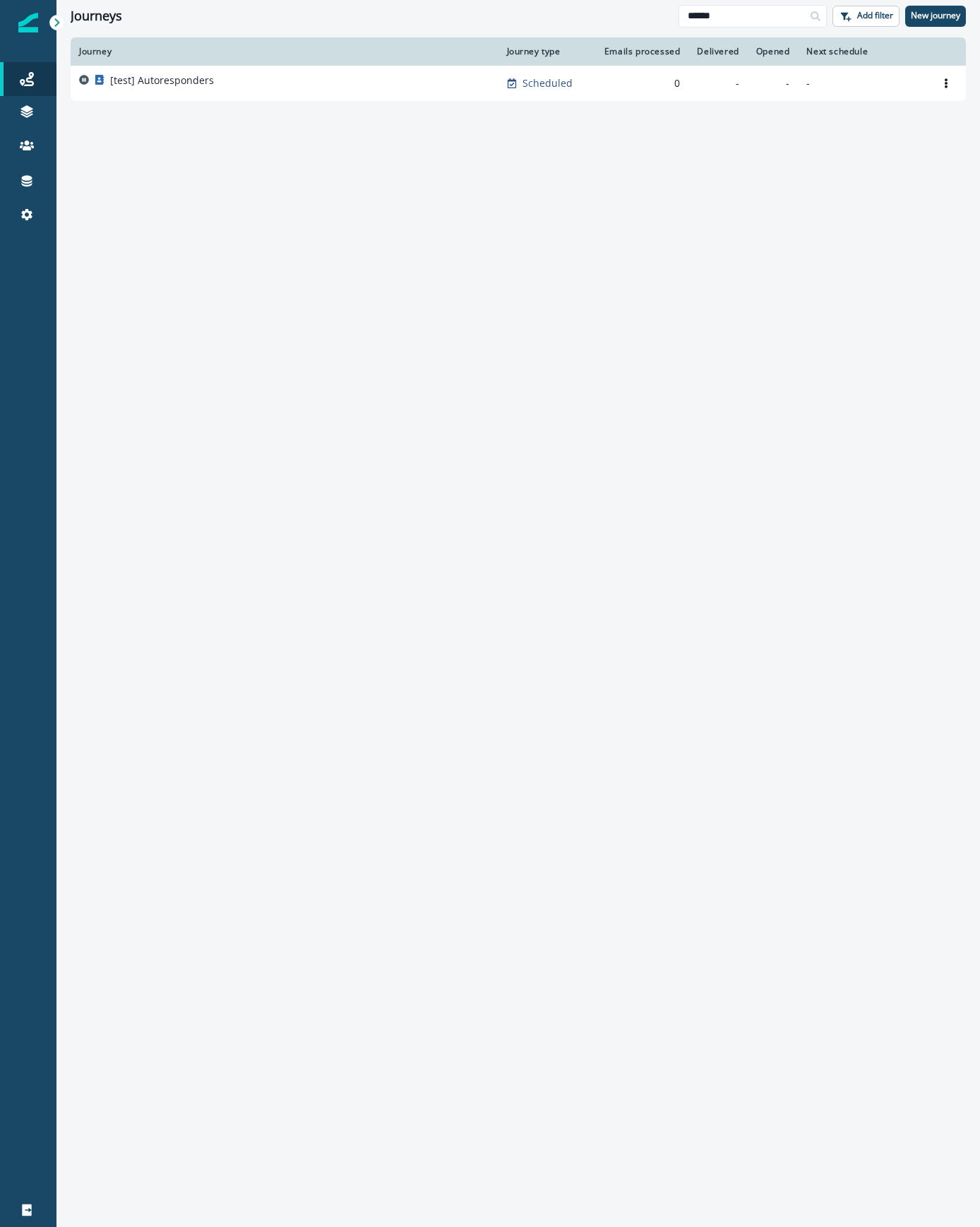
drag, startPoint x: 724, startPoint y: 8, endPoint x: 635, endPoint y: 3, distance: 89.1
click at [635, 3] on div "Journeys ****** Add filter New journey" at bounding box center [517, 16] width 923 height 32
type input "****"
click at [267, 127] on div "02-25-GUIDE-[PERSON_NAME]" at bounding box center [285, 124] width 411 height 20
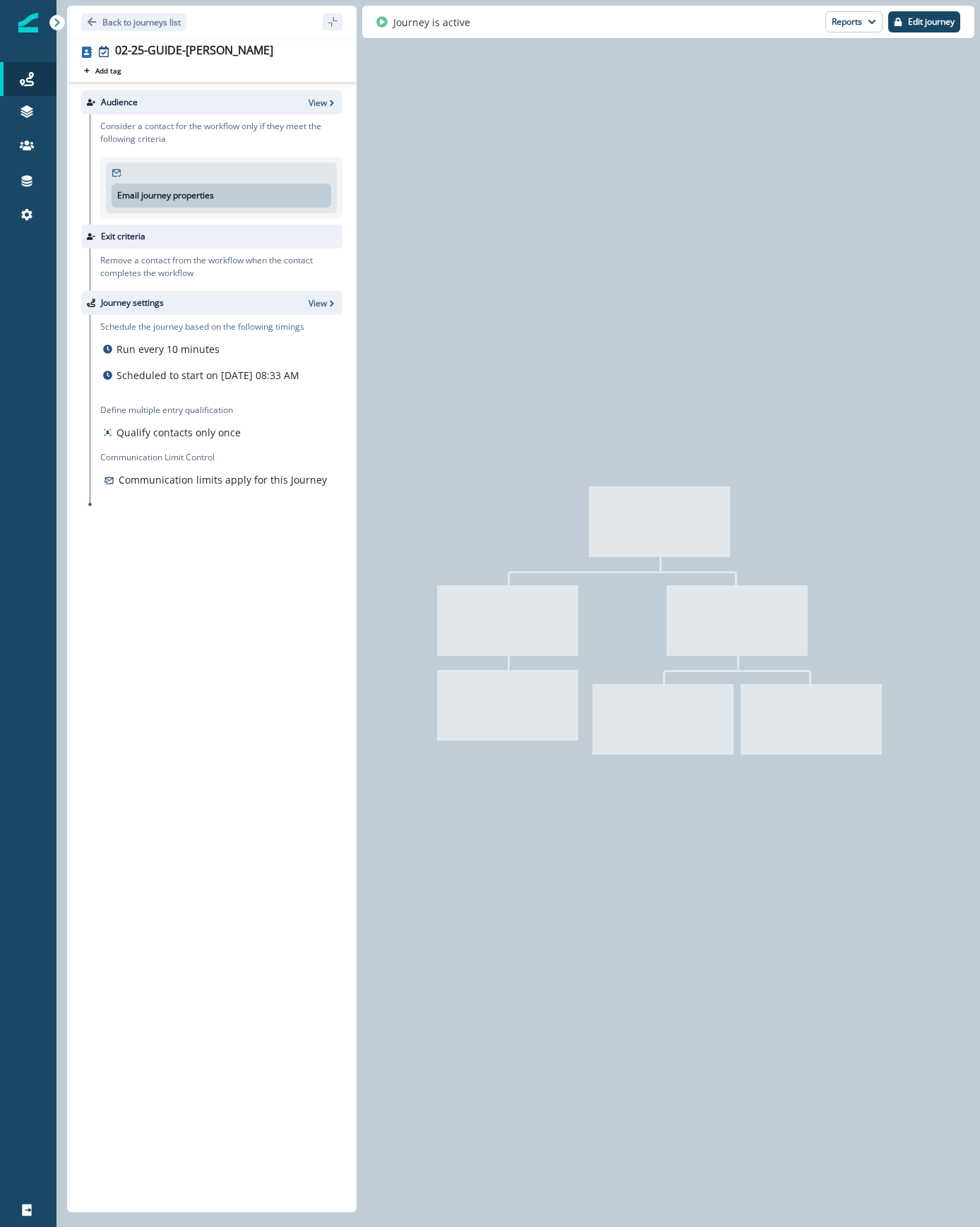
type input "**********"
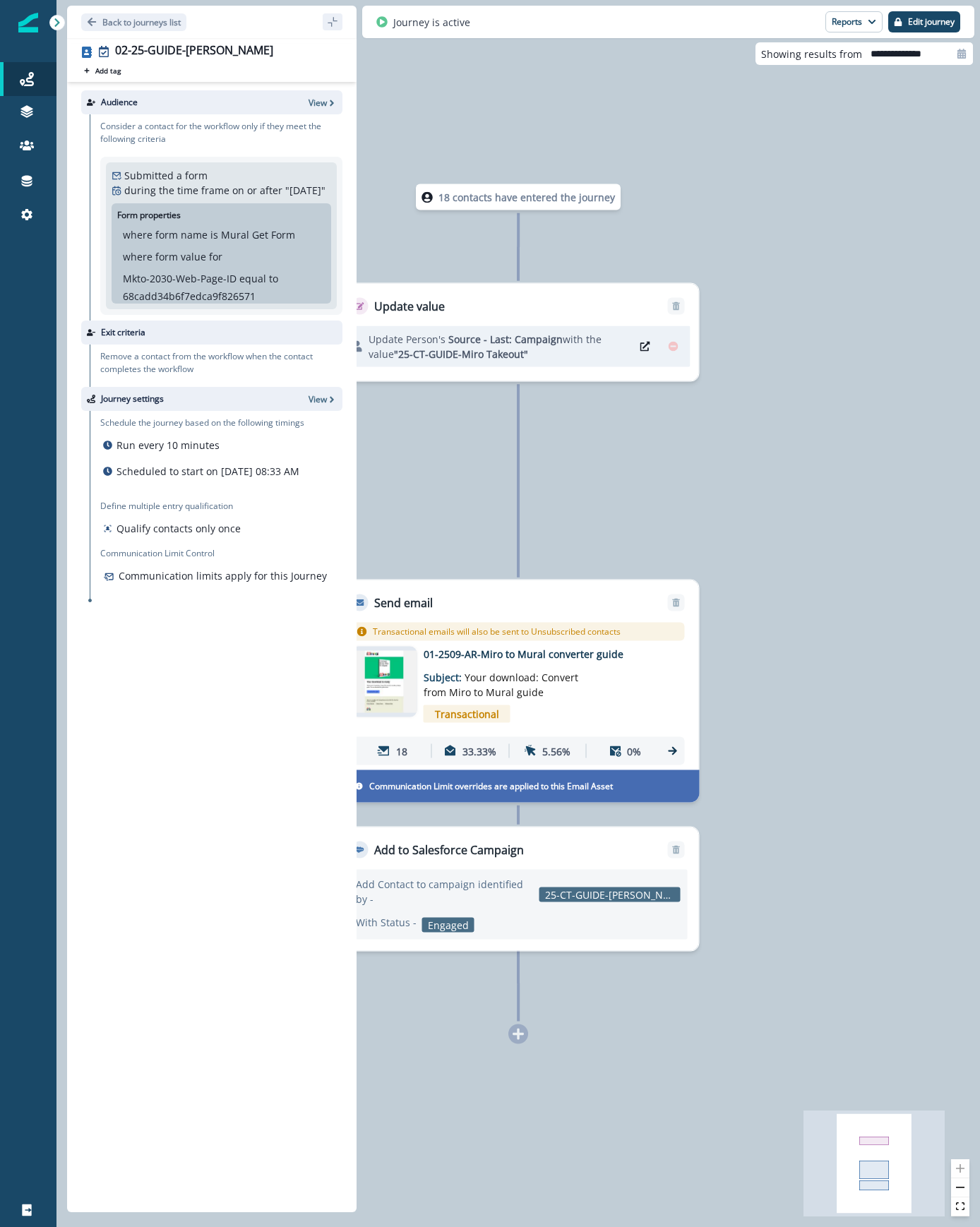
click at [501, 651] on p "01-2509-AR-Miro to Mural converter guide" at bounding box center [537, 654] width 226 height 15
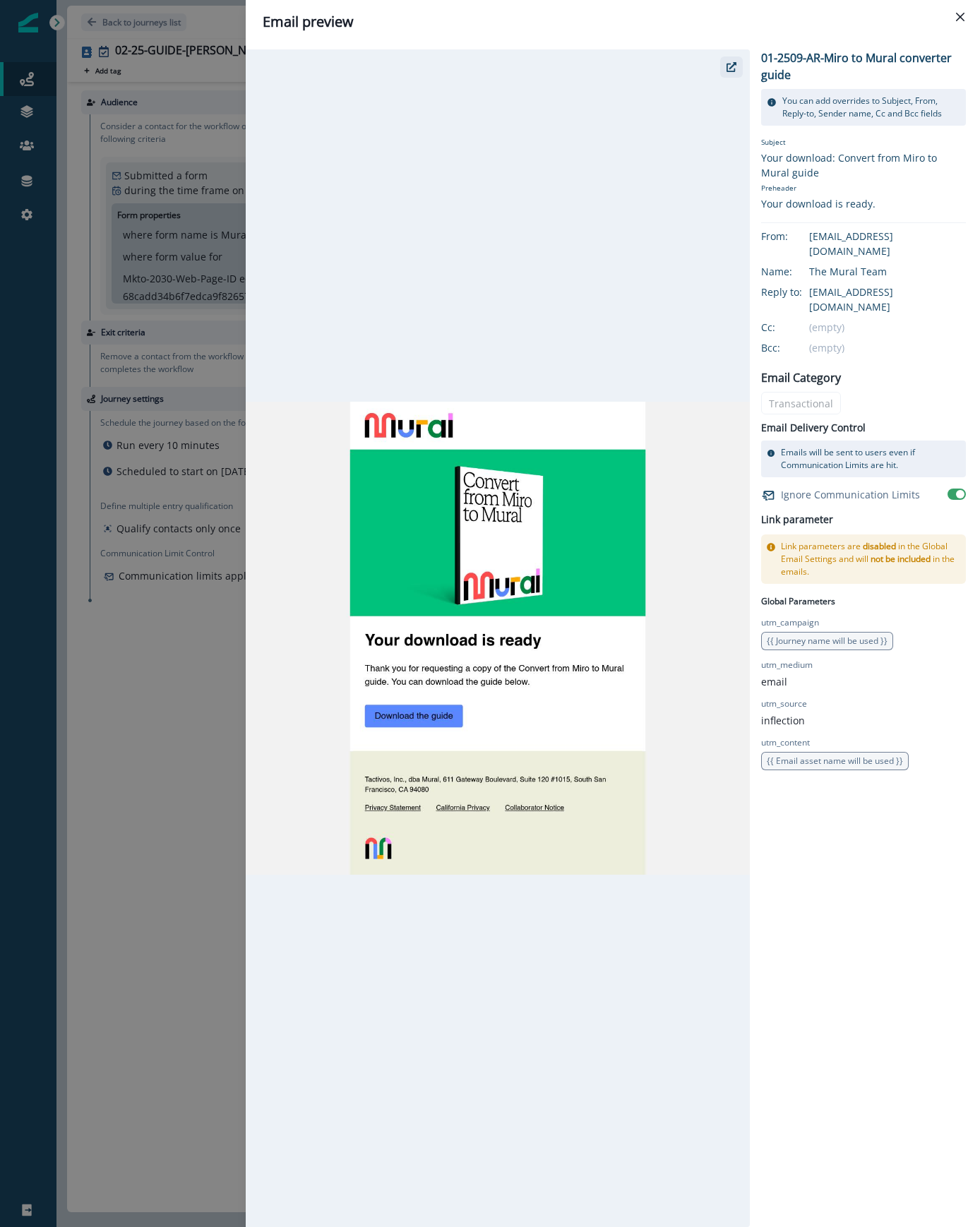
click at [732, 65] on icon "button" at bounding box center [731, 66] width 10 height 10
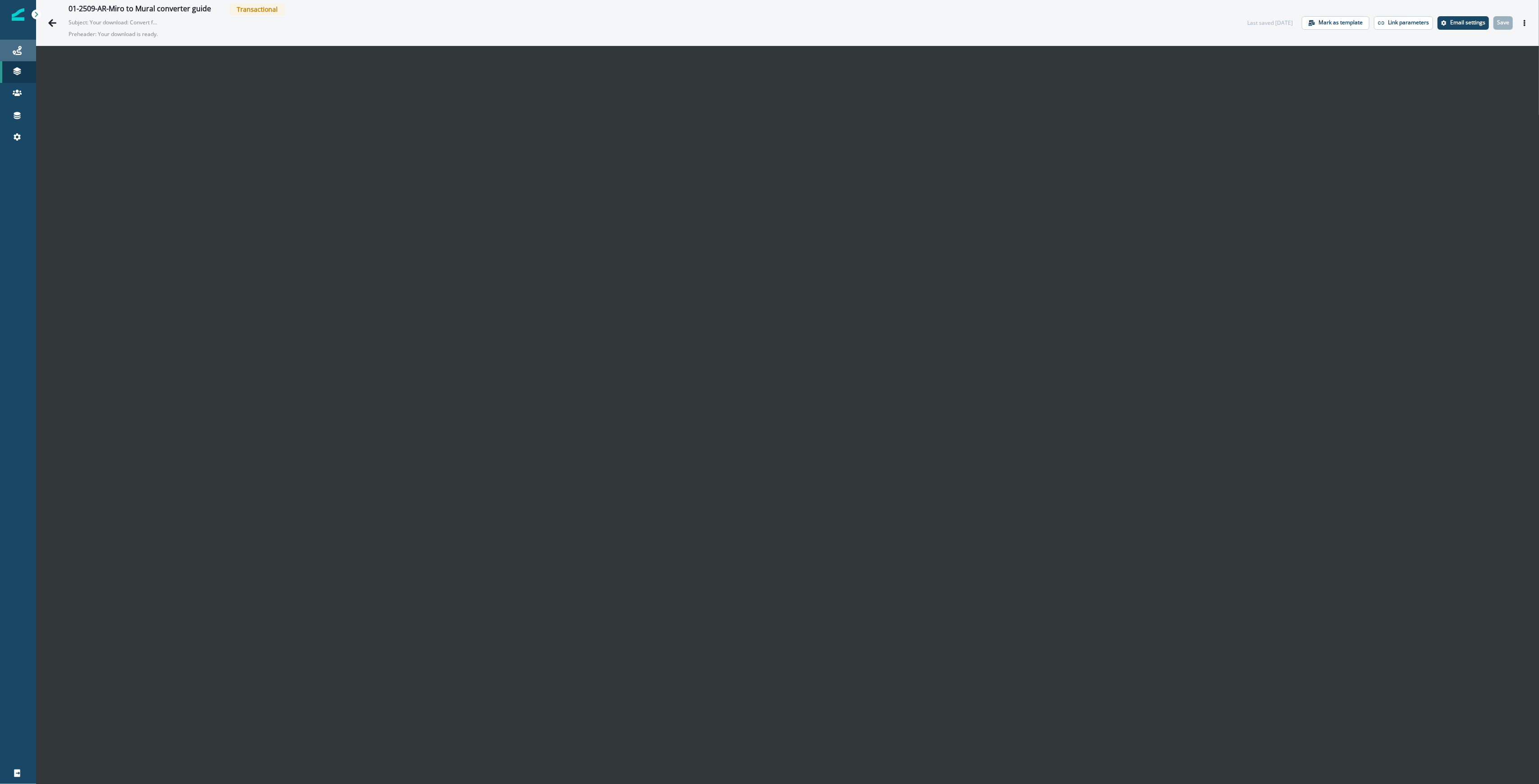
click at [15, 53] on icon at bounding box center [17, 50] width 9 height 9
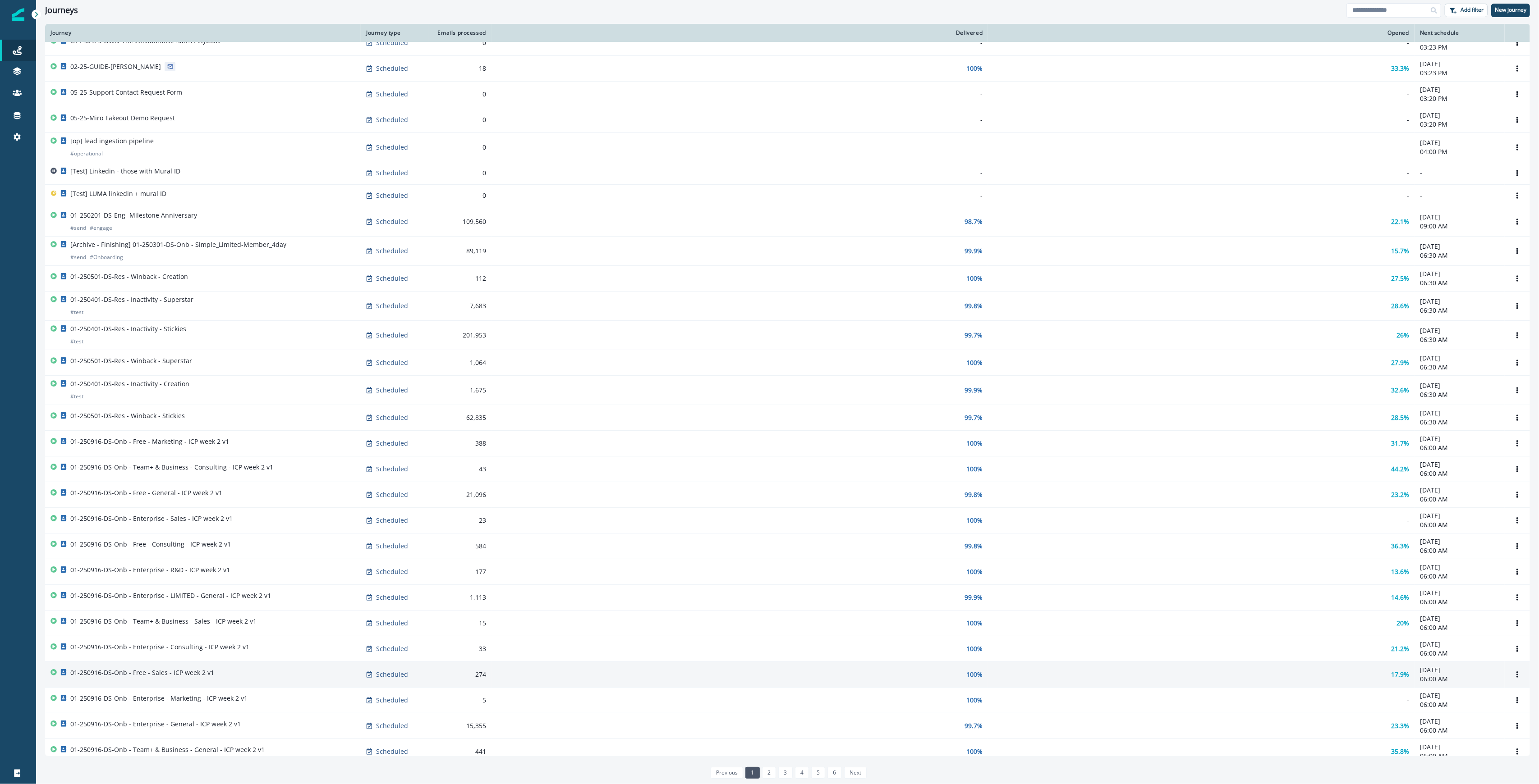
scroll to position [76, 0]
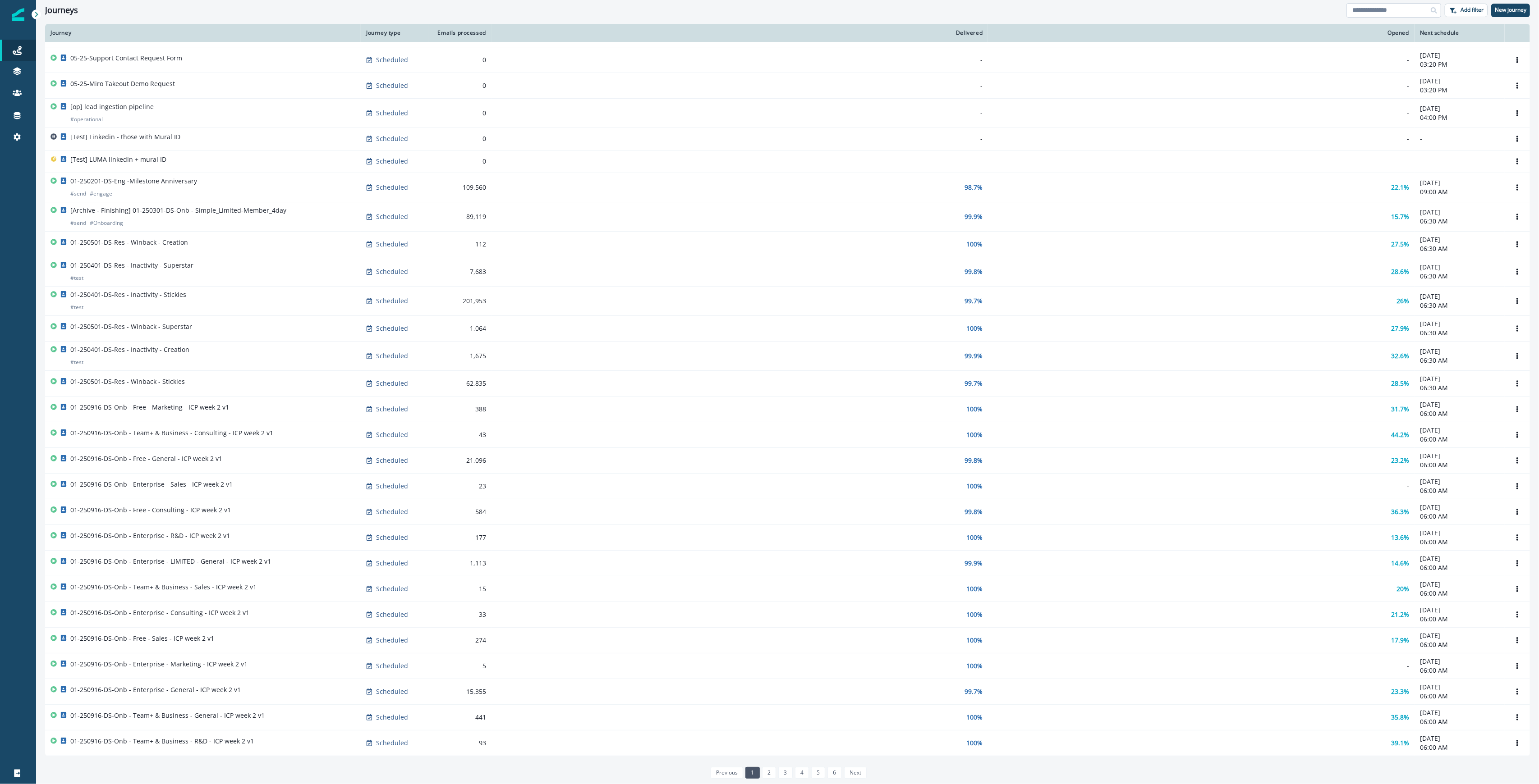
click at [626, 9] on input at bounding box center [1394, 10] width 94 height 14
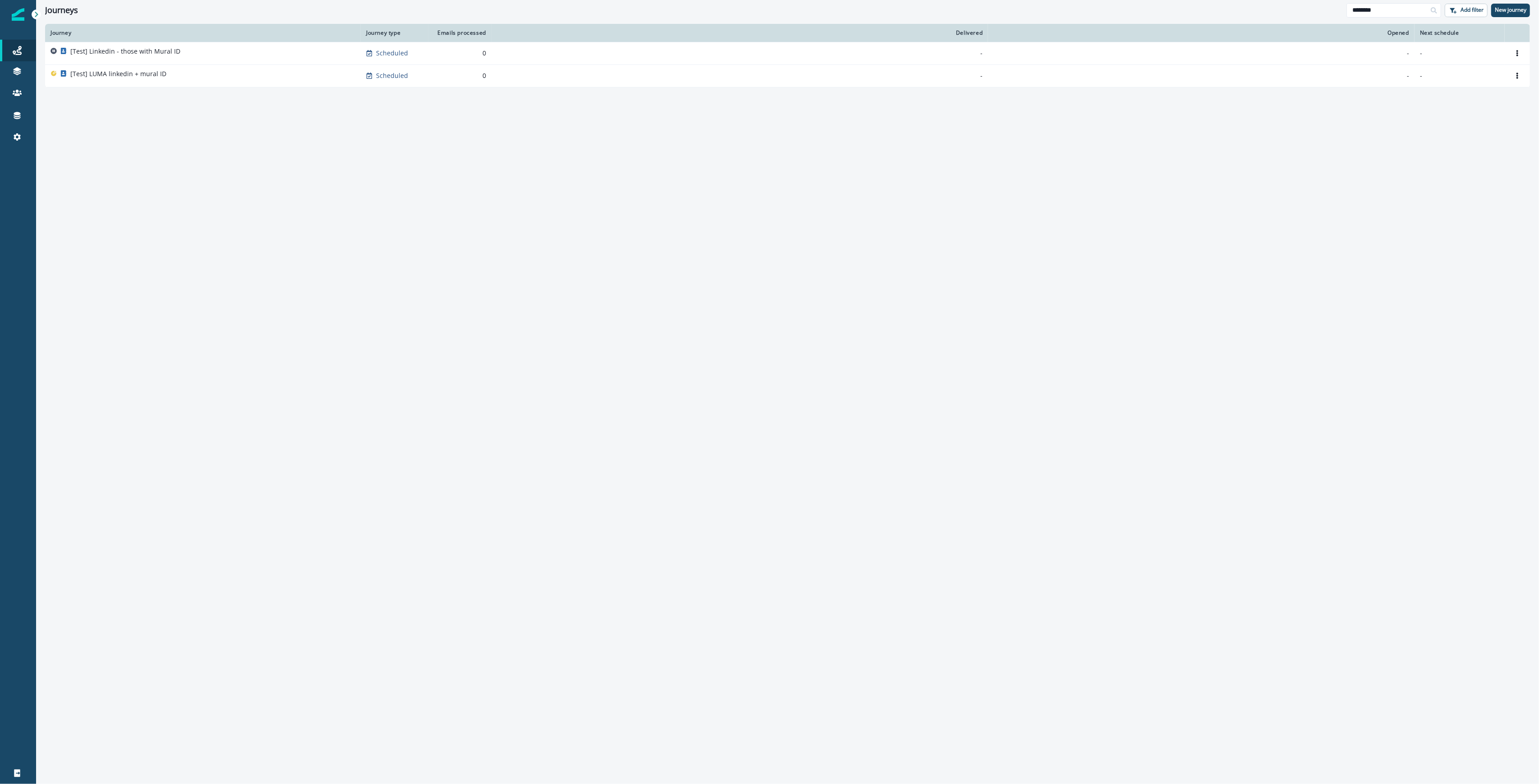
drag, startPoint x: 1397, startPoint y: 9, endPoint x: 1294, endPoint y: 11, distance: 103.0
click at [626, 11] on div "Journeys ******** Add filter New journey" at bounding box center [787, 10] width 1503 height 20
type input "****"
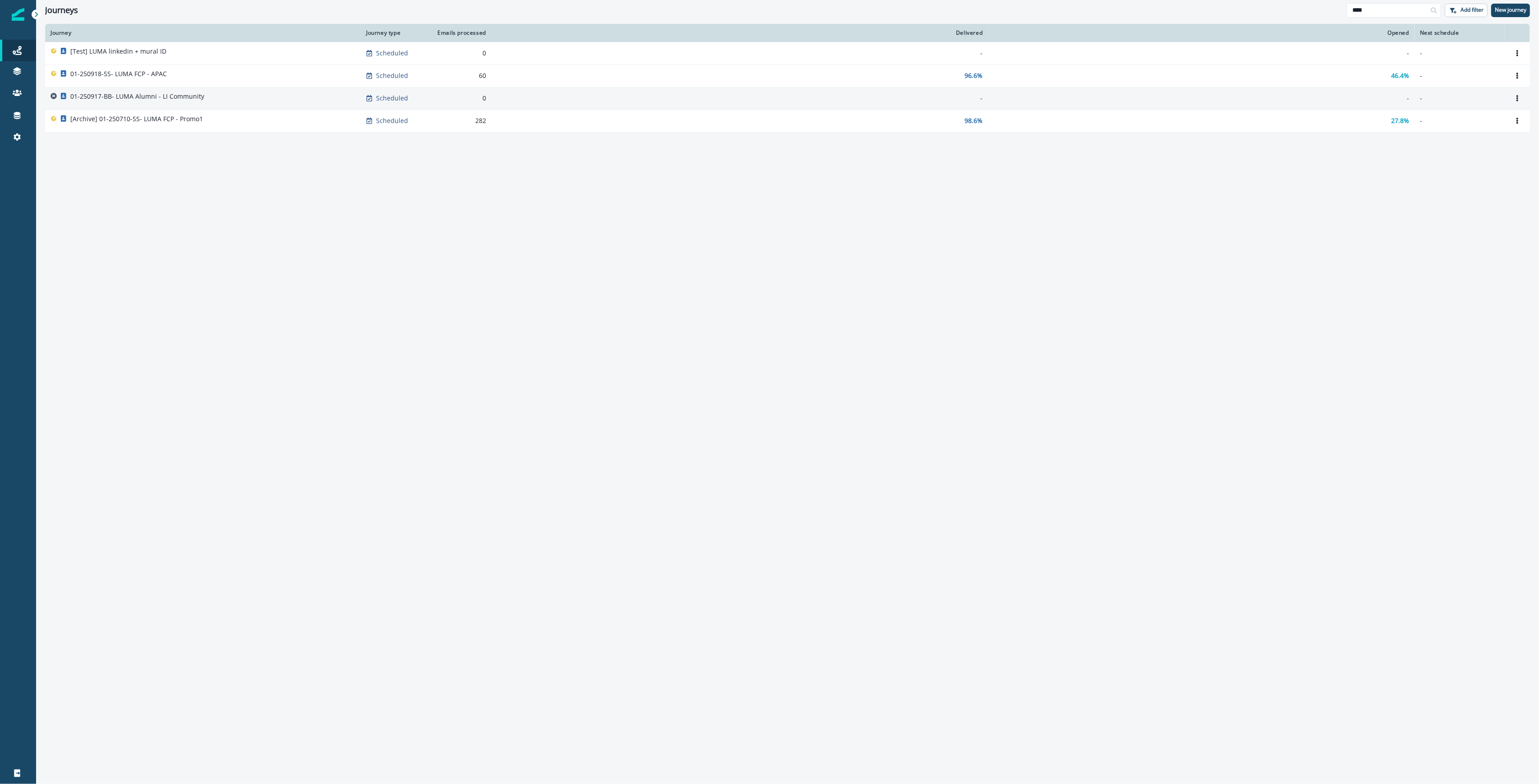
click at [189, 97] on p "01-250917-BB- LUMA Alumni - LI Community" at bounding box center [137, 96] width 134 height 9
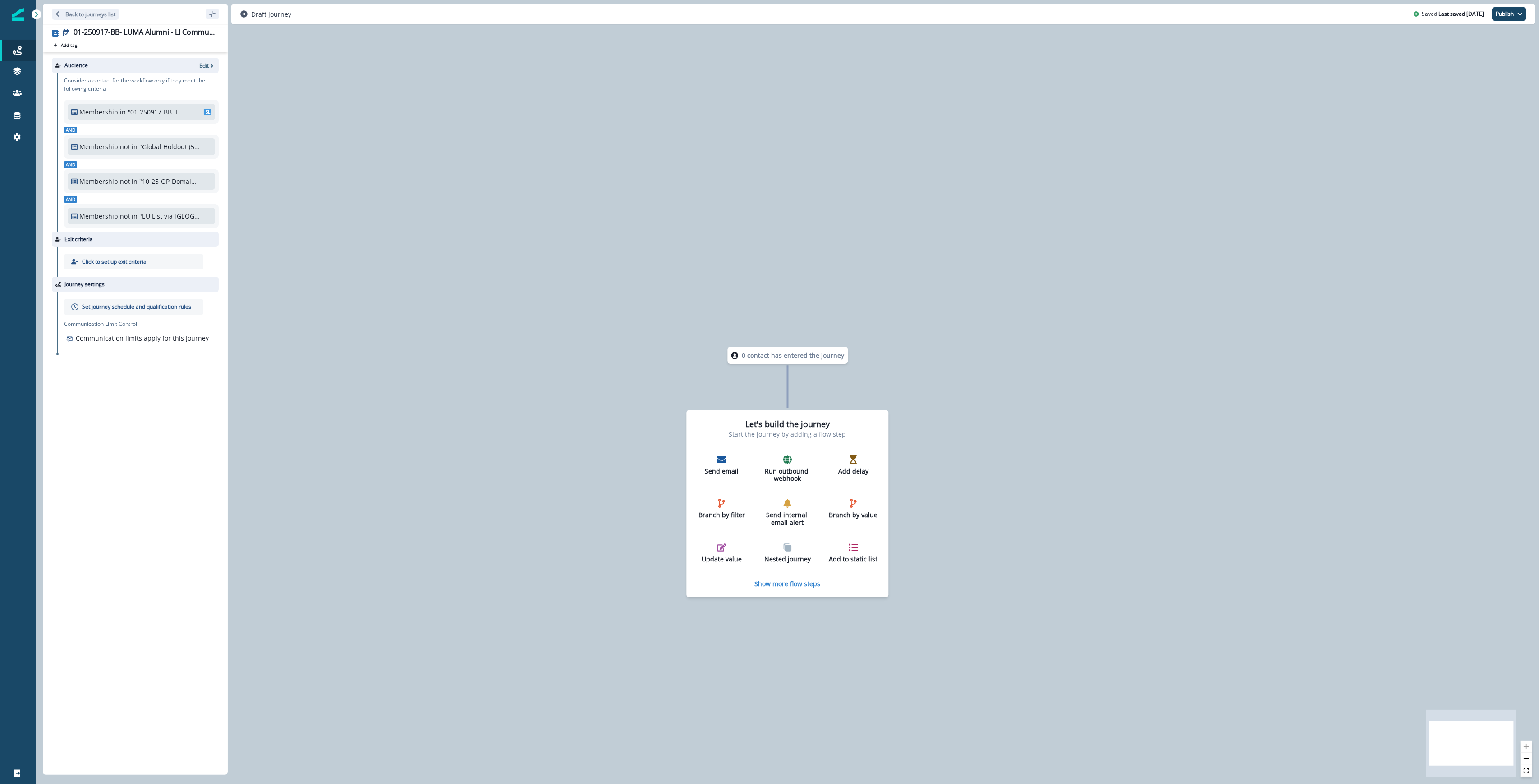
click at [209, 64] on icon "button" at bounding box center [211, 66] width 7 height 7
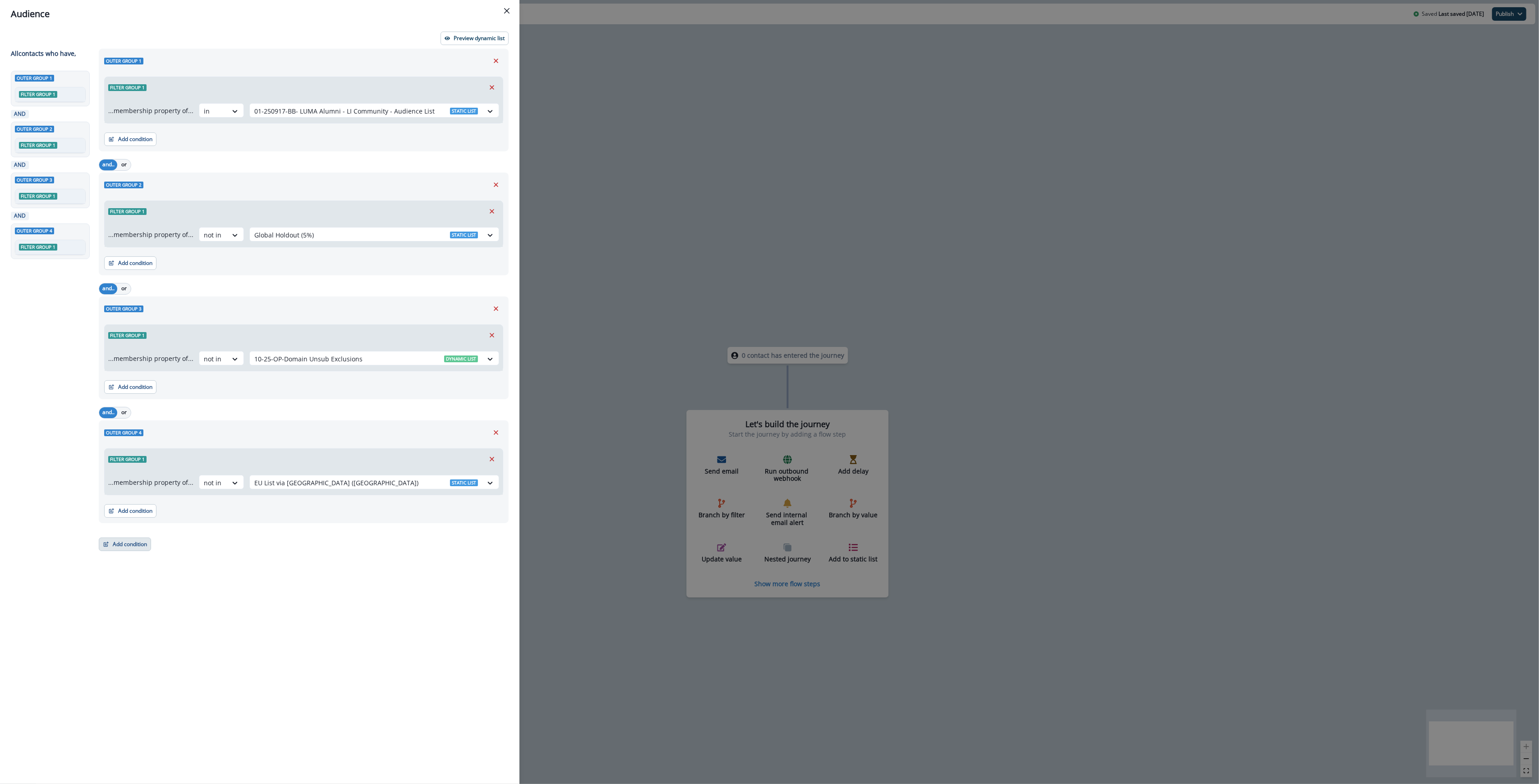
click at [136, 546] on button "Add condition" at bounding box center [125, 544] width 53 height 14
click at [171, 640] on button "List membership" at bounding box center [156, 643] width 114 height 15
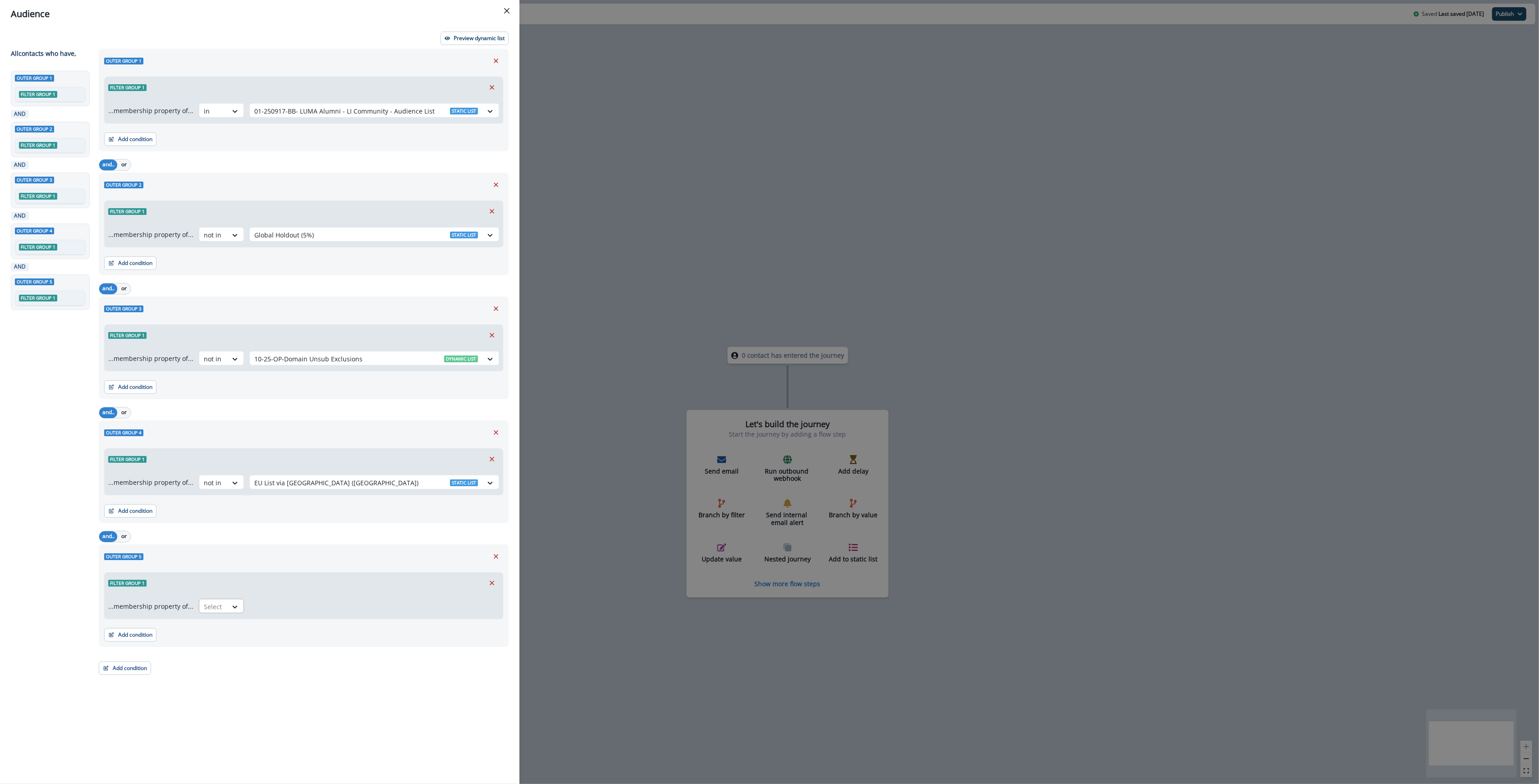
click at [231, 613] on div at bounding box center [235, 607] width 16 height 15
click at [225, 629] on div "not in" at bounding box center [218, 629] width 45 height 17
click at [273, 607] on div at bounding box center [366, 607] width 223 height 11
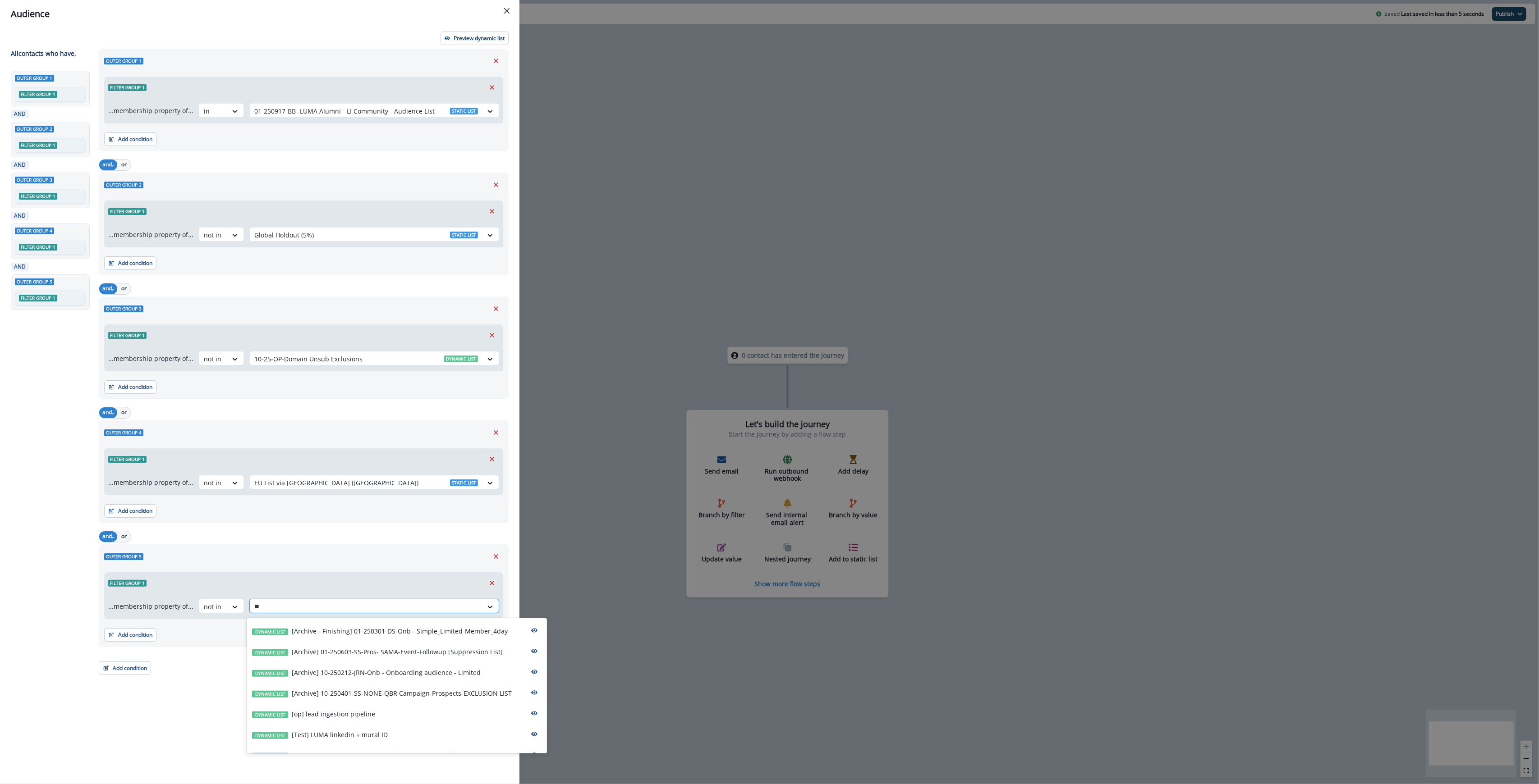
type input "*"
type input "****"
click at [393, 719] on p "01-250917-BB- LUMA Alumni - LI Community - Invalid emails suppression list" at bounding box center [407, 714] width 232 height 10
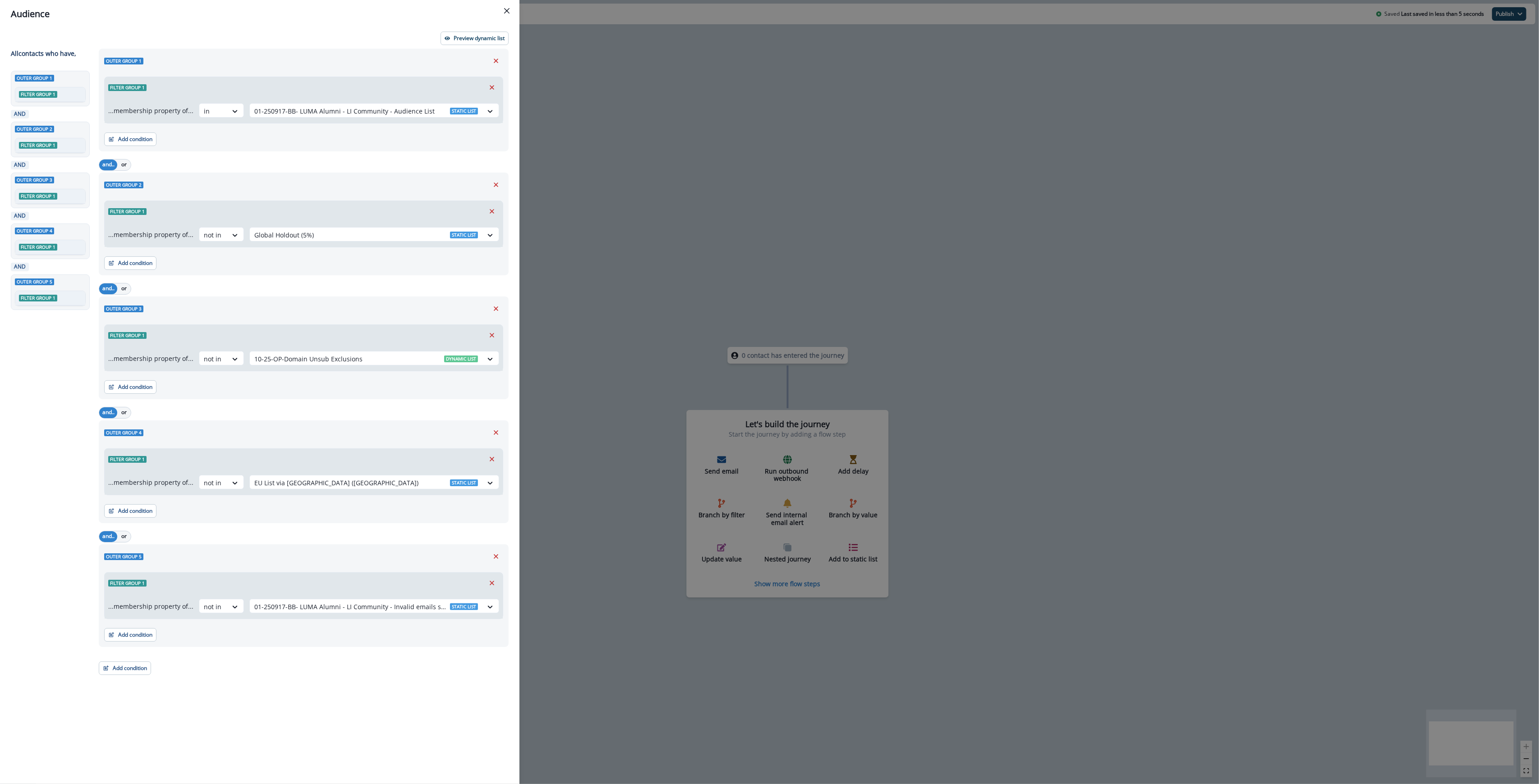
click at [217, 674] on div "Outer group 1 Filter group 1 ...membership property of... in 01-250917-BB- LUMA…" at bounding box center [301, 400] width 415 height 703
click at [479, 41] on p "Preview dynamic list" at bounding box center [479, 38] width 51 height 7
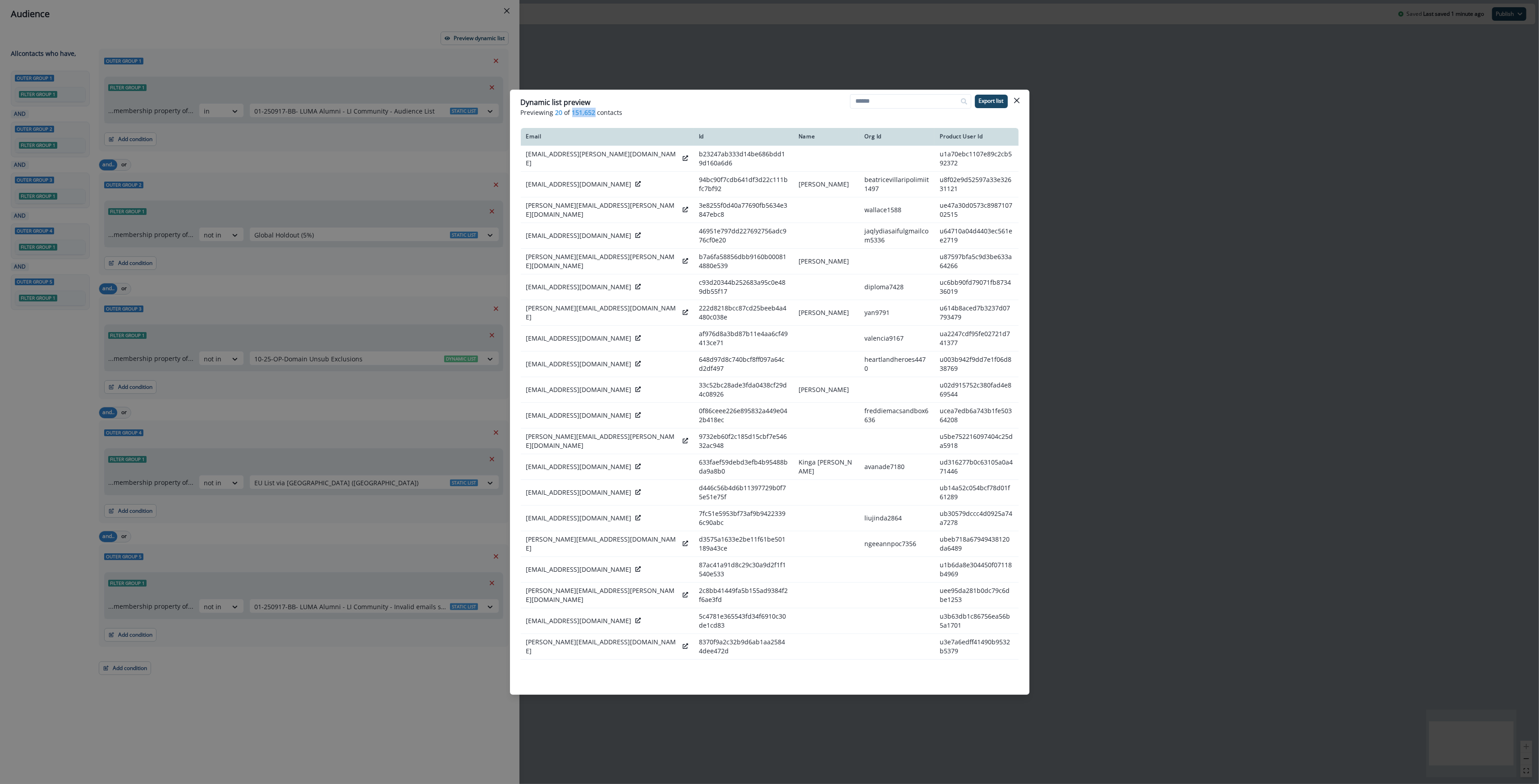
drag, startPoint x: 594, startPoint y: 112, endPoint x: 571, endPoint y: 110, distance: 23.1
click at [572, 110] on span "151,652" at bounding box center [584, 112] width 23 height 10
click at [626, 98] on button "Close" at bounding box center [1017, 100] width 14 height 14
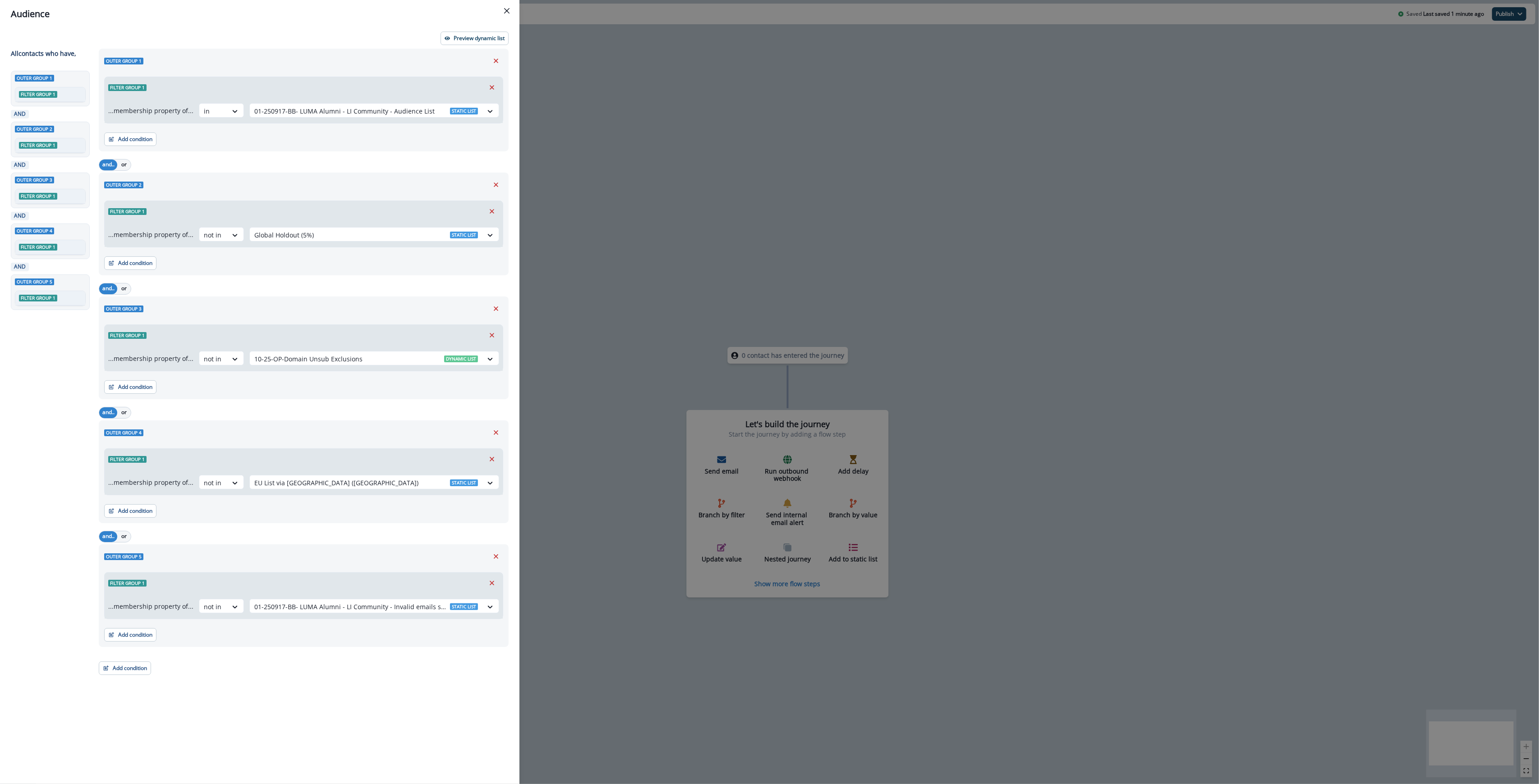
click at [626, 159] on div "Audience Preview dynamic list All contact s who have, Outer group 1 Filter grou…" at bounding box center [770, 392] width 1539 height 784
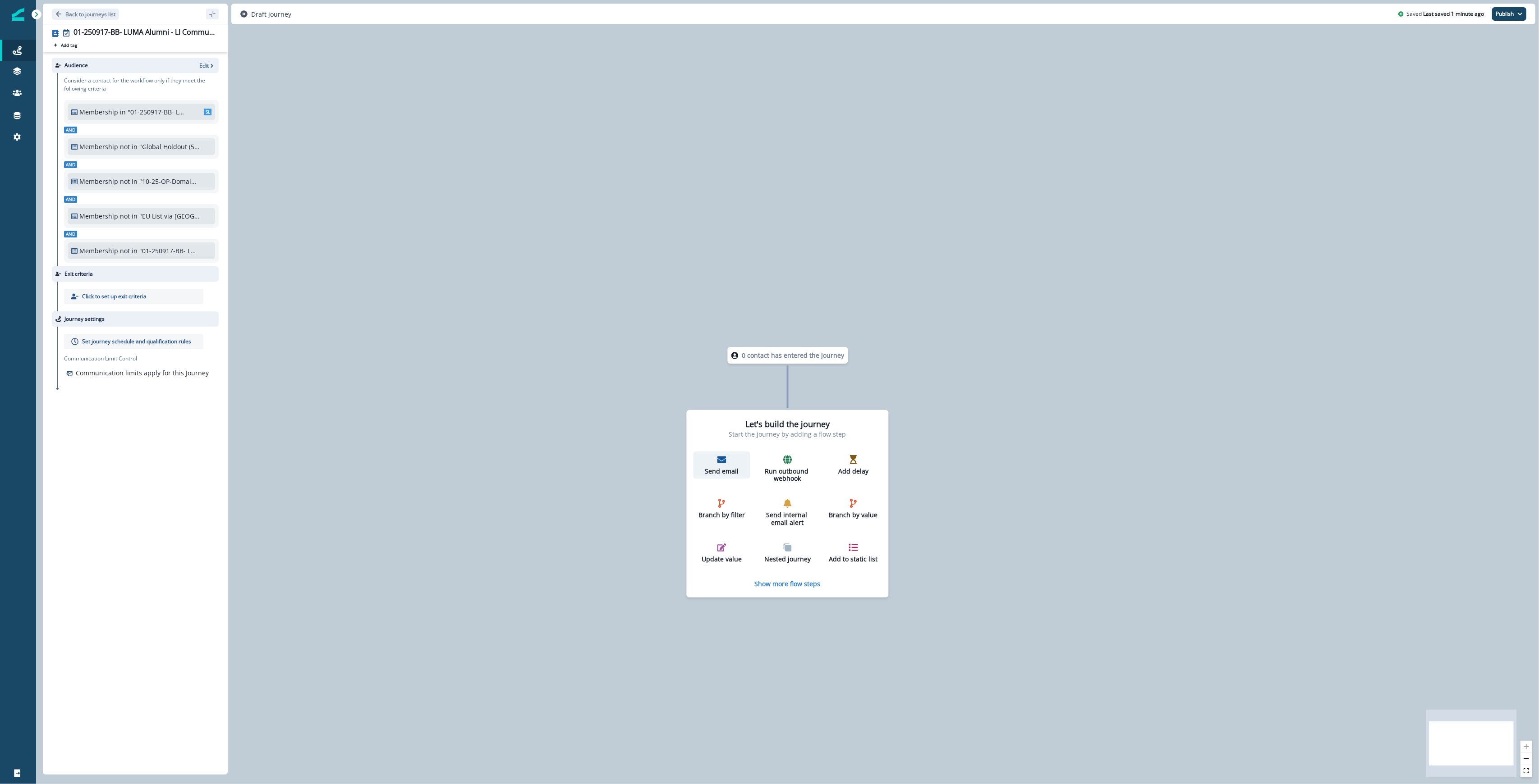
click at [626, 469] on p "Send email" at bounding box center [722, 471] width 50 height 8
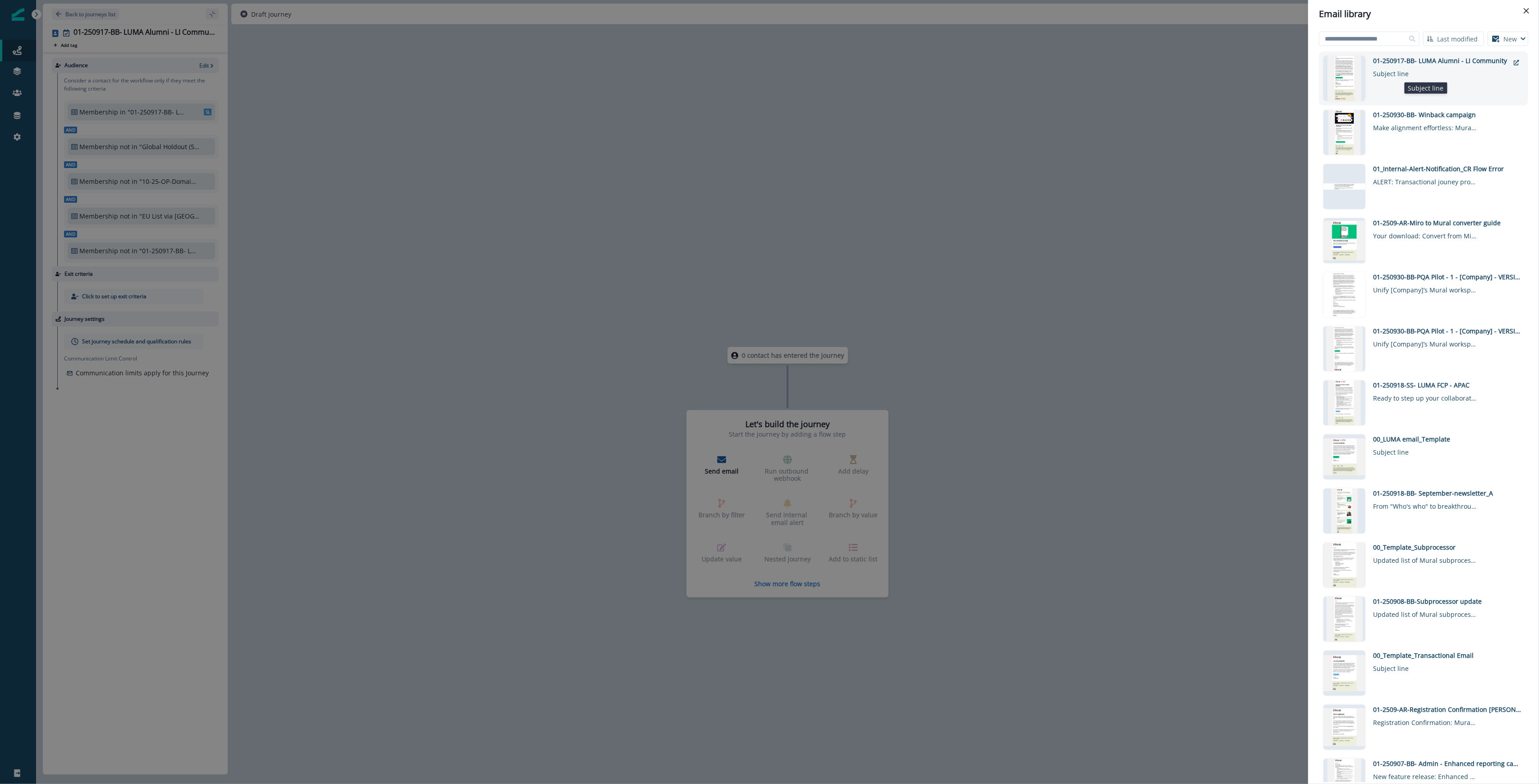
click at [626, 67] on div "Subject line" at bounding box center [1425, 72] width 104 height 13
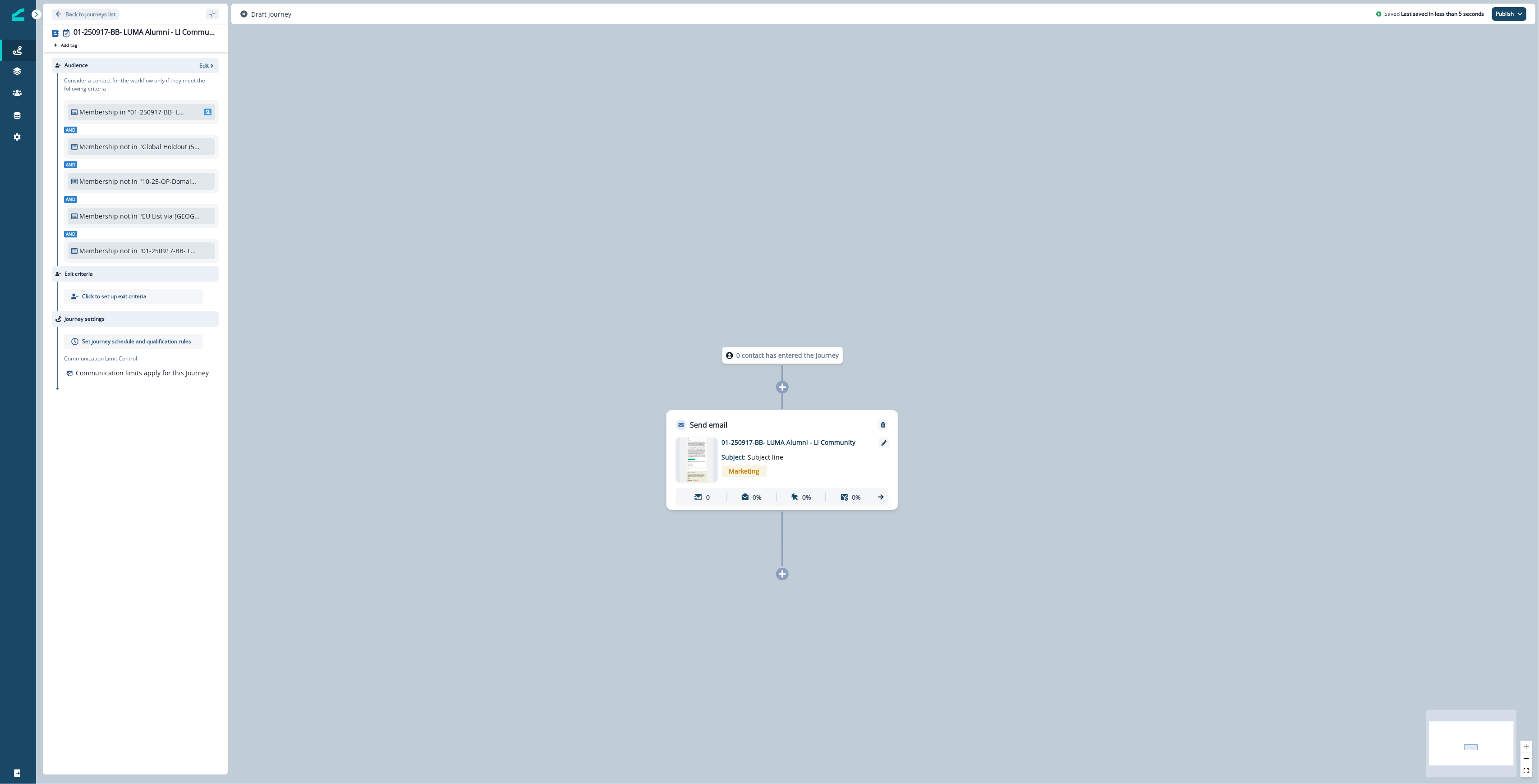
click at [626, 565] on div "0 contact has entered the journey Send email Email asset changed, journey repor…" at bounding box center [787, 392] width 1503 height 784
click at [626, 442] on p "01-250917-BB- LUMA Alumni - LI Community" at bounding box center [794, 442] width 145 height 10
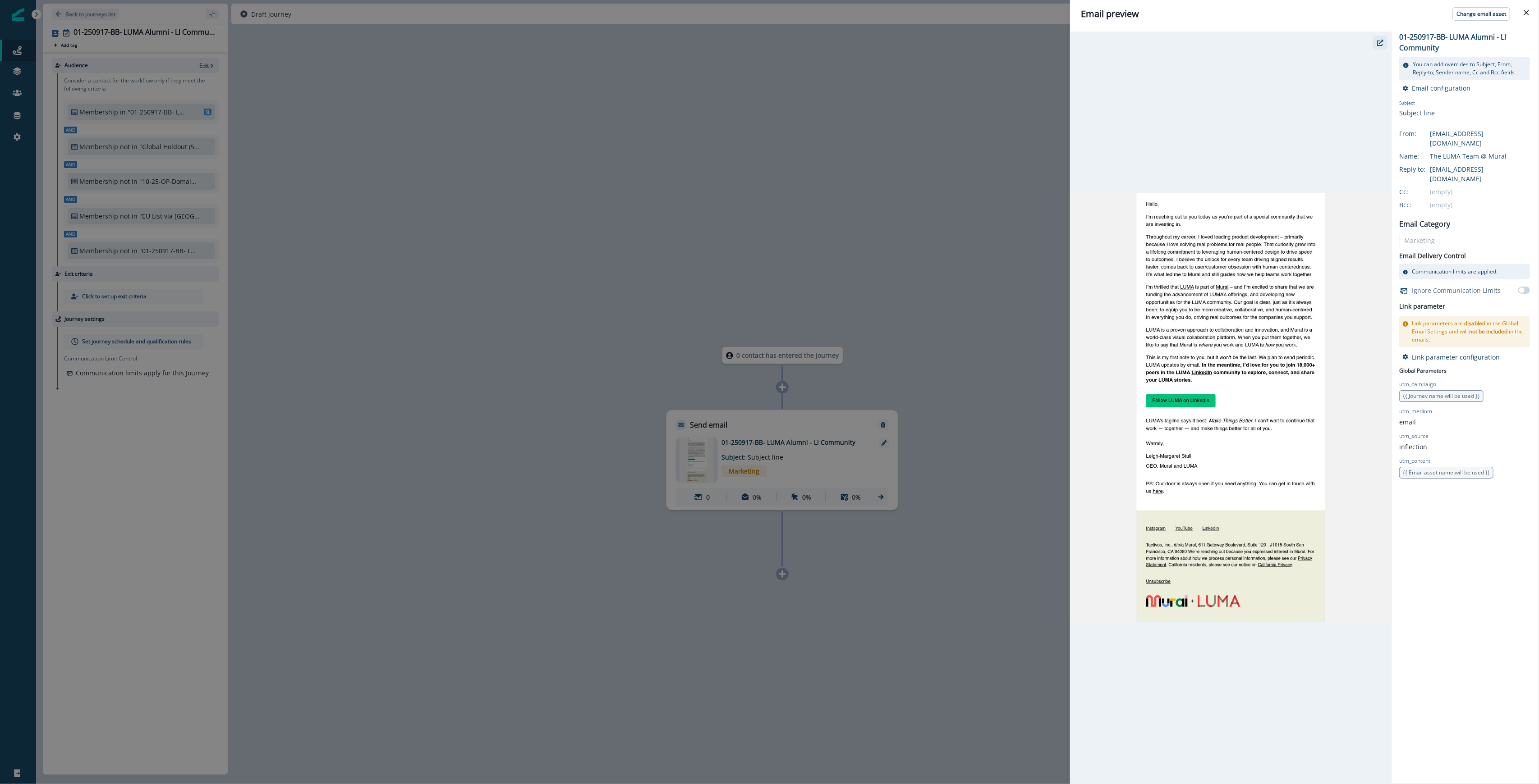
click at [626, 48] on button "button" at bounding box center [1380, 42] width 14 height 14
click at [626, 242] on div "Email preview Change email asset 01-250917-BB- LUMA Alumni - LI Community You c…" at bounding box center [770, 392] width 1539 height 784
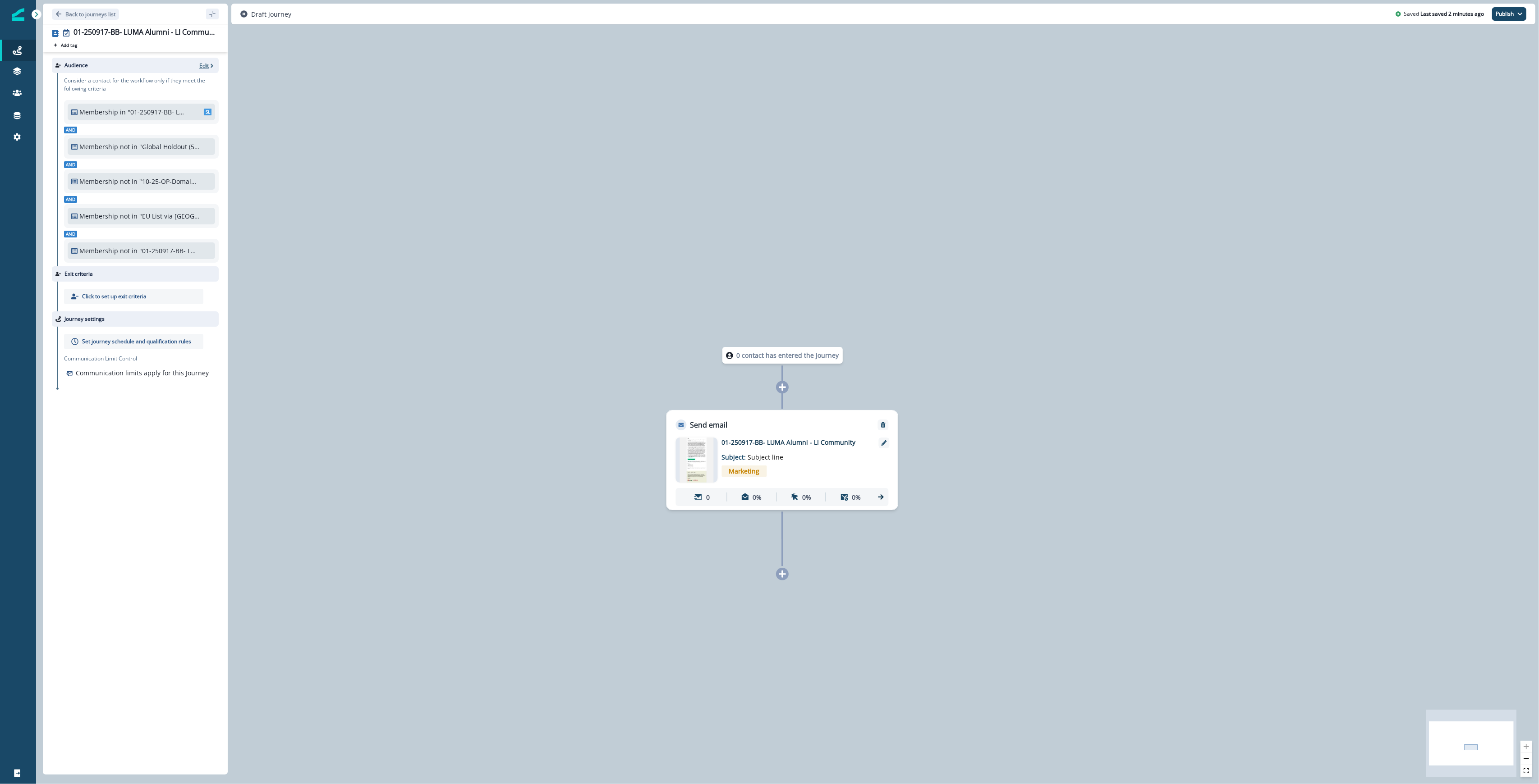
click at [204, 62] on p "Edit" at bounding box center [204, 65] width 10 height 8
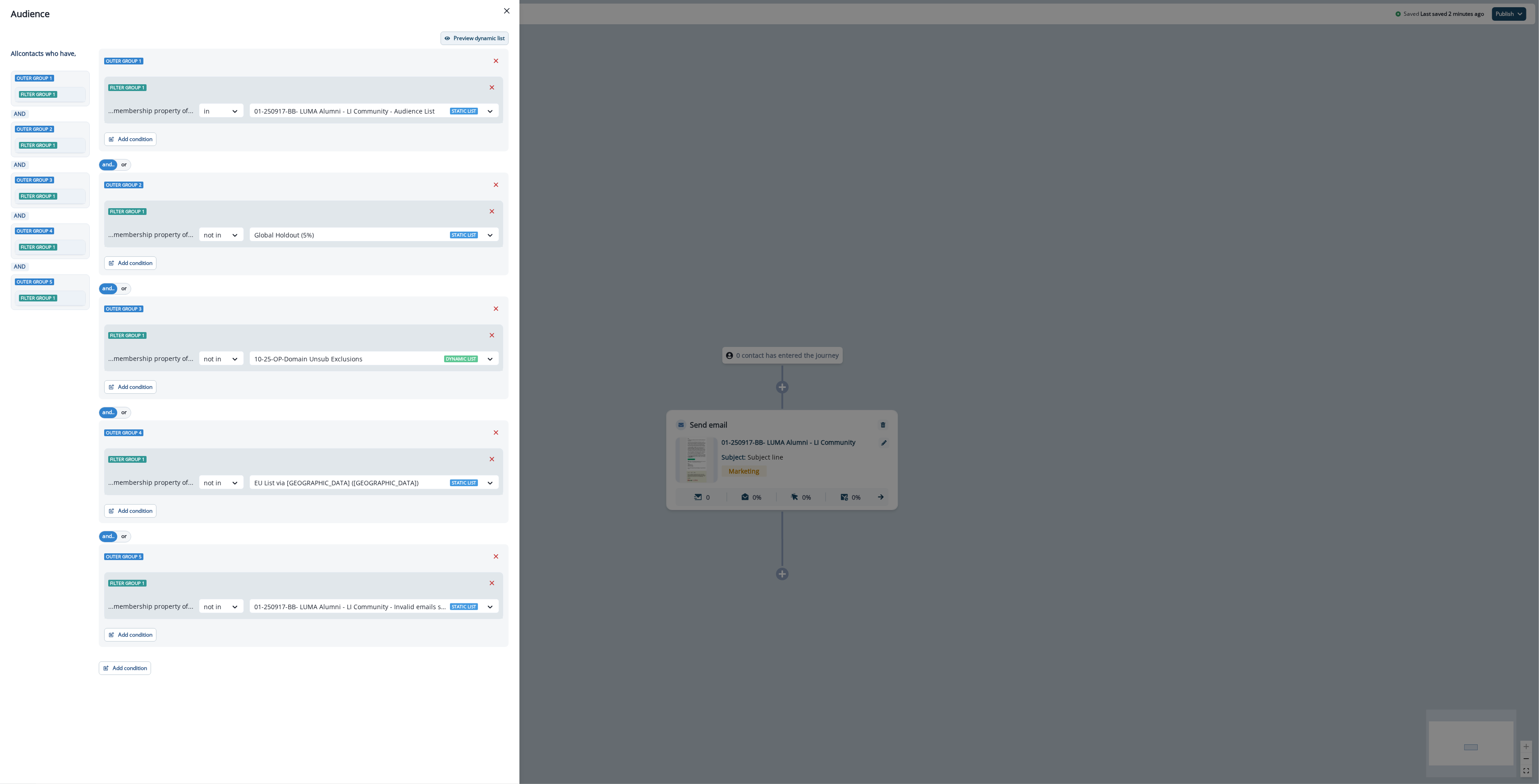
click at [473, 39] on p "Preview dynamic list" at bounding box center [479, 38] width 51 height 7
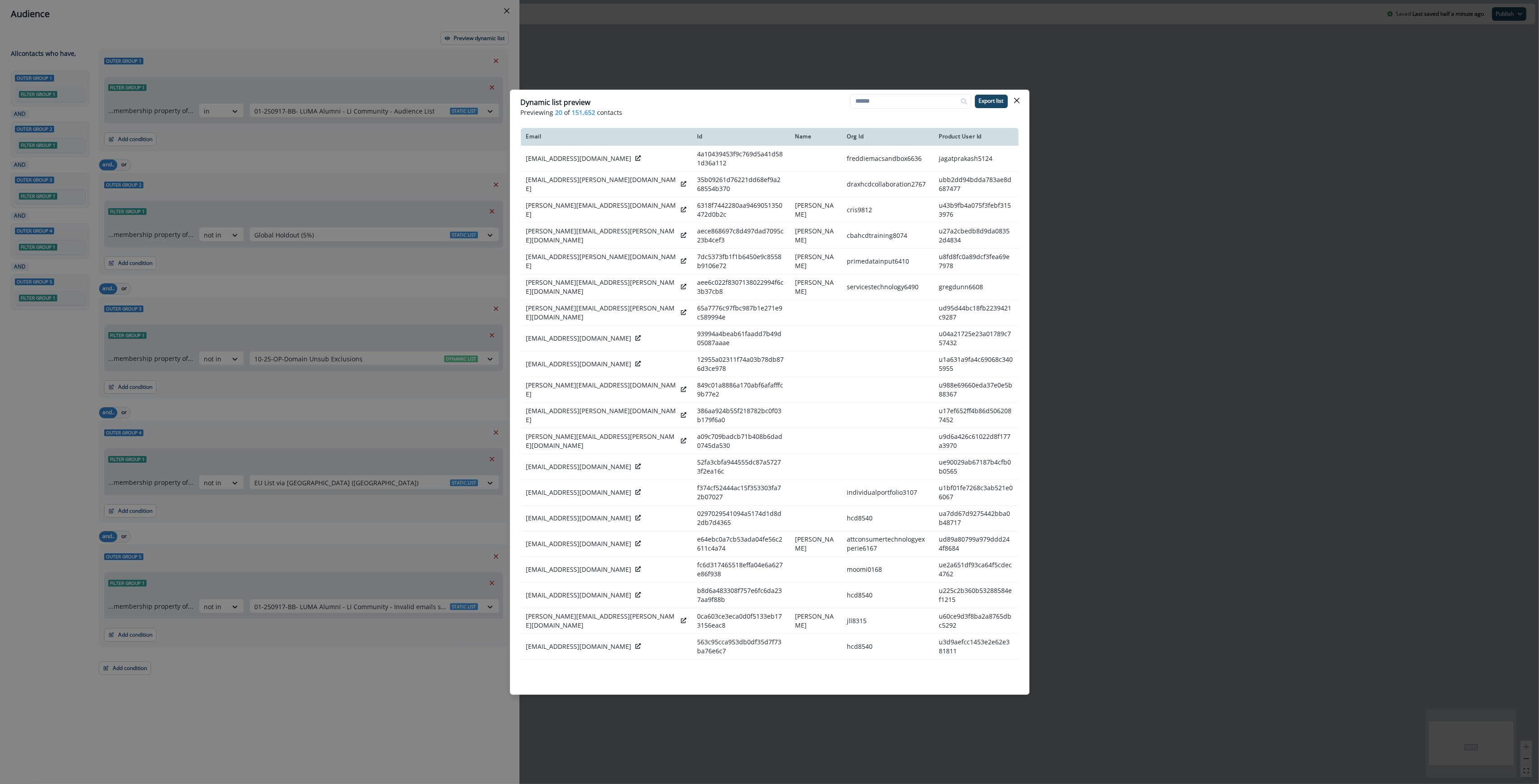
click at [626, 101] on div "Dynamic list preview" at bounding box center [770, 102] width 498 height 11
click at [626, 102] on div "Dynamic list preview Previewing 20 of 151,652 contacts Export list Email Id Nam…" at bounding box center [770, 392] width 1539 height 784
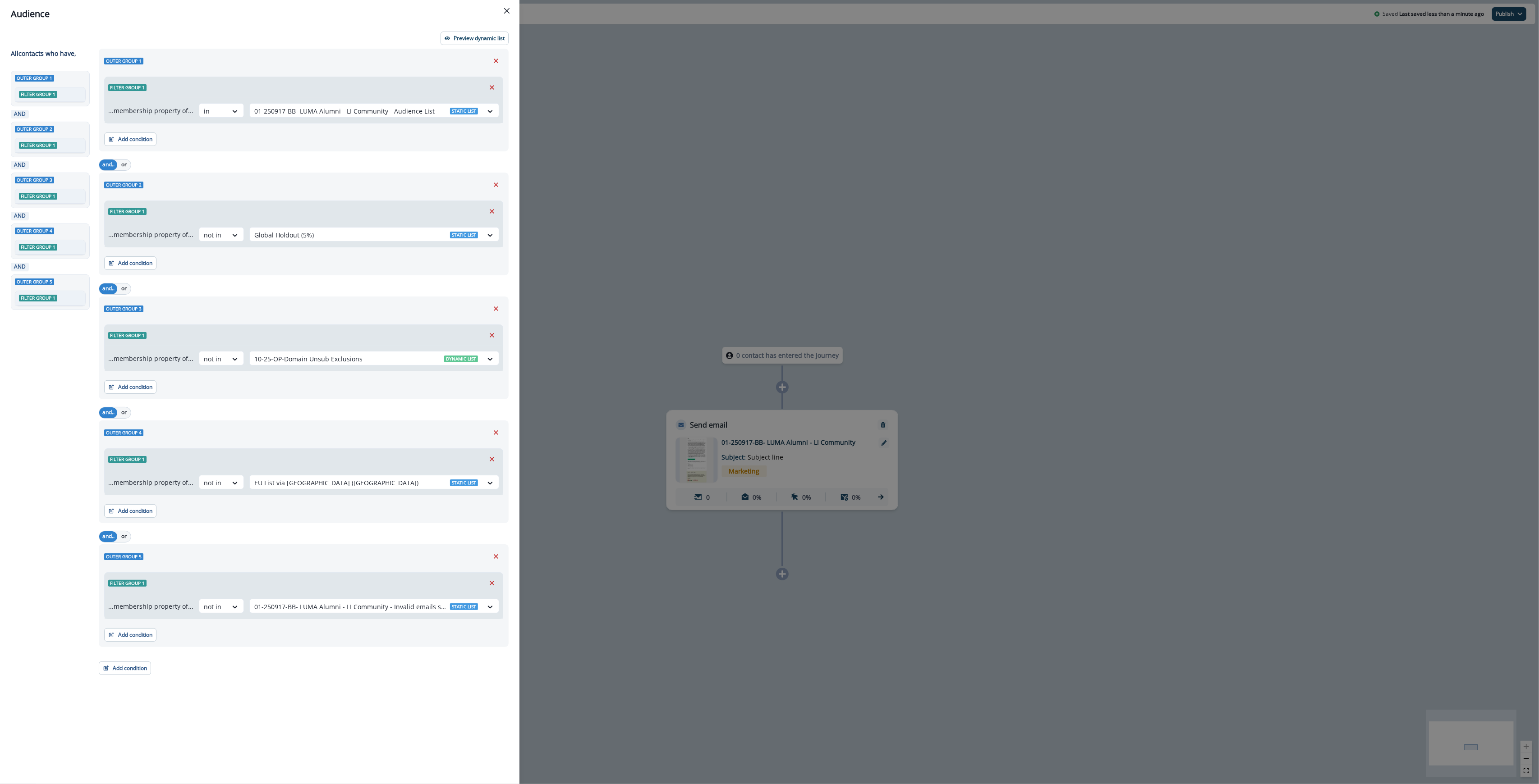
click at [273, 30] on div "Preview dynamic list All contact s who have, Outer group 1 Filter group 1 AND O…" at bounding box center [259, 406] width 519 height 756
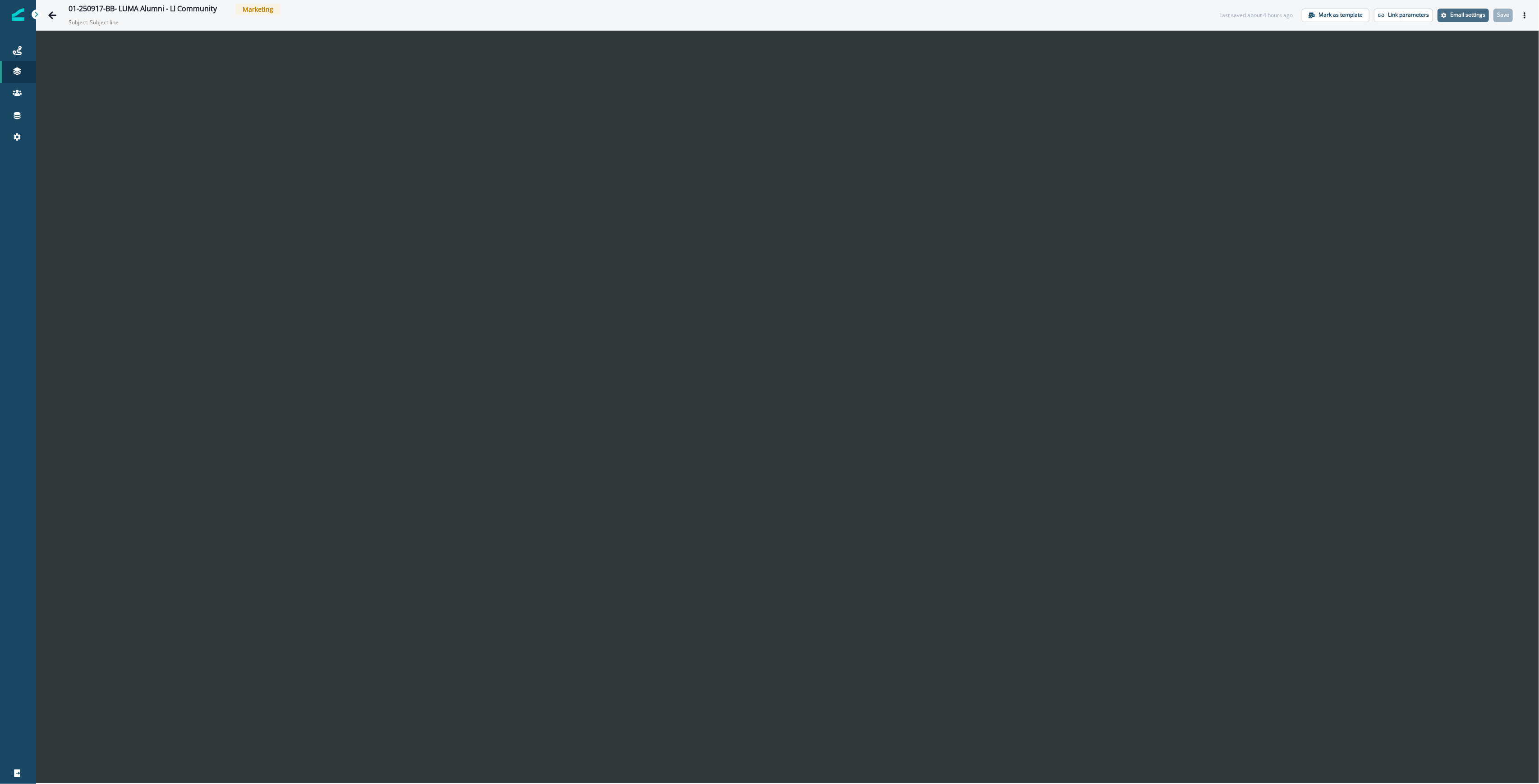
click at [1474, 18] on p "Email settings" at bounding box center [1467, 15] width 35 height 7
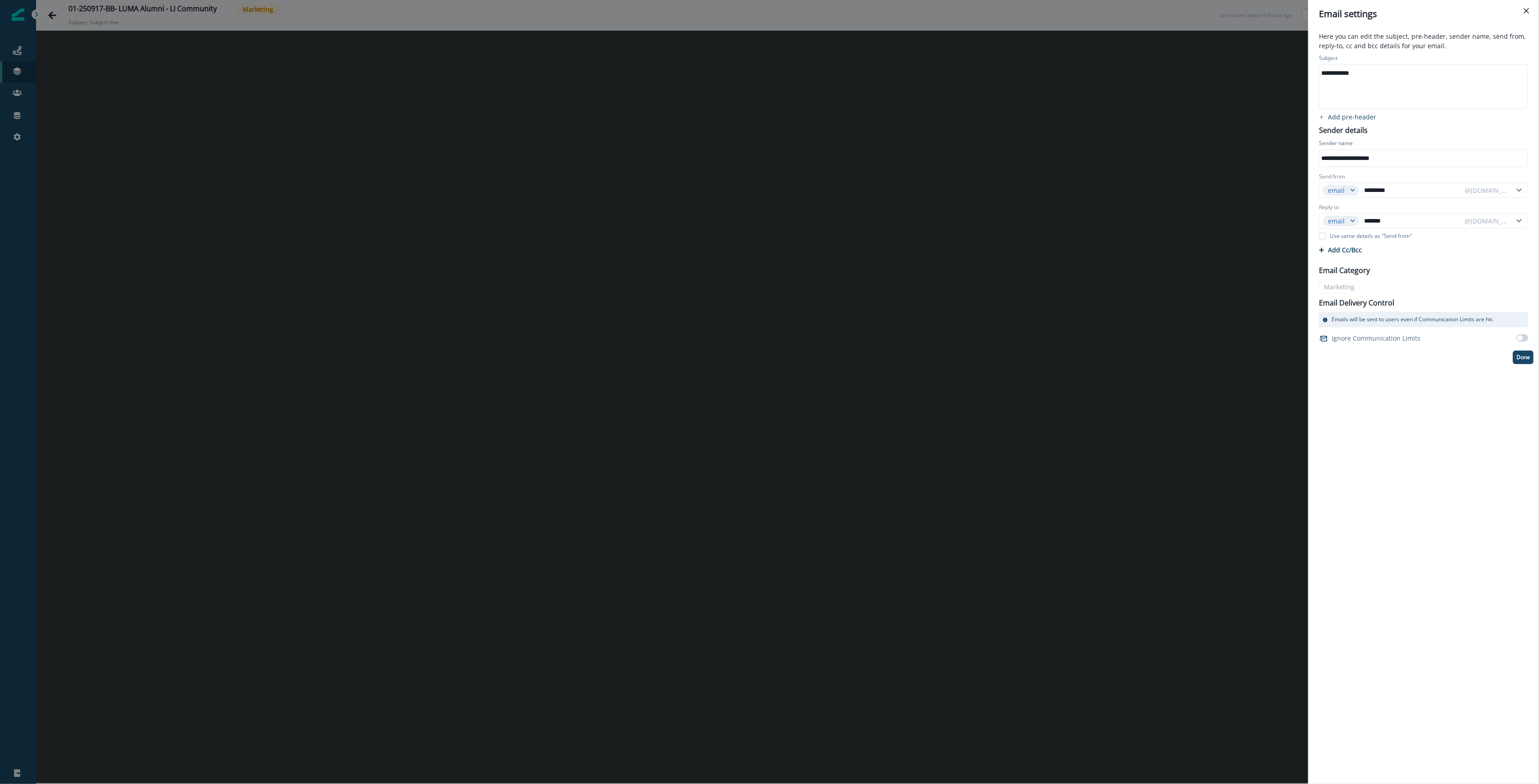
click at [1355, 84] on div "**********" at bounding box center [1422, 87] width 207 height 44
drag, startPoint x: 1372, startPoint y: 76, endPoint x: 1283, endPoint y: 70, distance: 89.2
click at [1283, 70] on div "**********" at bounding box center [770, 392] width 1539 height 784
click at [1526, 358] on p "Done" at bounding box center [1523, 357] width 14 height 7
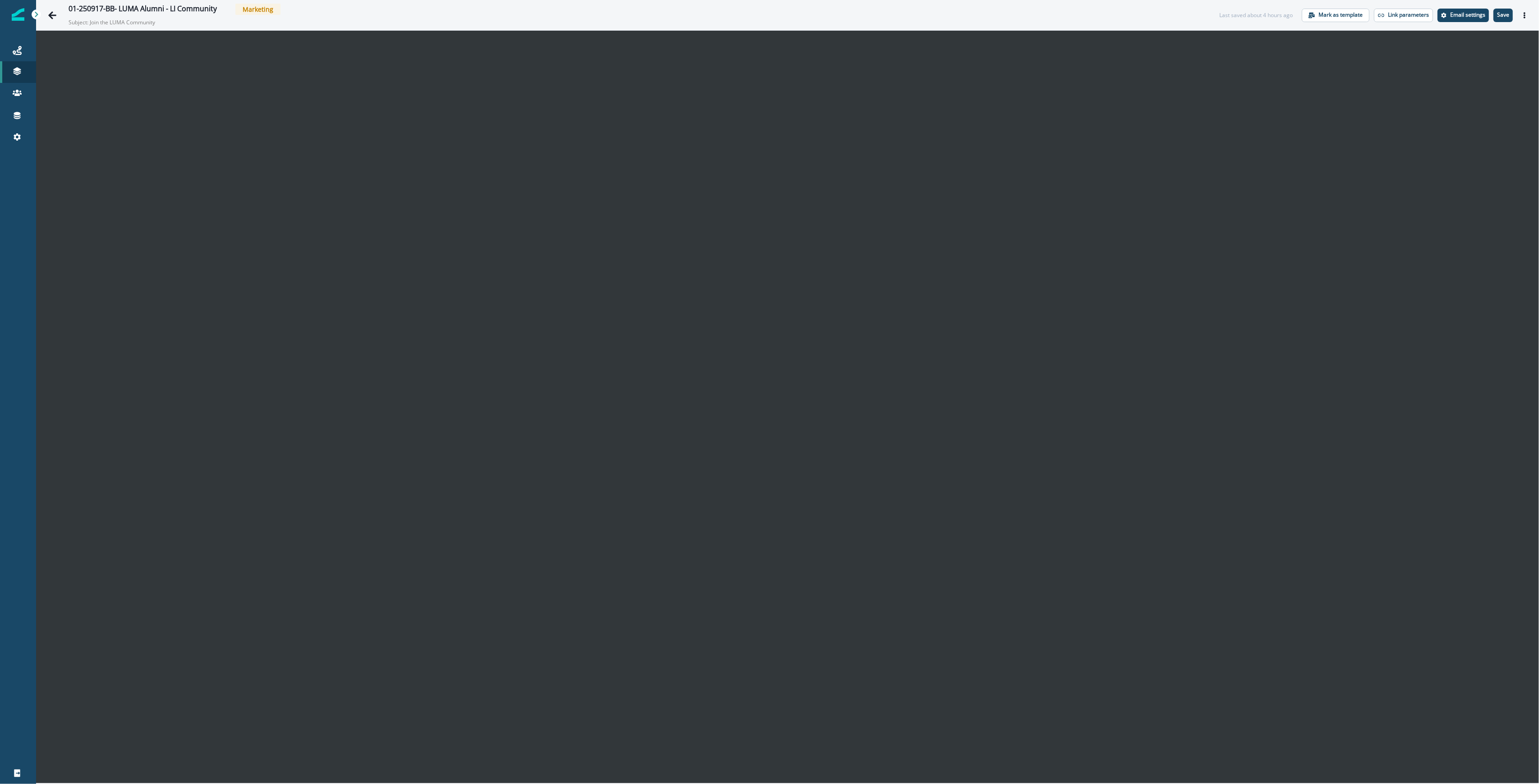
click at [1532, 13] on div "01-250917-BB- LUMA Alumni - LI Community Marketing Subject: Join the LUMA Commu…" at bounding box center [787, 15] width 1503 height 30
click at [1523, 13] on icon "Actions" at bounding box center [1525, 15] width 7 height 7
click at [1471, 69] on button "Send test email" at bounding box center [1482, 69] width 100 height 16
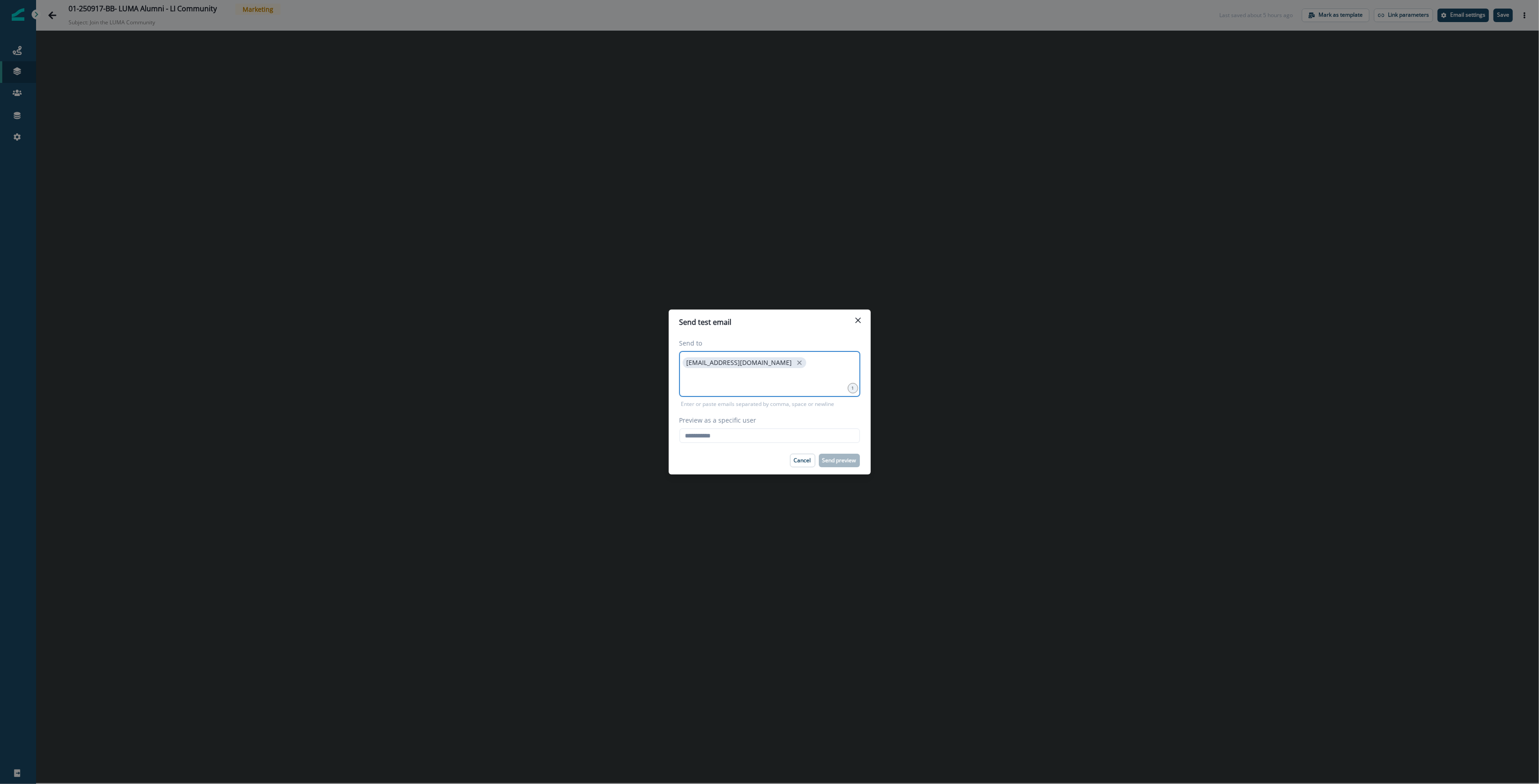
click at [729, 384] on input at bounding box center [770, 381] width 177 height 18
type input "**********"
click at [749, 433] on input "Preview as a specific user" at bounding box center [770, 439] width 180 height 14
type input "**********"
drag, startPoint x: 716, startPoint y: 458, endPoint x: 725, endPoint y: 455, distance: 9.5
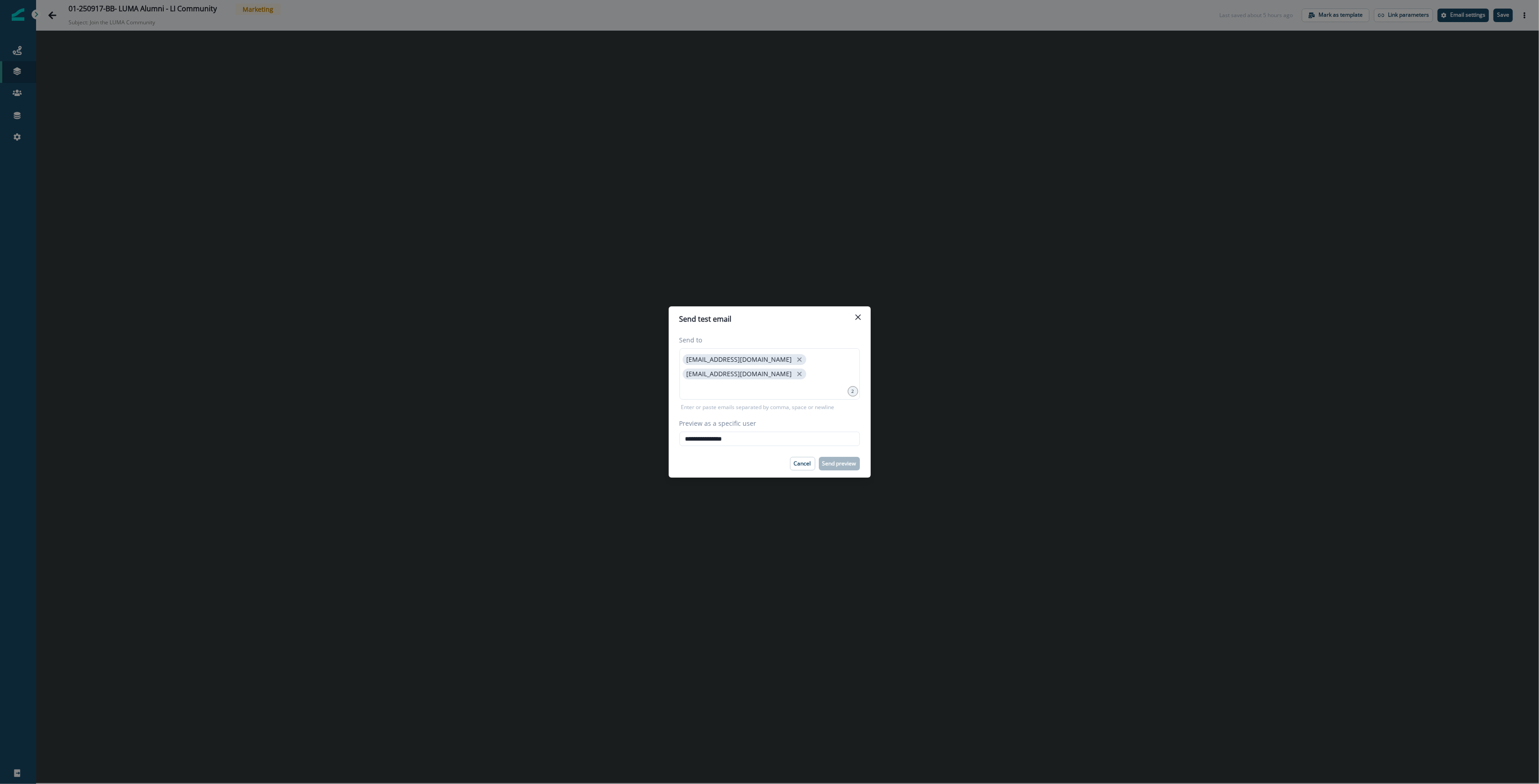
click at [716, 458] on div "Cancel Send preview" at bounding box center [770, 463] width 180 height 14
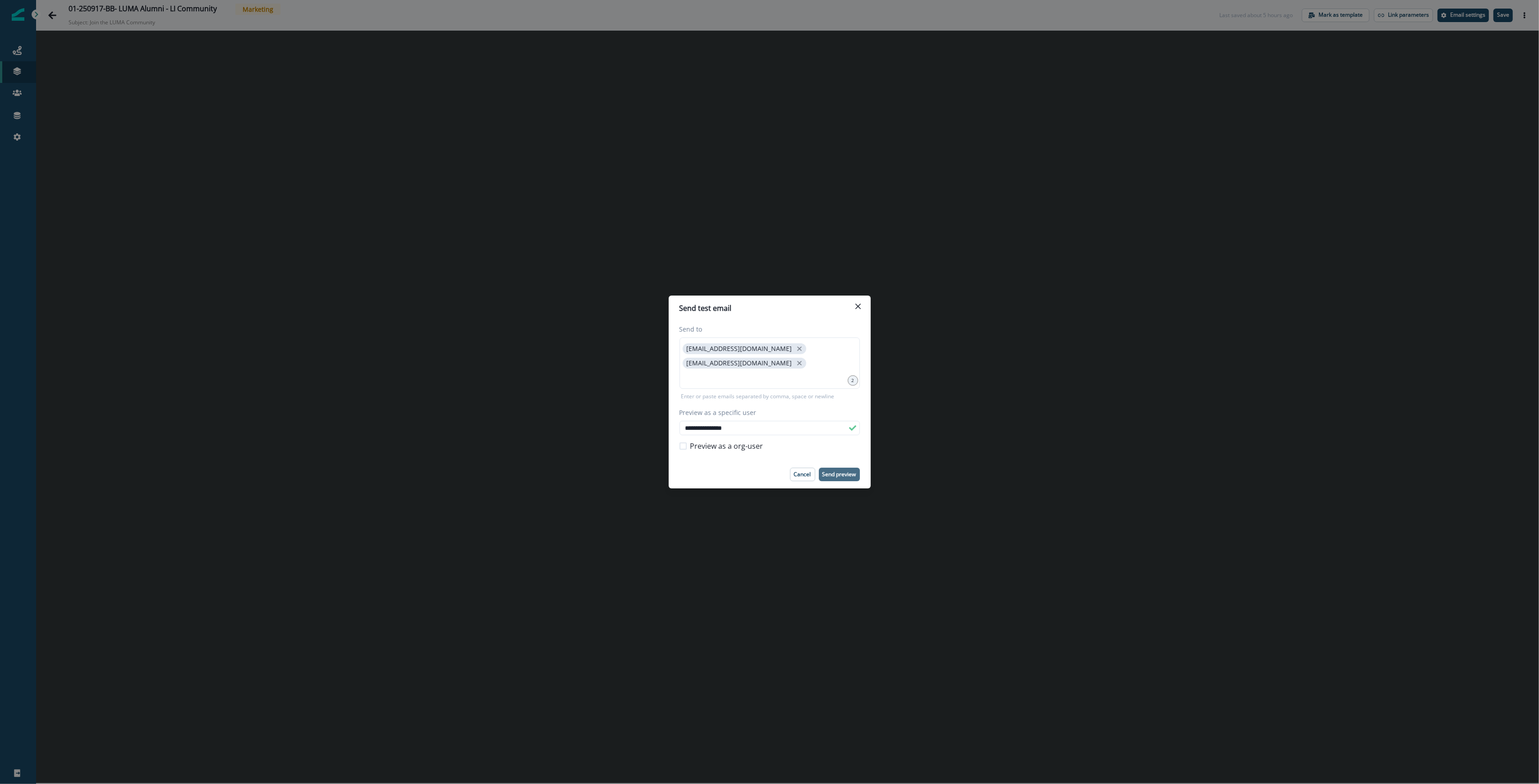
click at [843, 471] on p "Send preview" at bounding box center [839, 474] width 34 height 7
click at [856, 309] on icon "Close" at bounding box center [858, 306] width 5 height 5
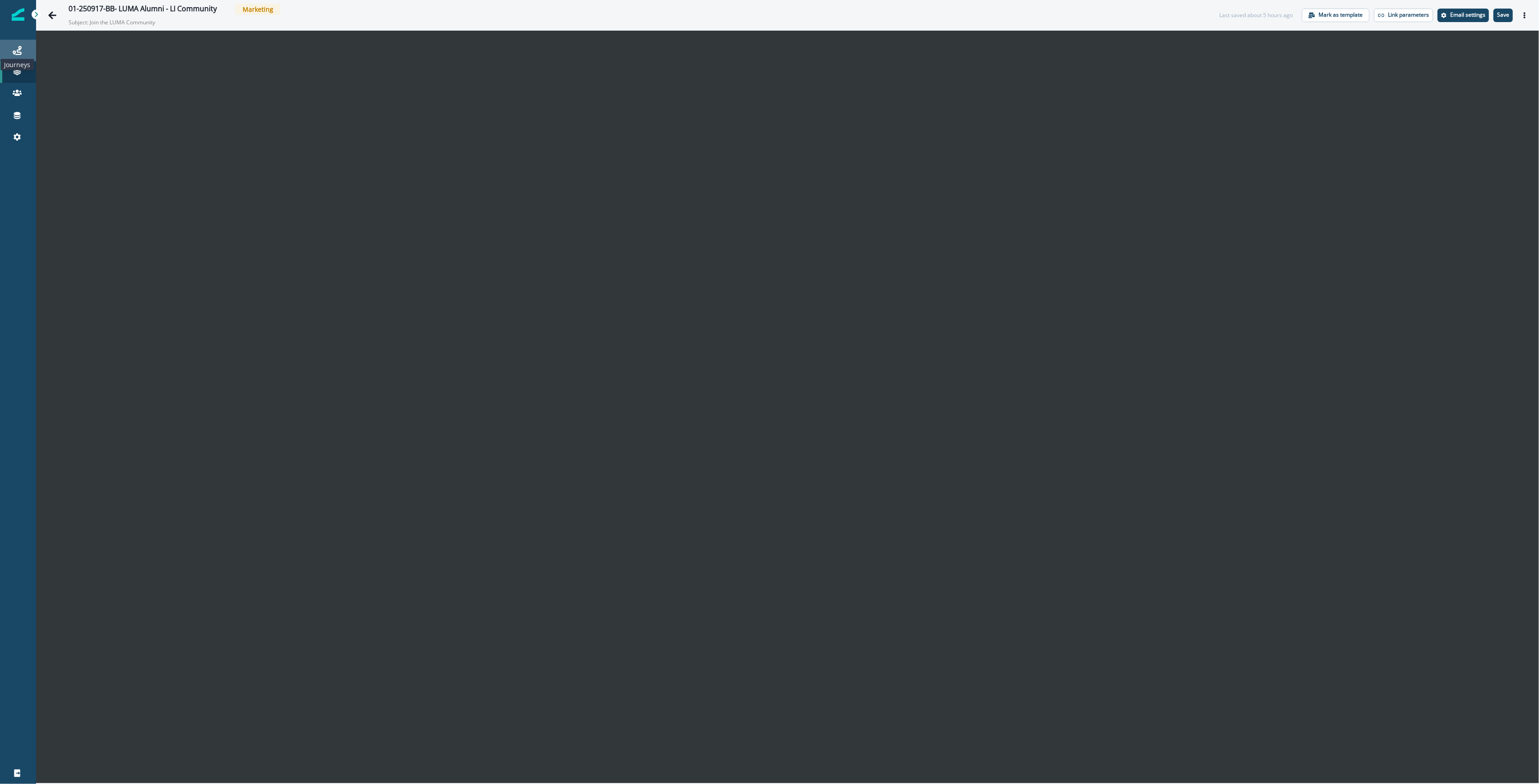
click at [20, 51] on icon at bounding box center [17, 50] width 9 height 9
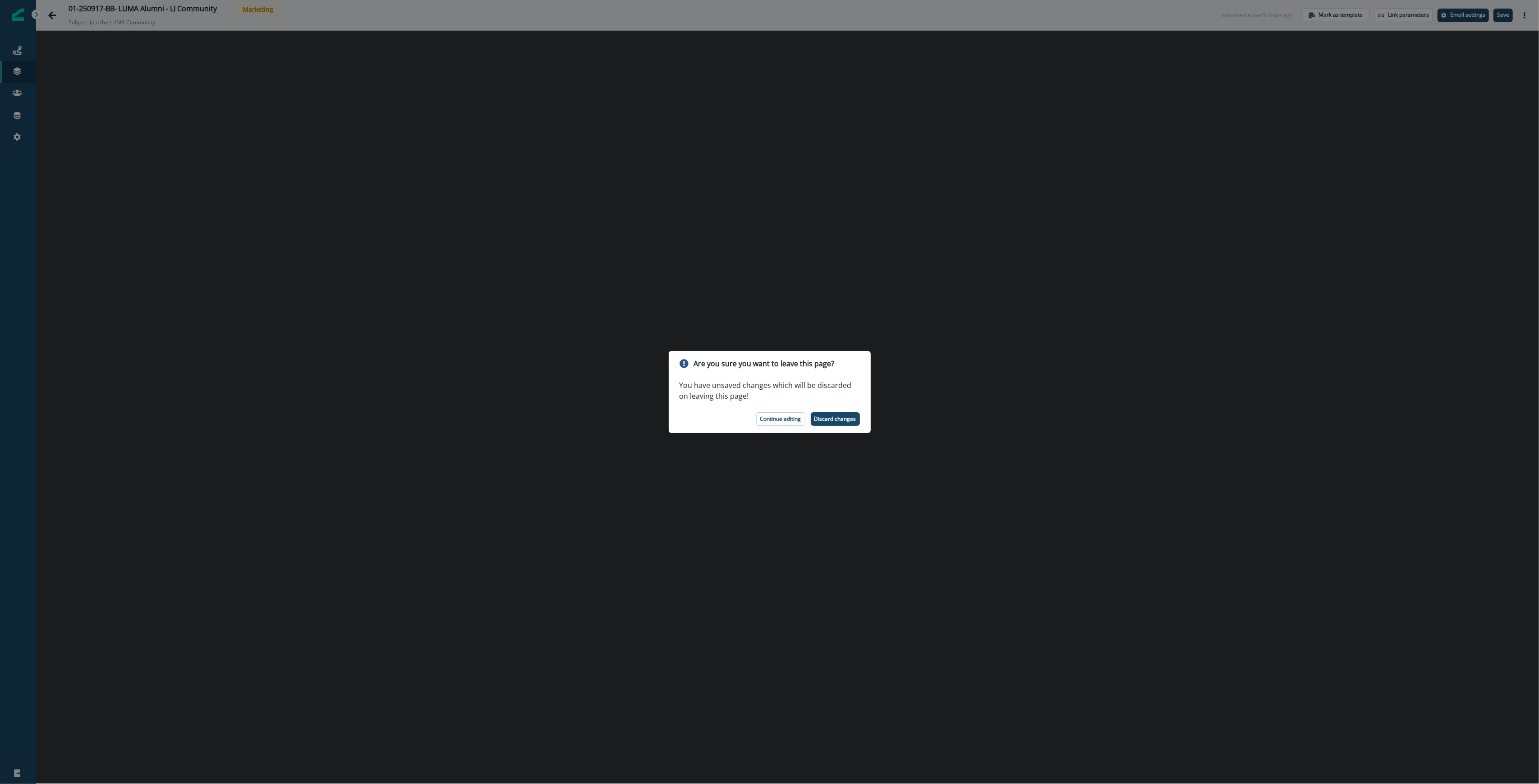
click at [1000, 397] on div "Are you sure you want to leave this page? You have unsaved changes which will b…" at bounding box center [770, 392] width 1539 height 784
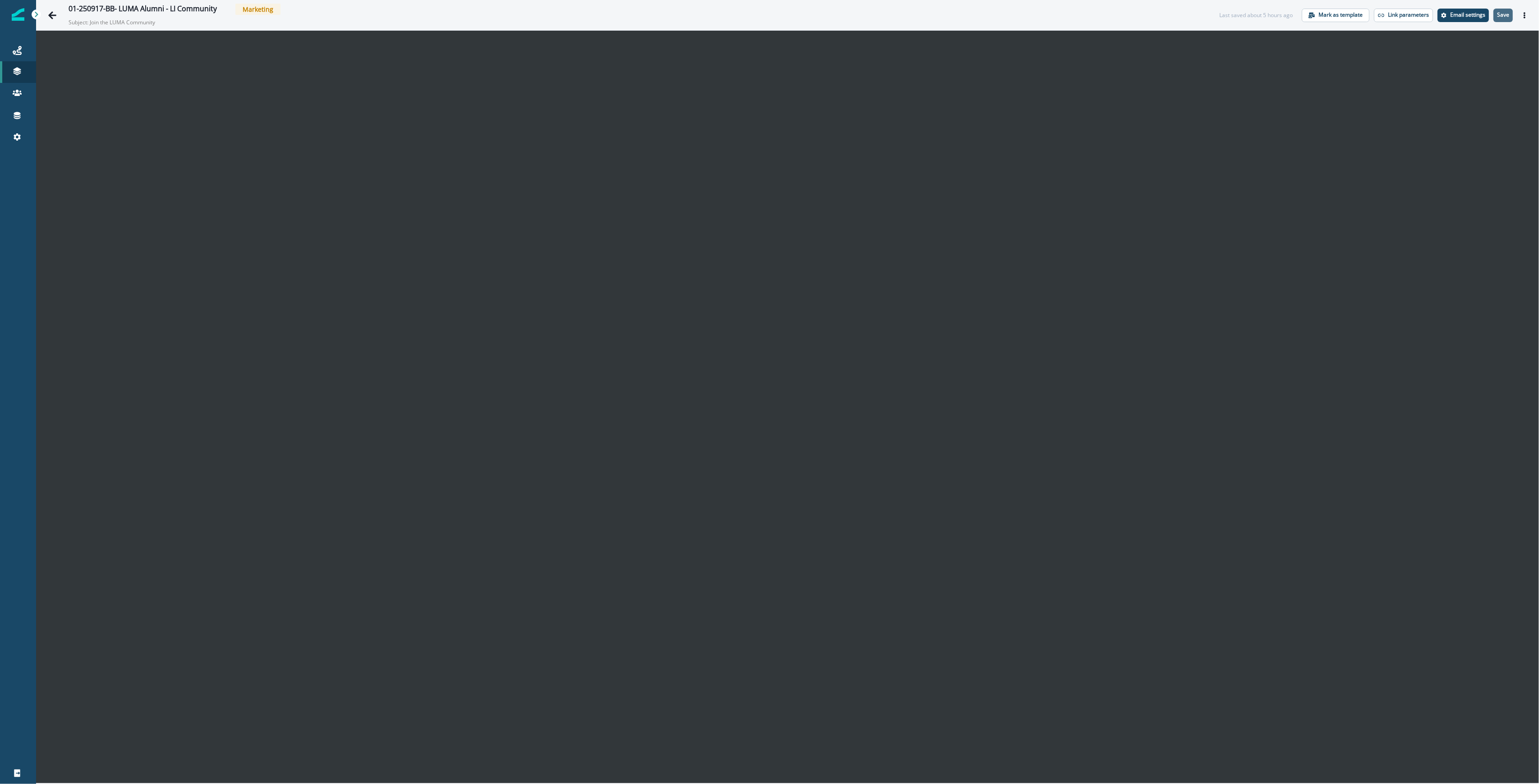
click at [1505, 14] on p "Save" at bounding box center [1503, 15] width 12 height 7
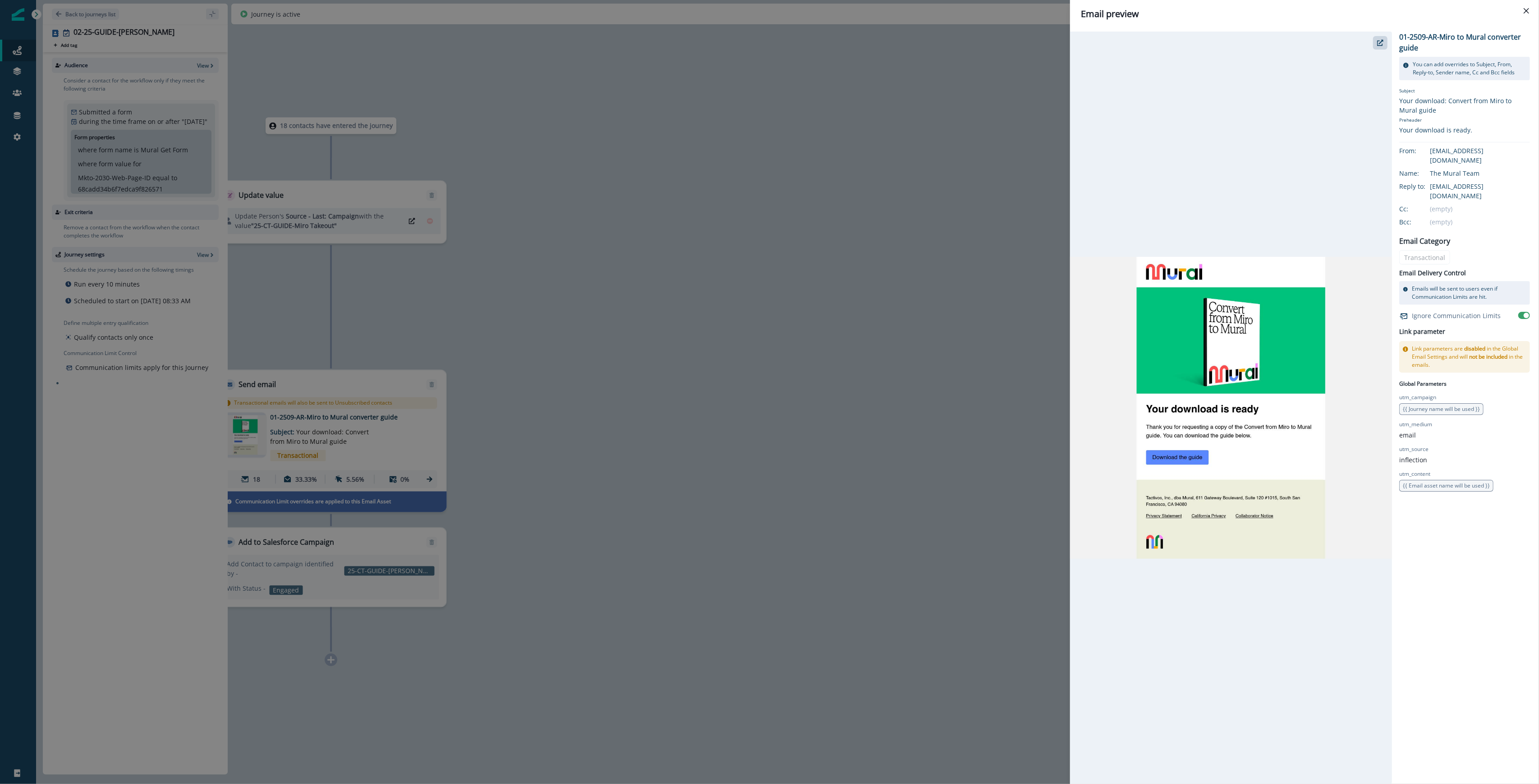
click at [778, 109] on div "Email preview 01-2509-AR-Miro to Mural converter guide You can add overrides to…" at bounding box center [770, 392] width 1539 height 784
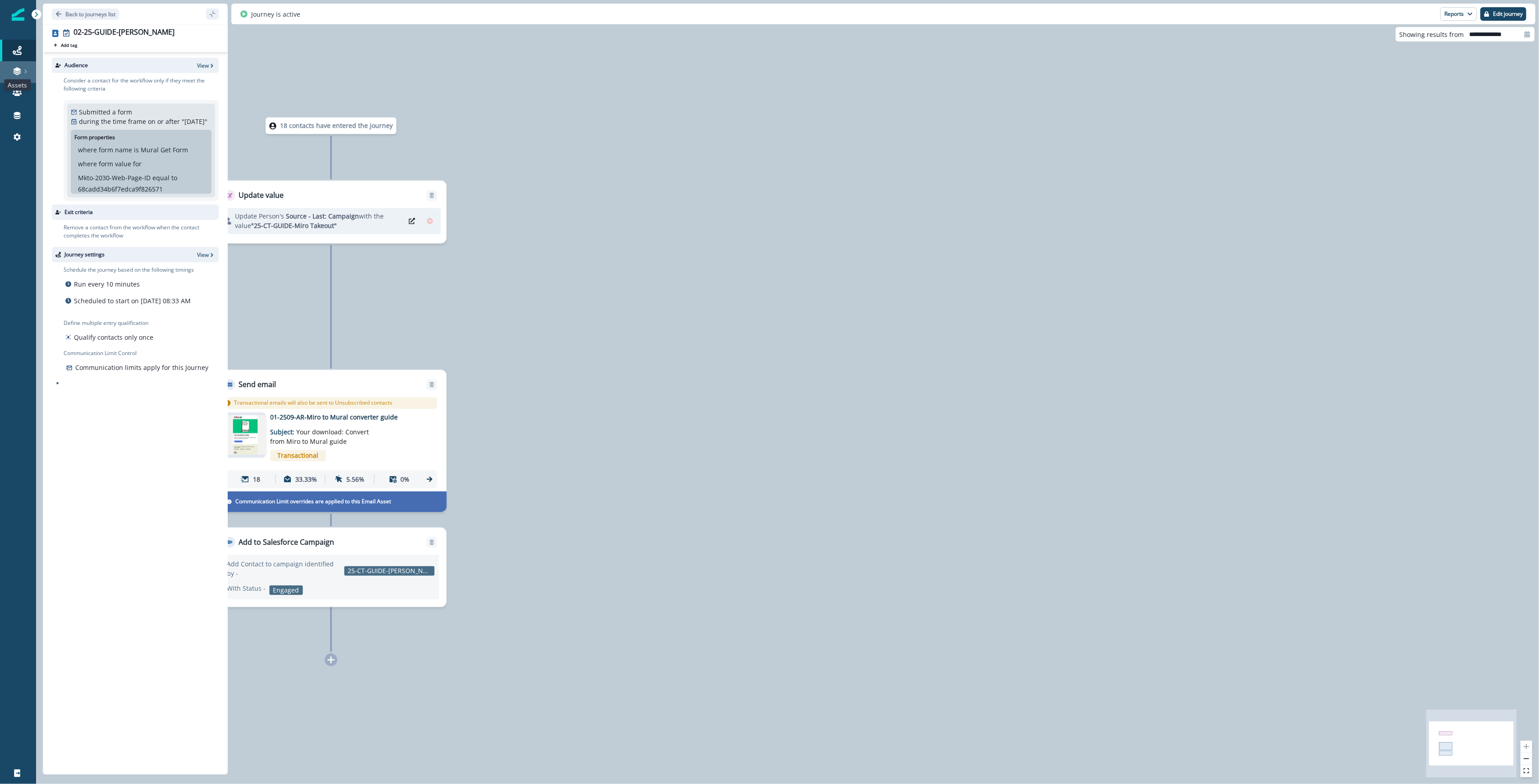
click at [17, 73] on icon at bounding box center [17, 72] width 8 height 3
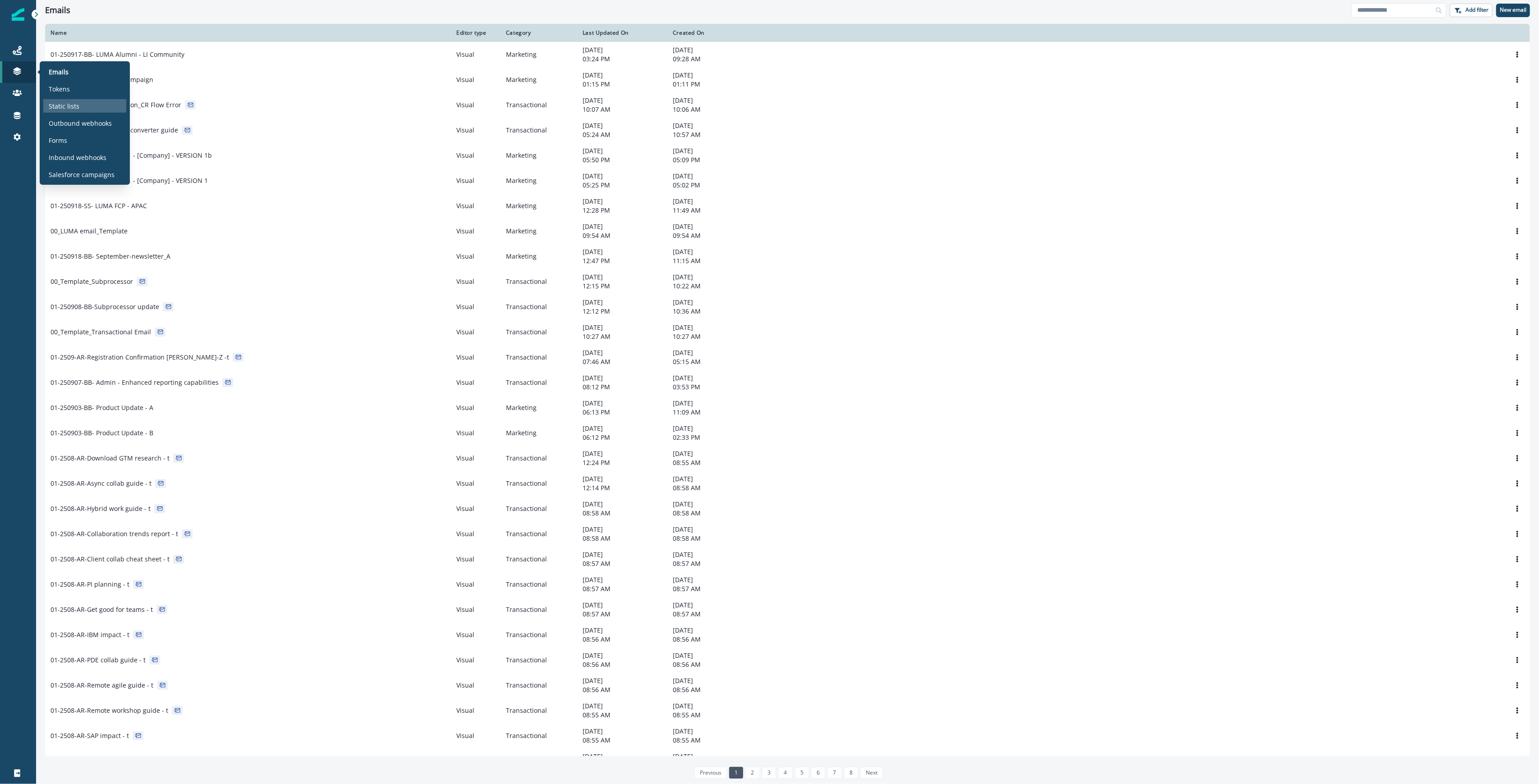
click at [90, 102] on div "Static lists" at bounding box center [84, 106] width 83 height 14
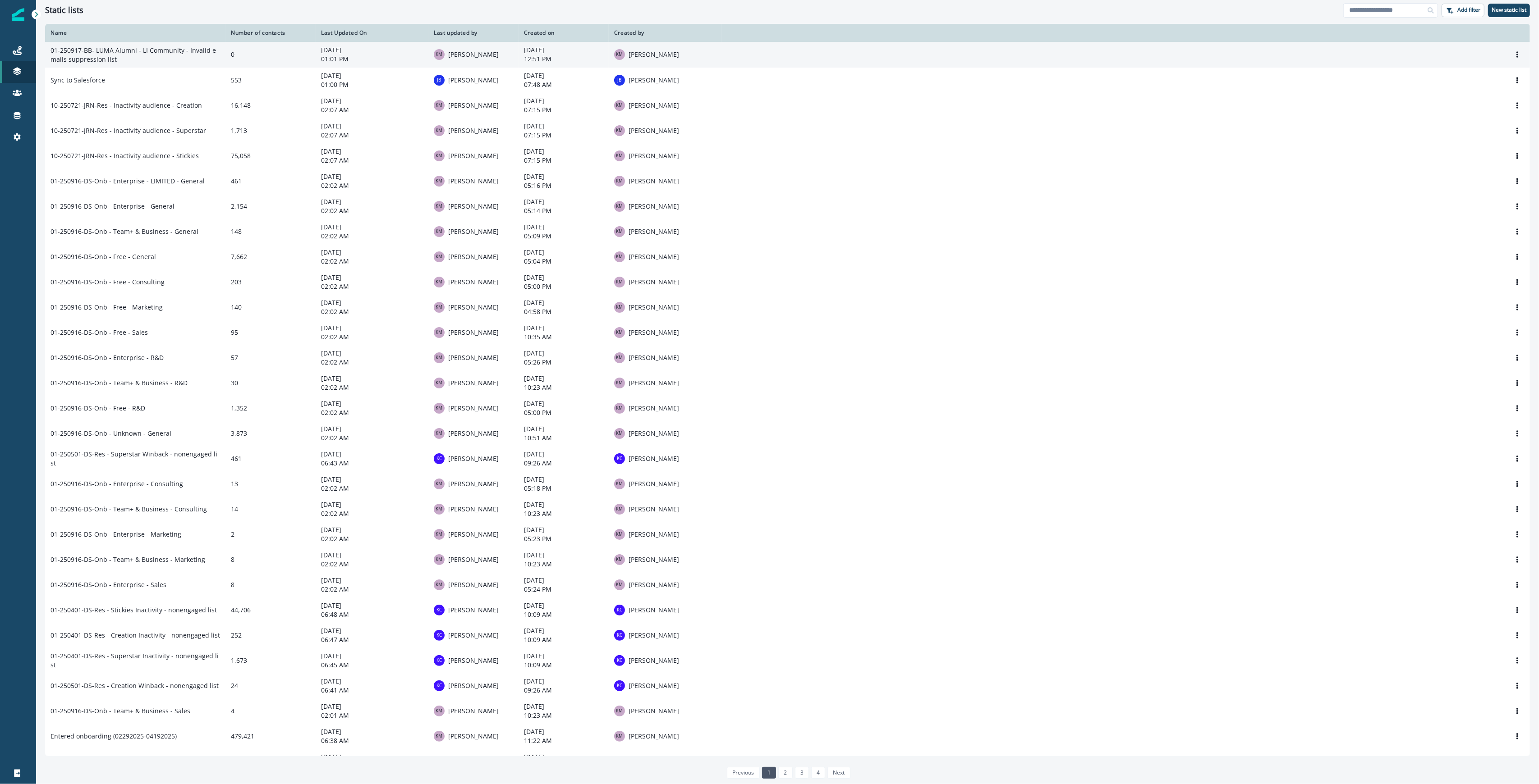
click at [155, 51] on td "01-250917-BB- LUMA Alumni - LI Community - Invalid emails suppression list" at bounding box center [135, 54] width 180 height 26
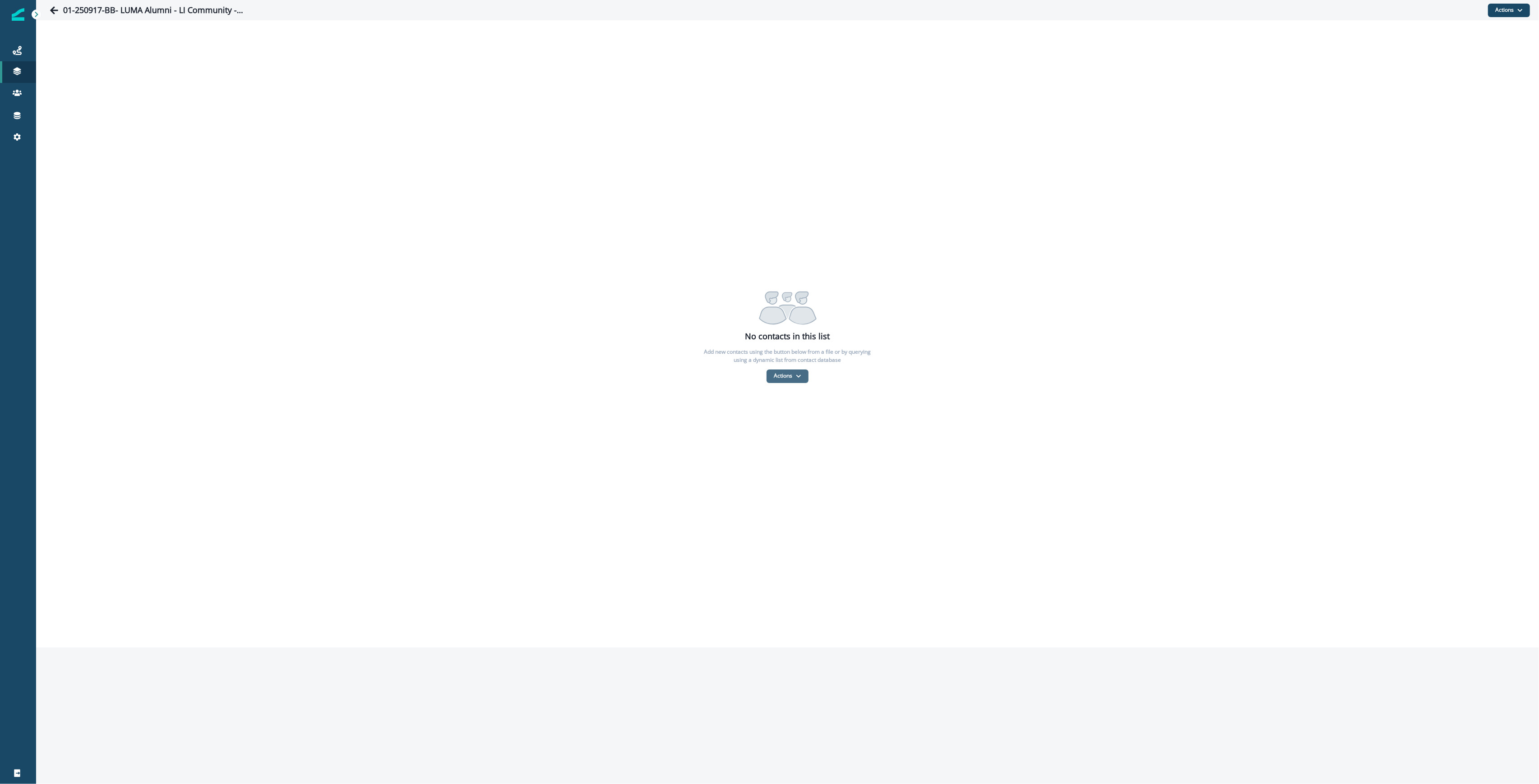
click at [800, 376] on icon "button" at bounding box center [799, 376] width 5 height 3
click at [802, 413] on button "From a CSV file" at bounding box center [807, 414] width 80 height 15
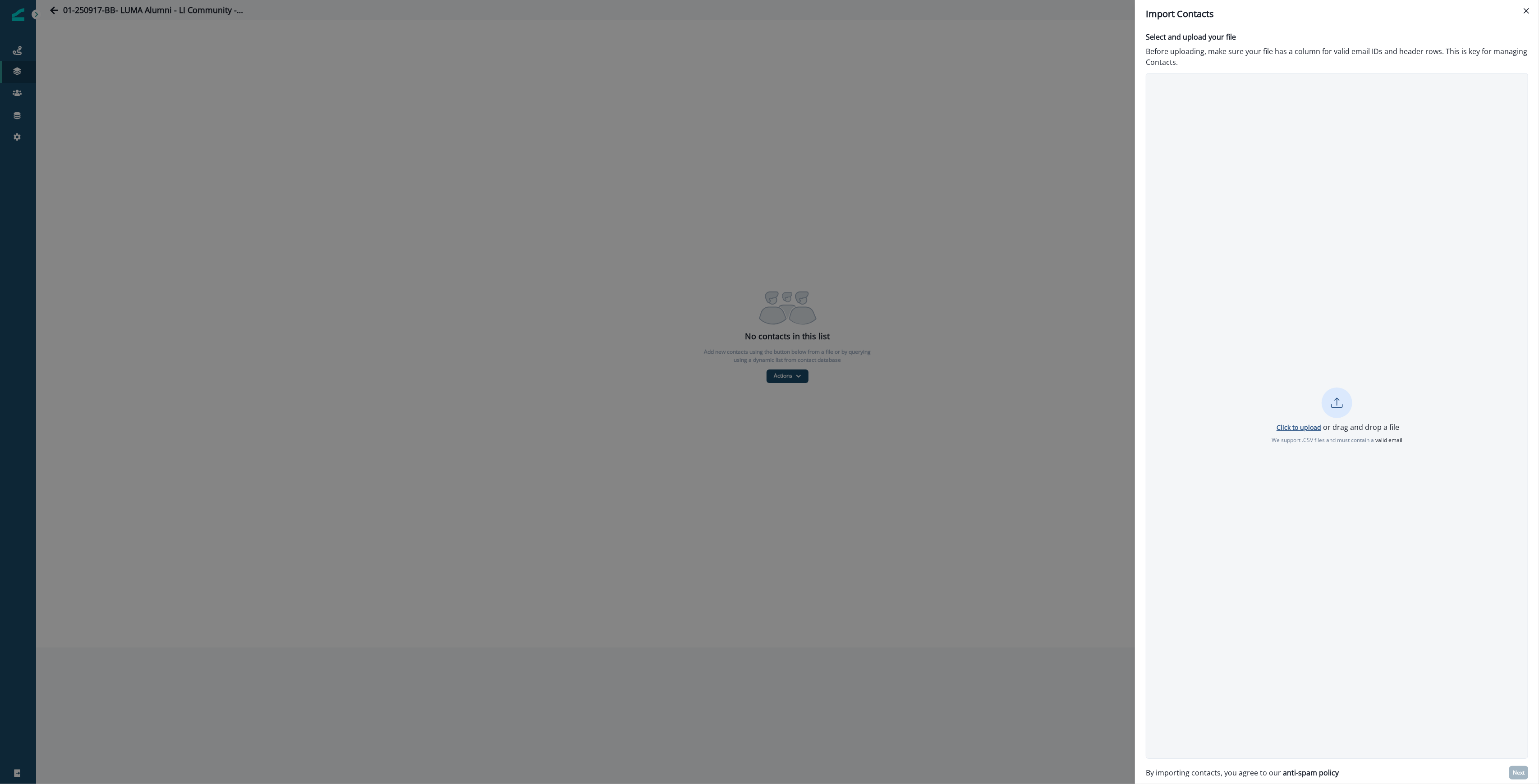
click at [1286, 426] on p "Click to upload" at bounding box center [1299, 428] width 45 height 8
click at [1518, 773] on p "Next" at bounding box center [1519, 773] width 12 height 7
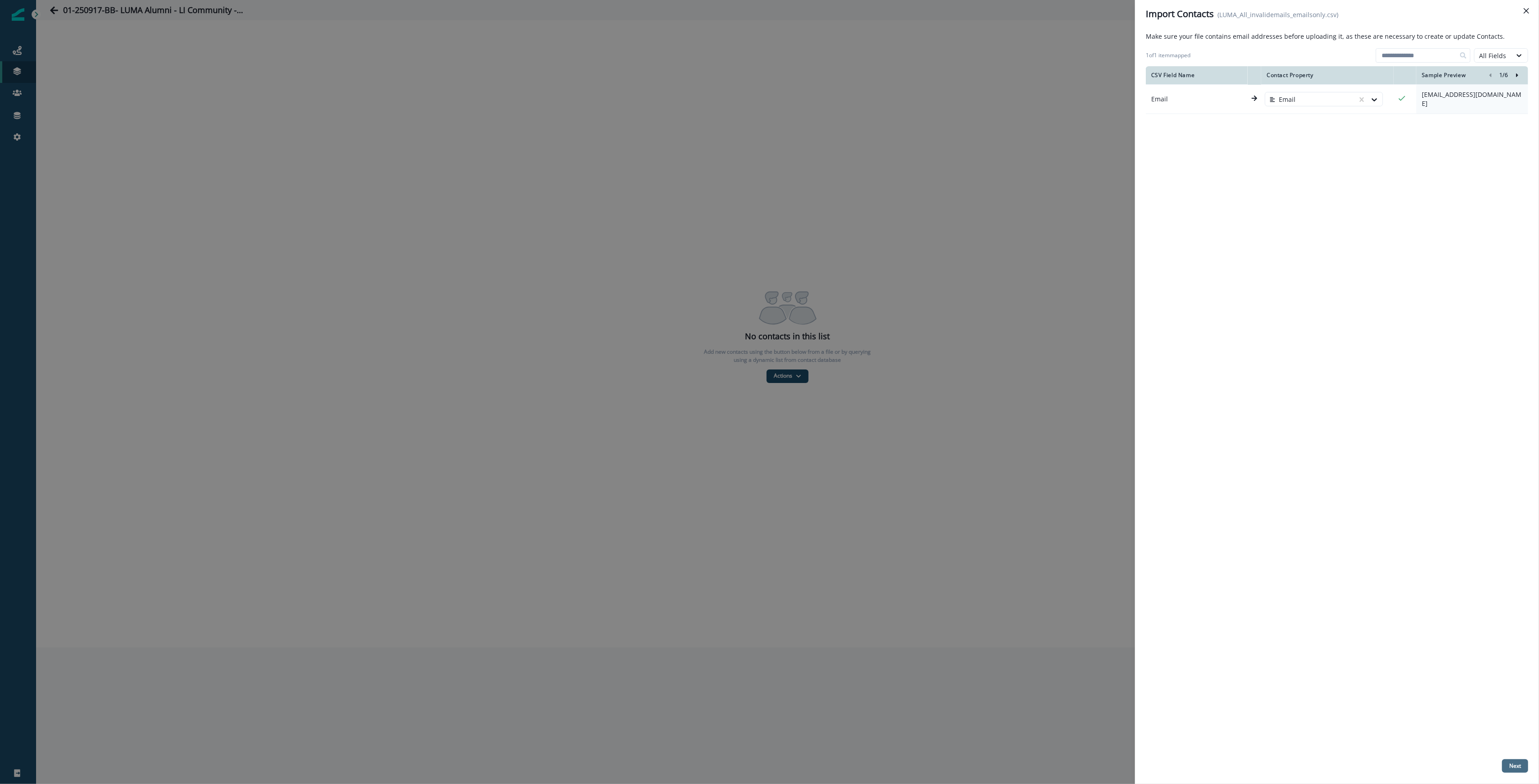
click at [1515, 765] on p "Next" at bounding box center [1515, 766] width 12 height 7
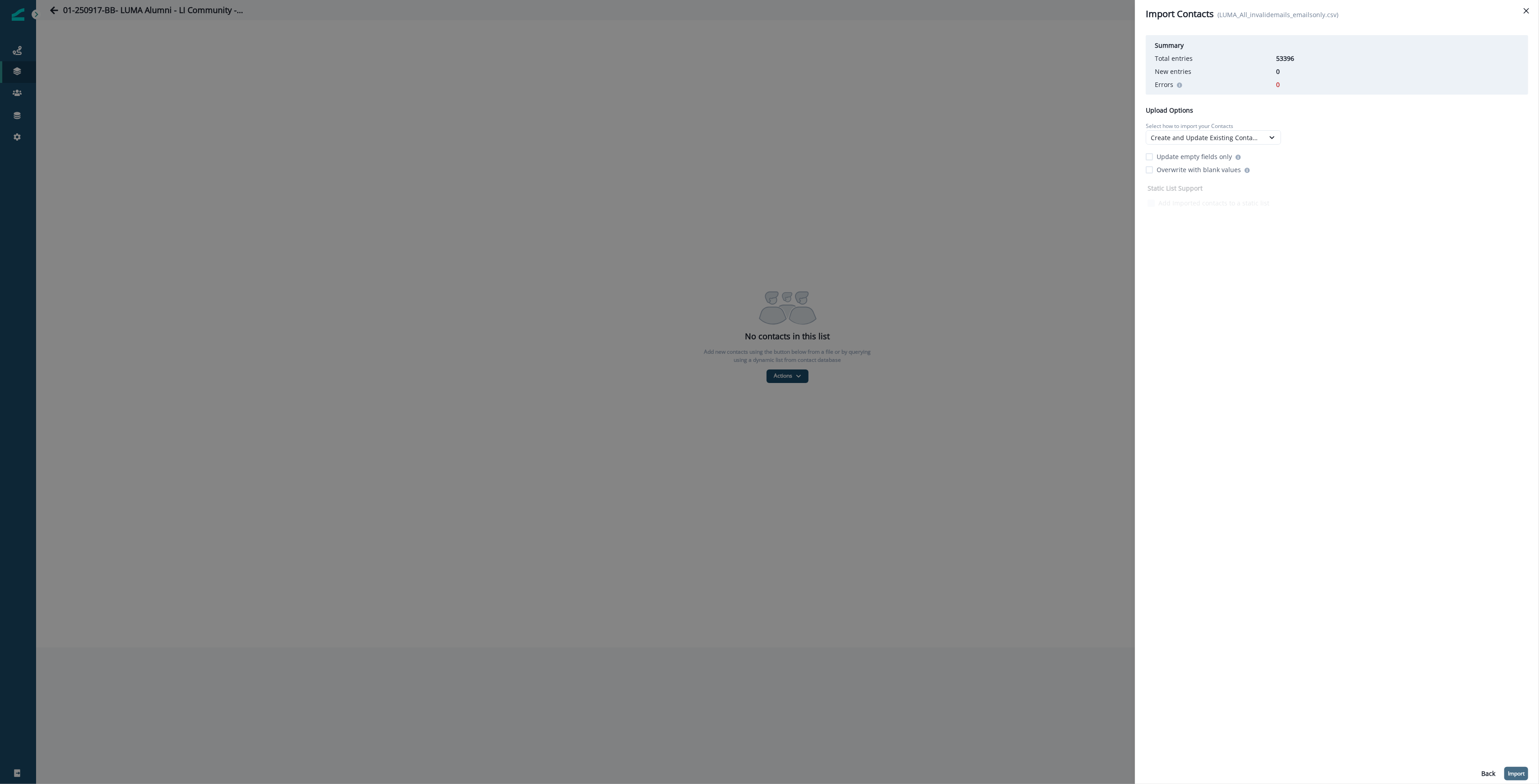
click at [1515, 772] on p "Import" at bounding box center [1516, 774] width 17 height 7
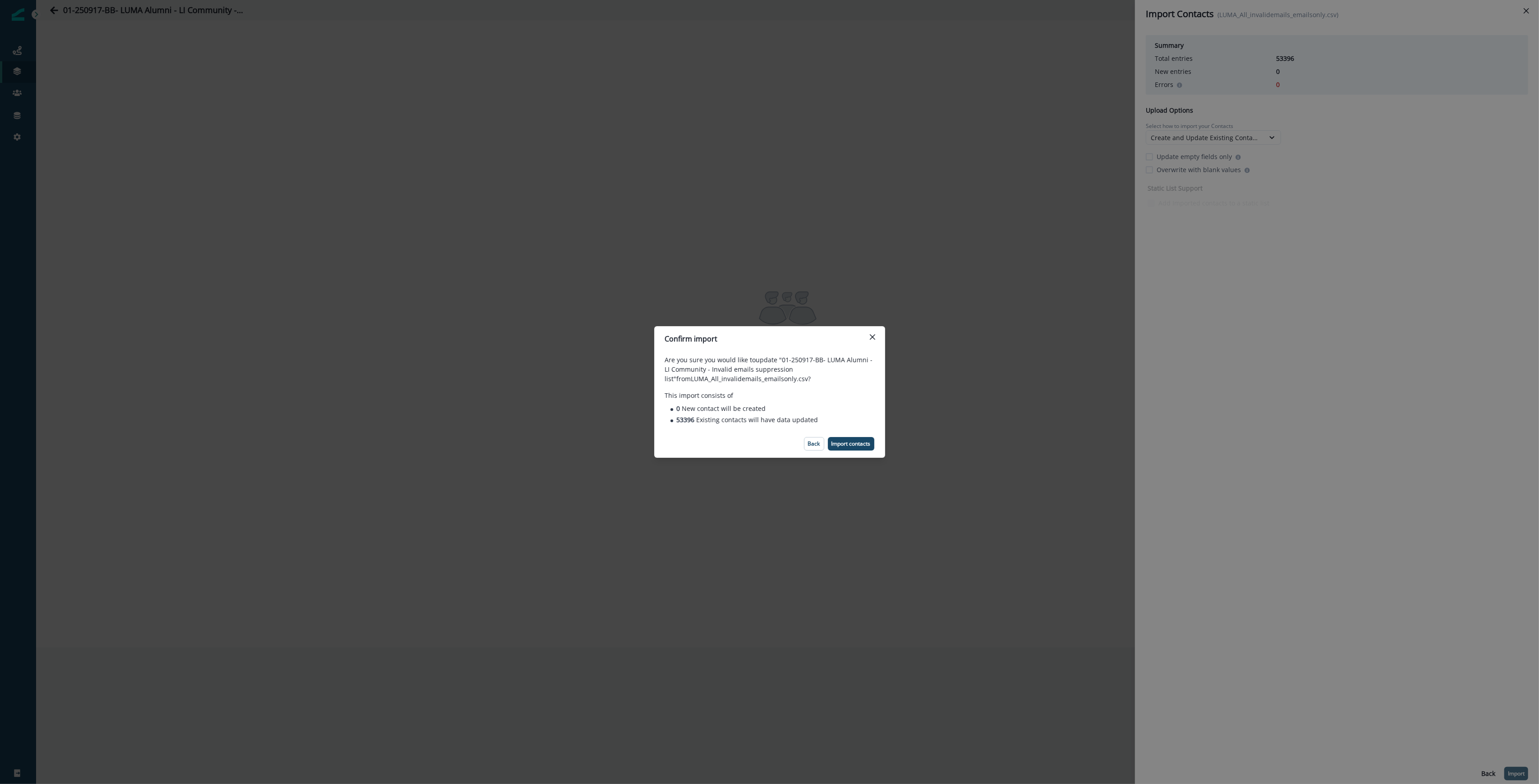
click at [859, 451] on footer "Back Import contacts" at bounding box center [770, 444] width 231 height 28
click at [863, 444] on p "Import contacts" at bounding box center [851, 444] width 39 height 7
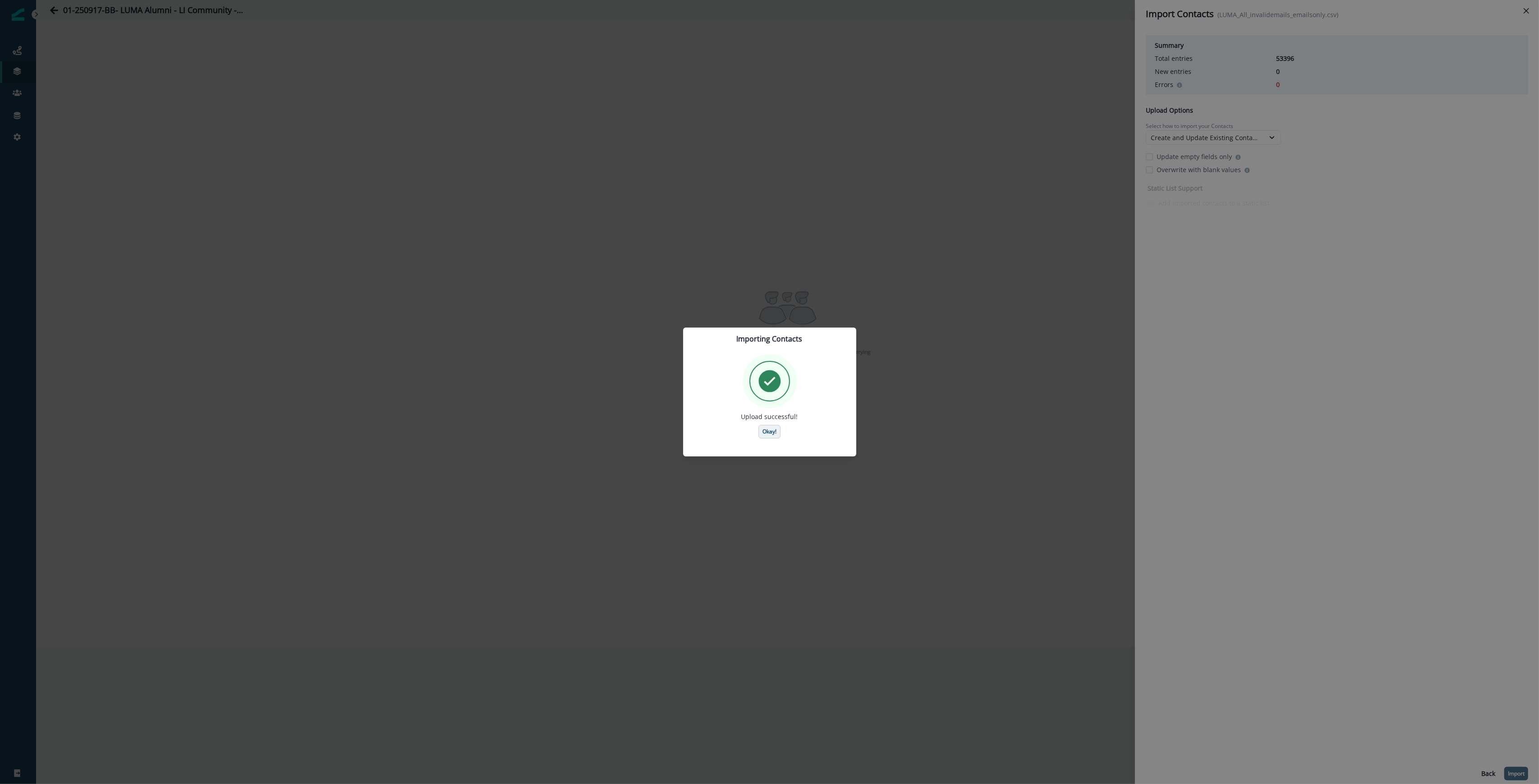
click at [765, 433] on p "Okay!" at bounding box center [769, 432] width 14 height 7
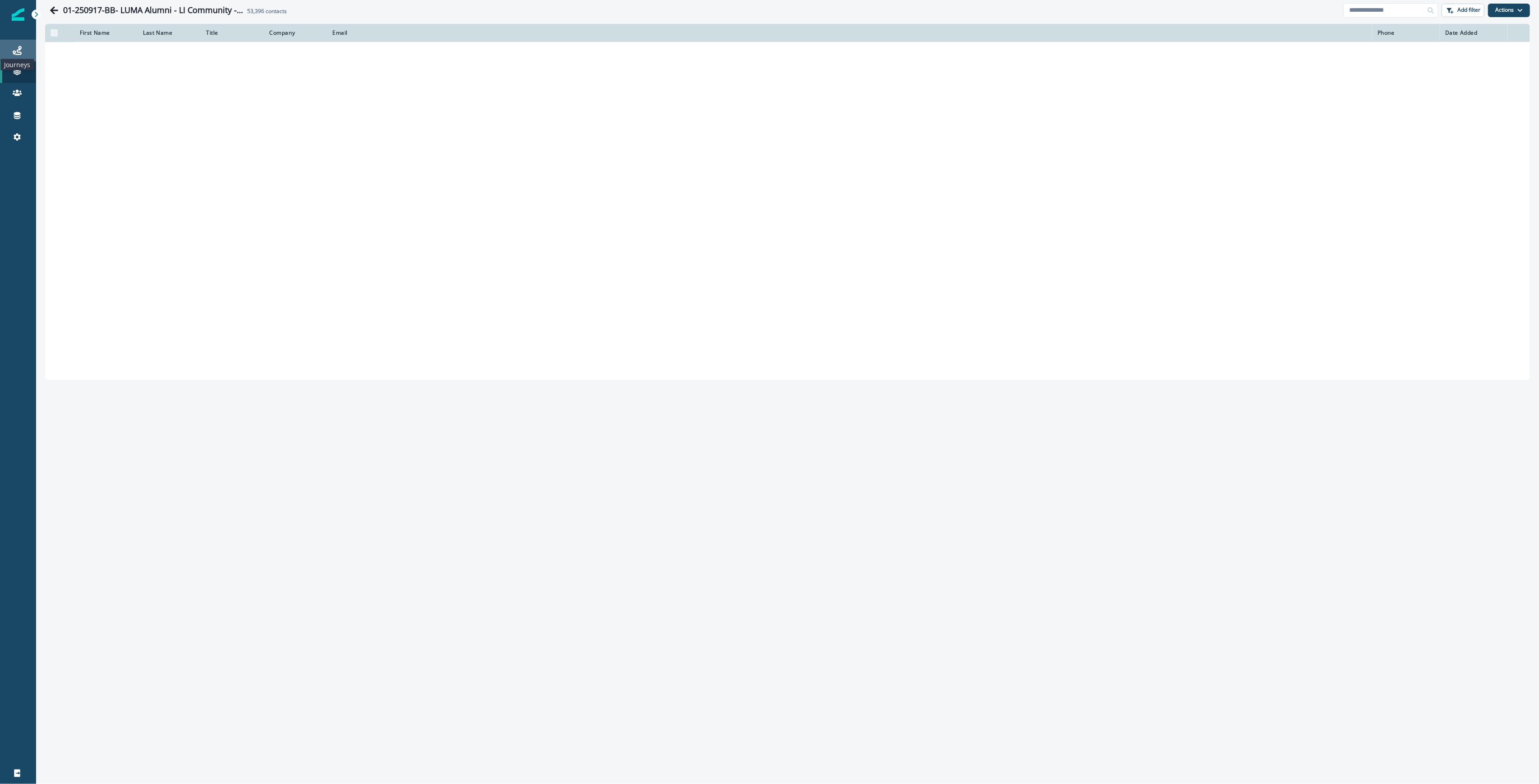
click at [18, 54] on icon at bounding box center [17, 50] width 9 height 9
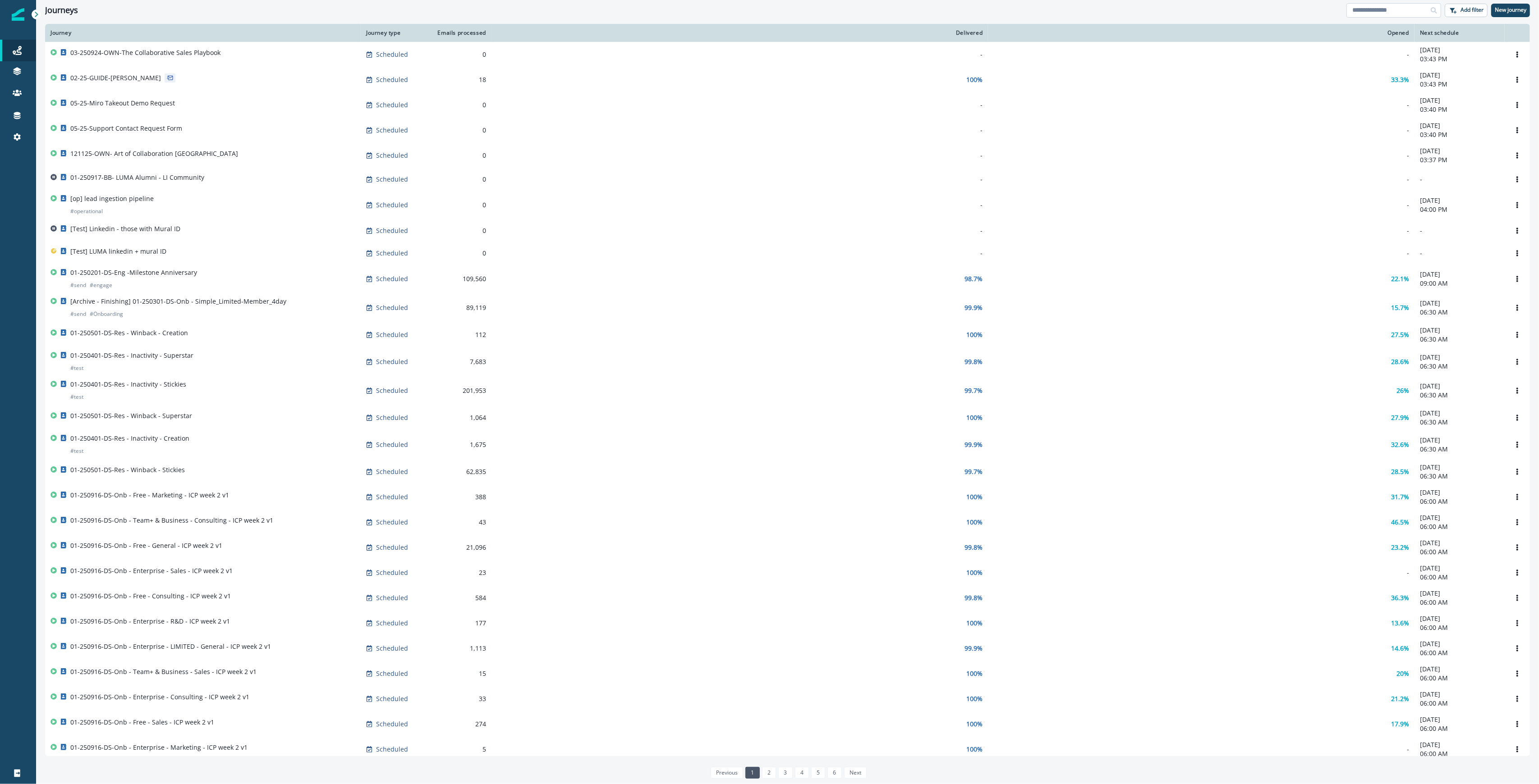
click at [1372, 12] on input at bounding box center [1394, 10] width 94 height 14
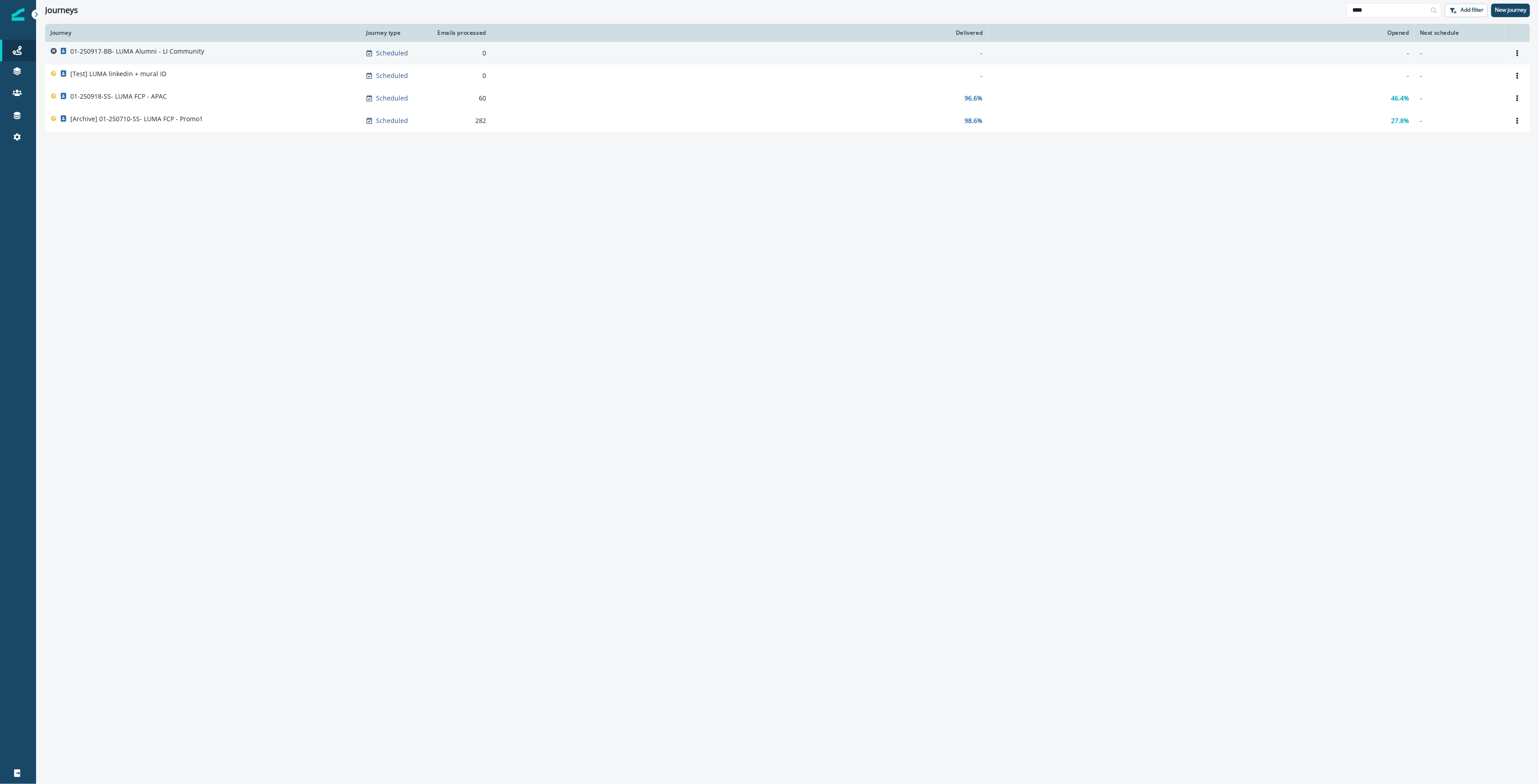
type input "****"
click at [223, 60] on td "01-250917-BB- LUMA Alumni - LI Community" at bounding box center [203, 53] width 315 height 23
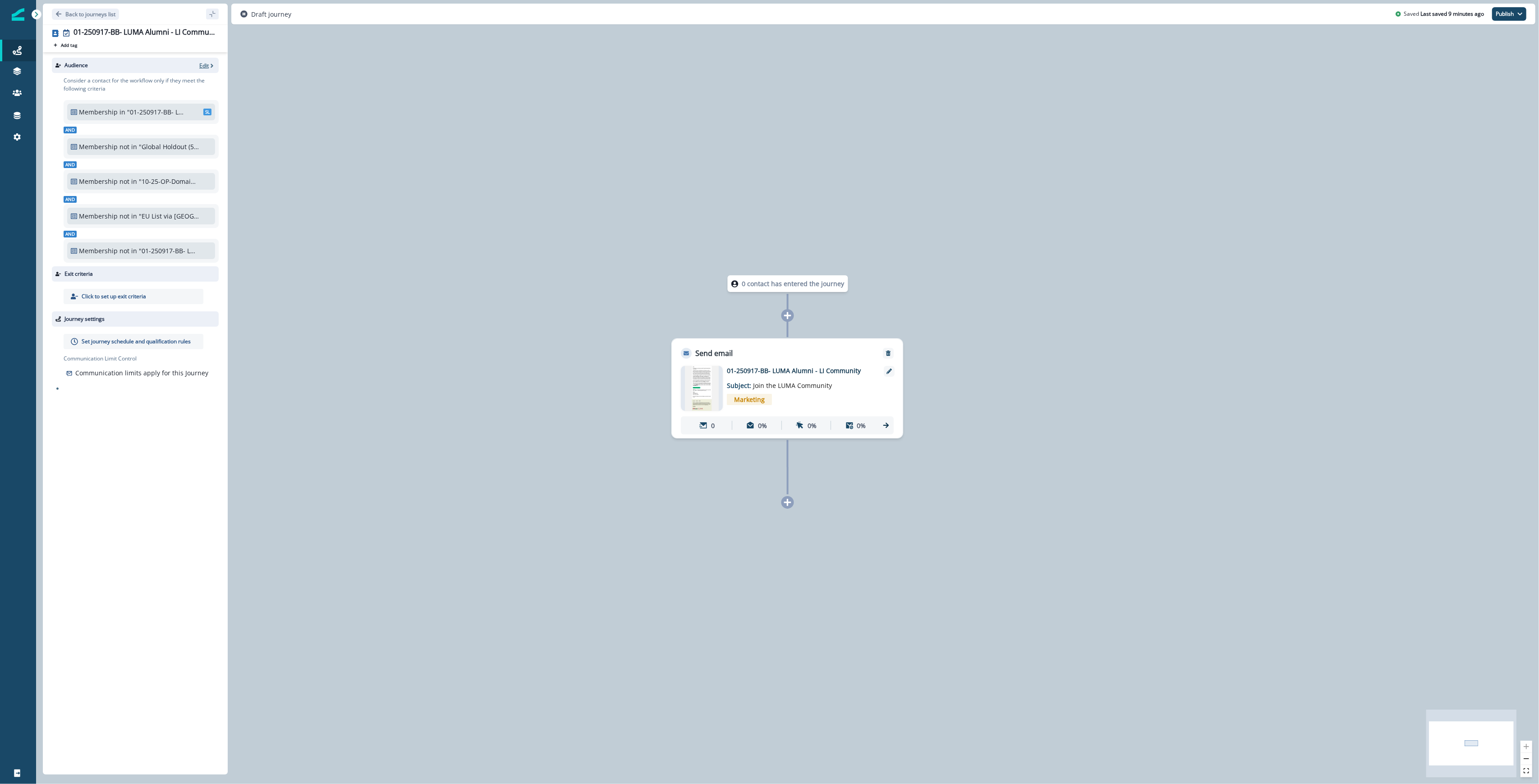
click at [205, 65] on p "Edit" at bounding box center [204, 65] width 10 height 8
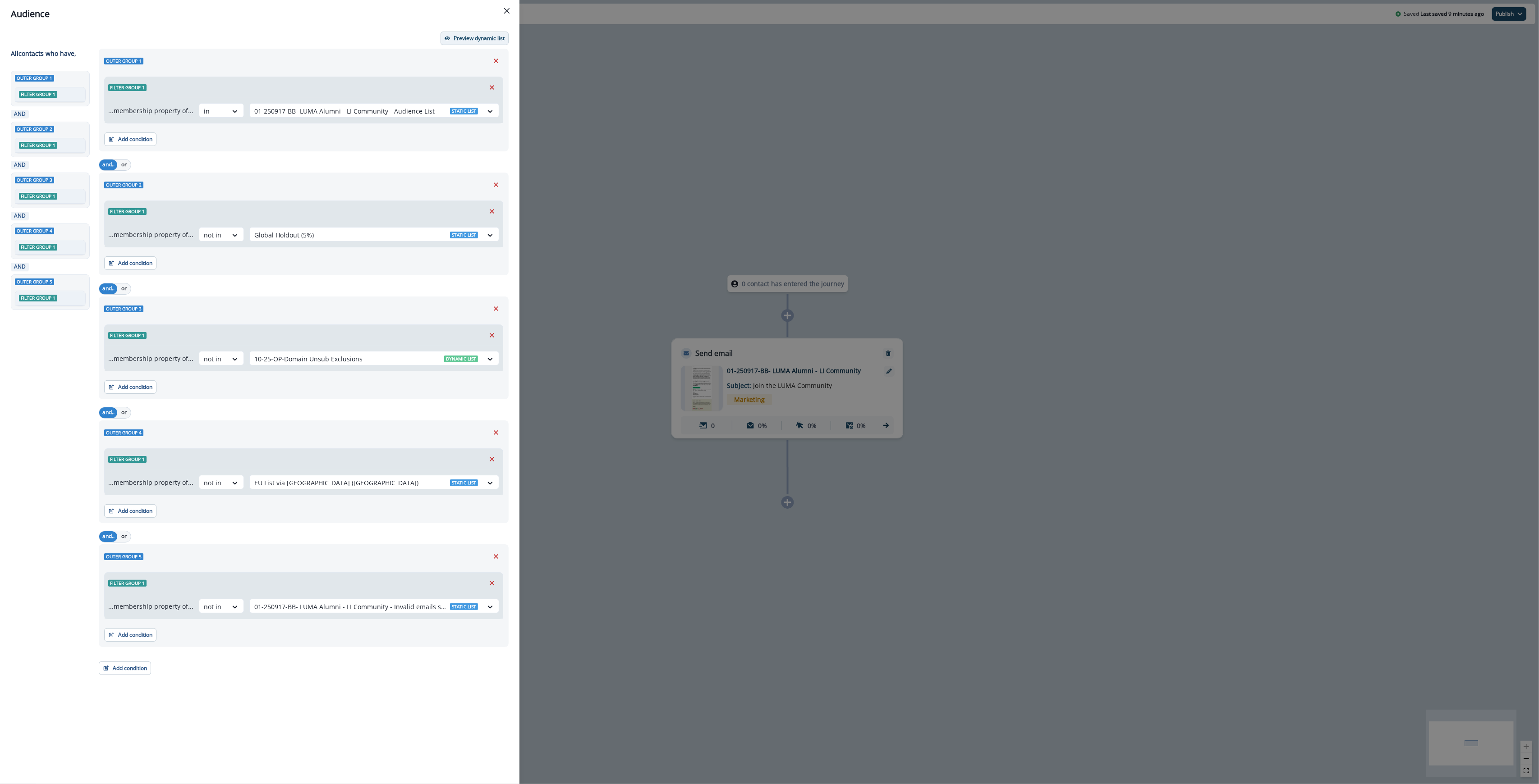
click at [483, 40] on p "Preview dynamic list" at bounding box center [479, 38] width 51 height 7
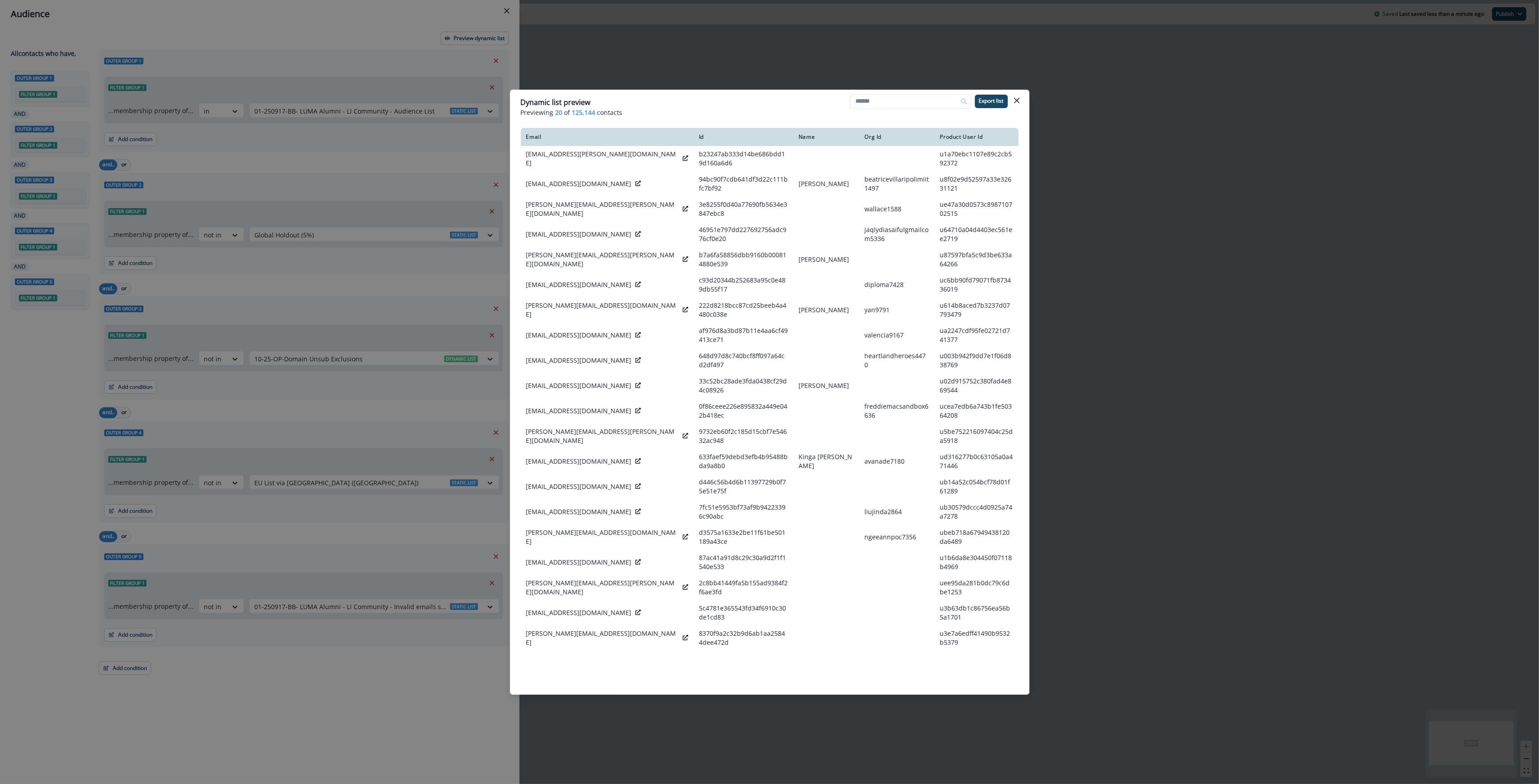
click at [787, 110] on p "Previewing 20 of 125,144 contacts" at bounding box center [770, 112] width 498 height 10
